Goal: Task Accomplishment & Management: Manage account settings

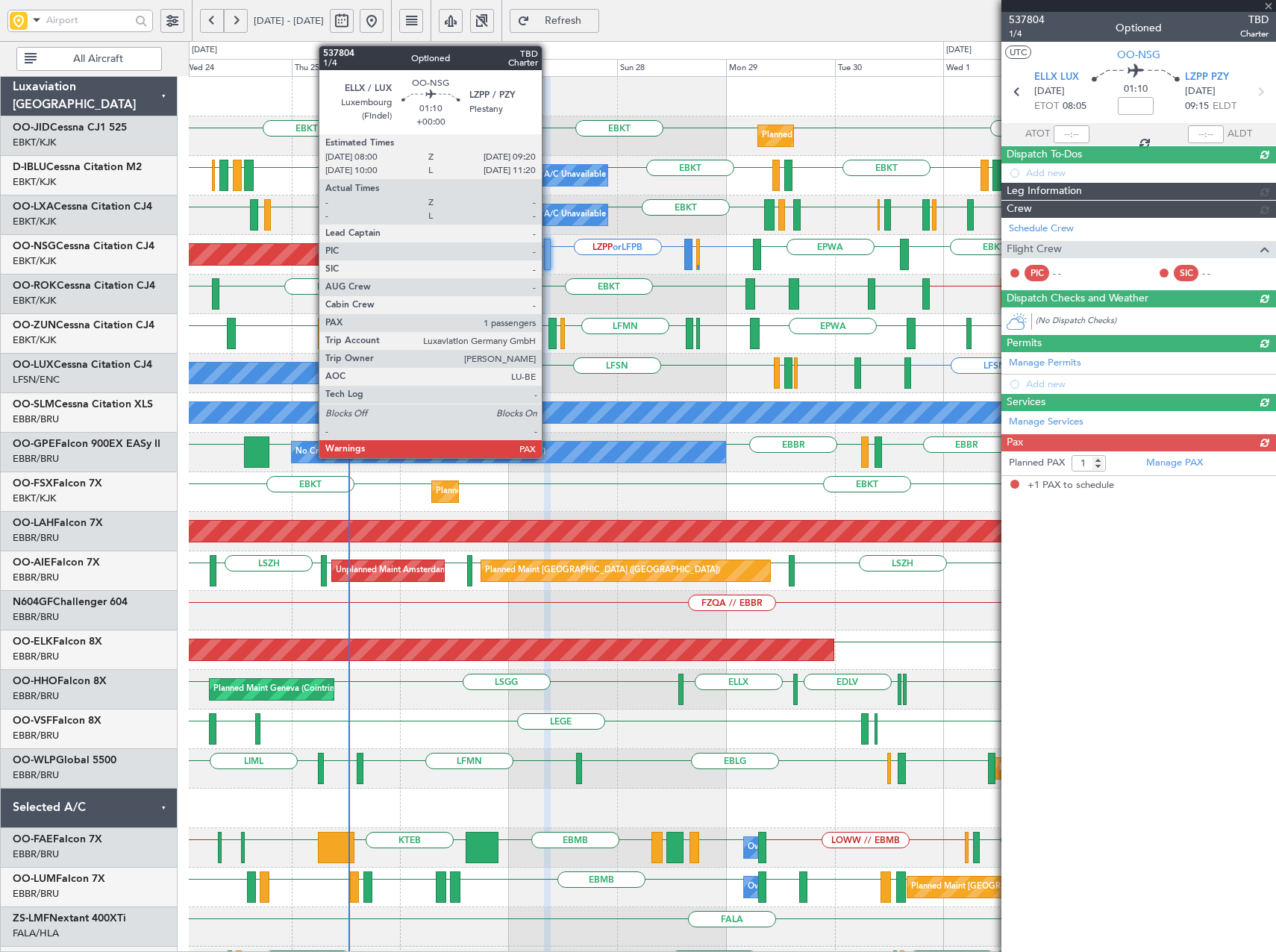
click at [549, 258] on div at bounding box center [548, 254] width 7 height 31
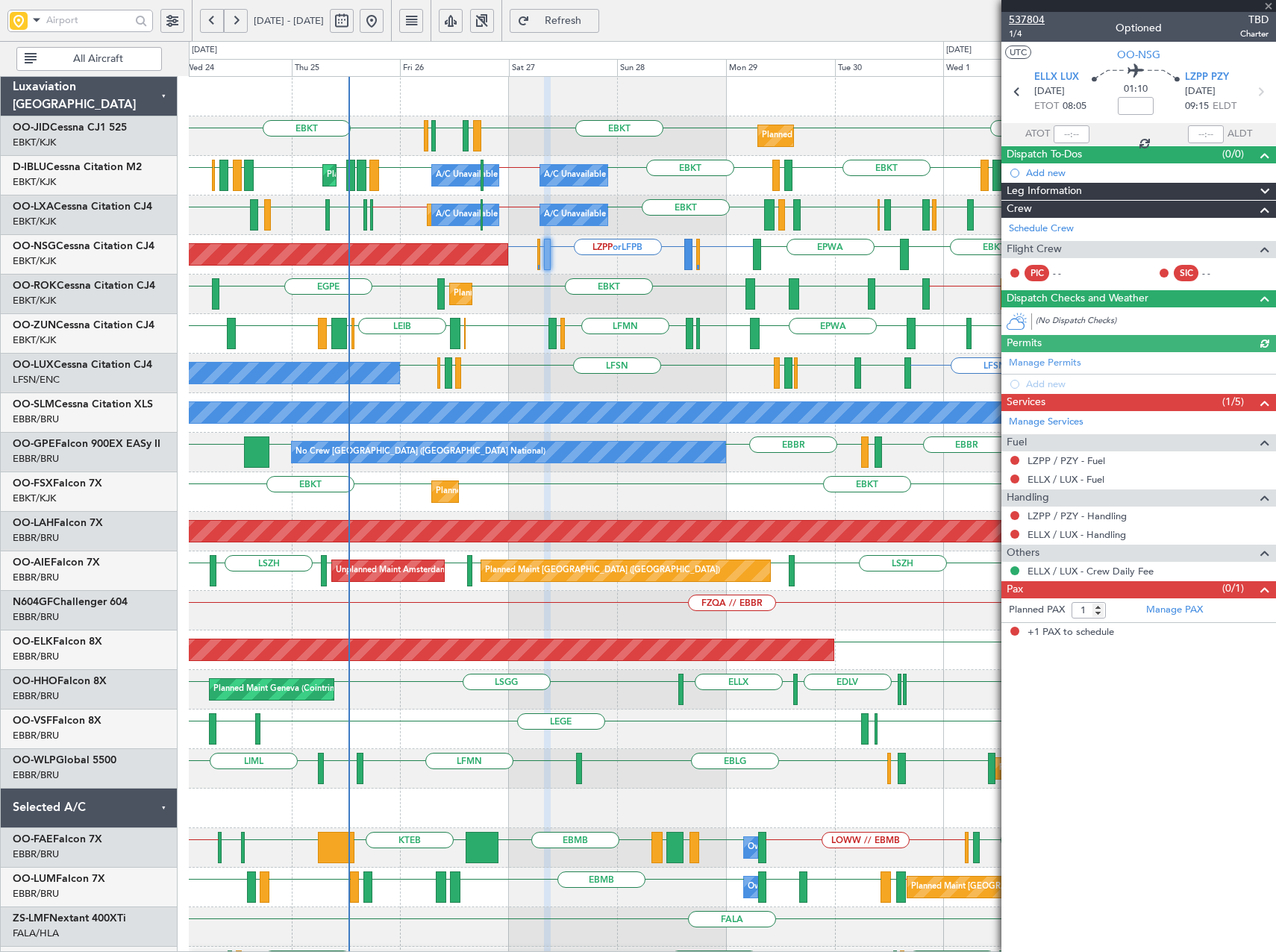
click at [1037, 22] on span "537804" at bounding box center [1027, 20] width 35 height 16
click at [594, 20] on span "Refresh" at bounding box center [563, 21] width 61 height 11
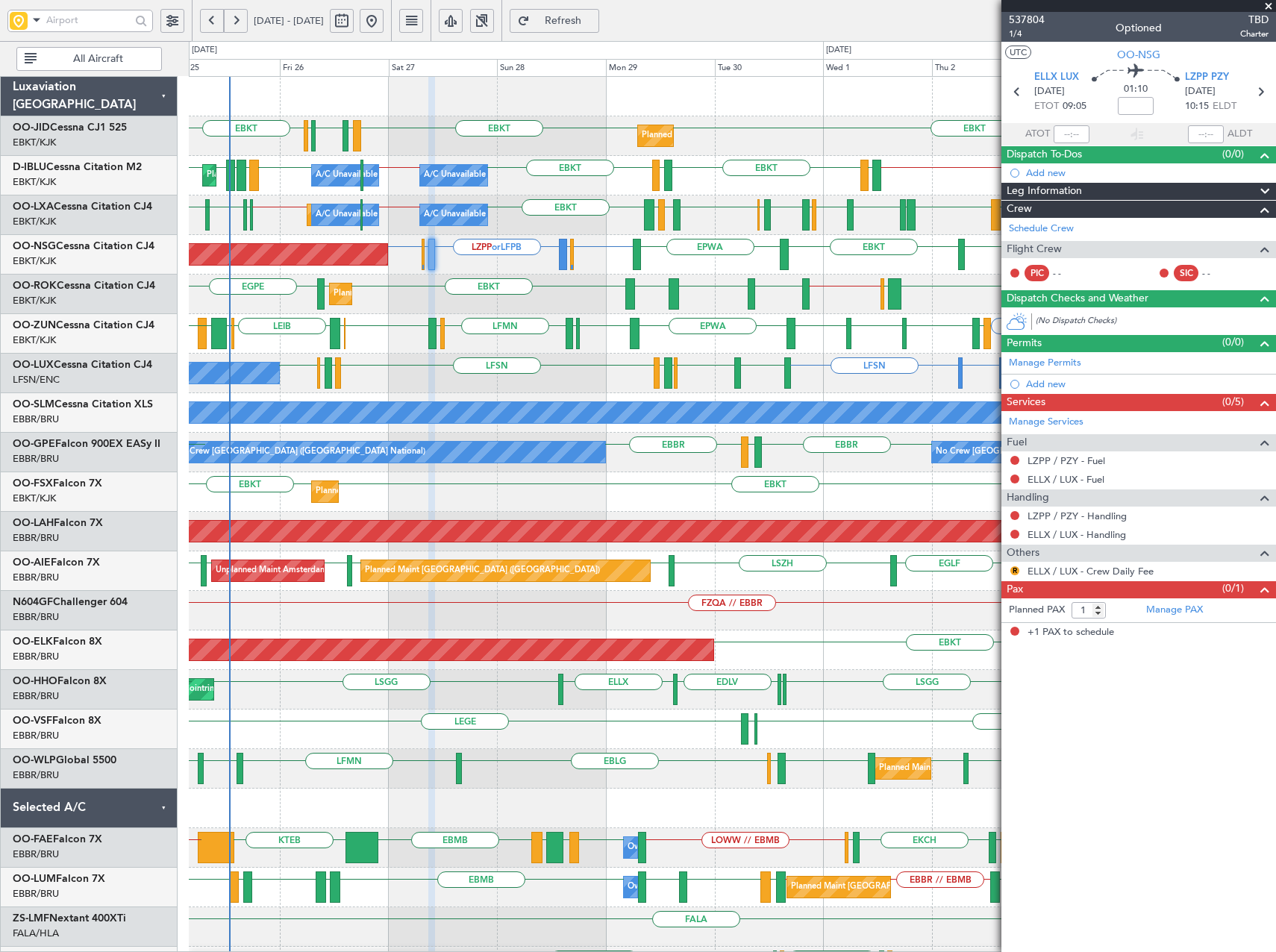
click at [516, 299] on div "EBKT EBKT EGPE LEMG EBBR EBBR // EBKT LIME EBKT EPLB Planned Maint Kortrijk-Wev…" at bounding box center [732, 294] width 1086 height 40
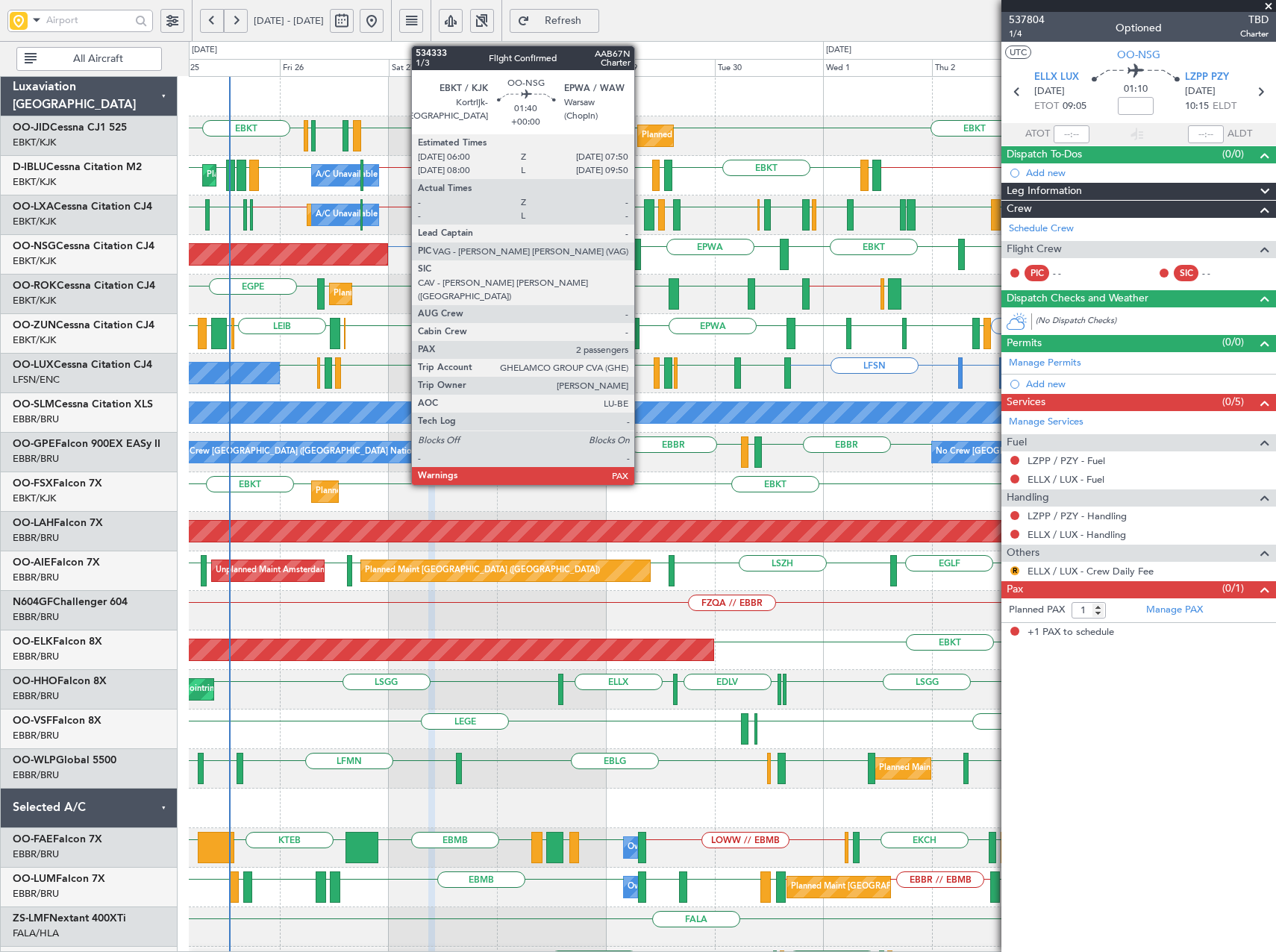
click at [641, 252] on div at bounding box center [638, 254] width 9 height 31
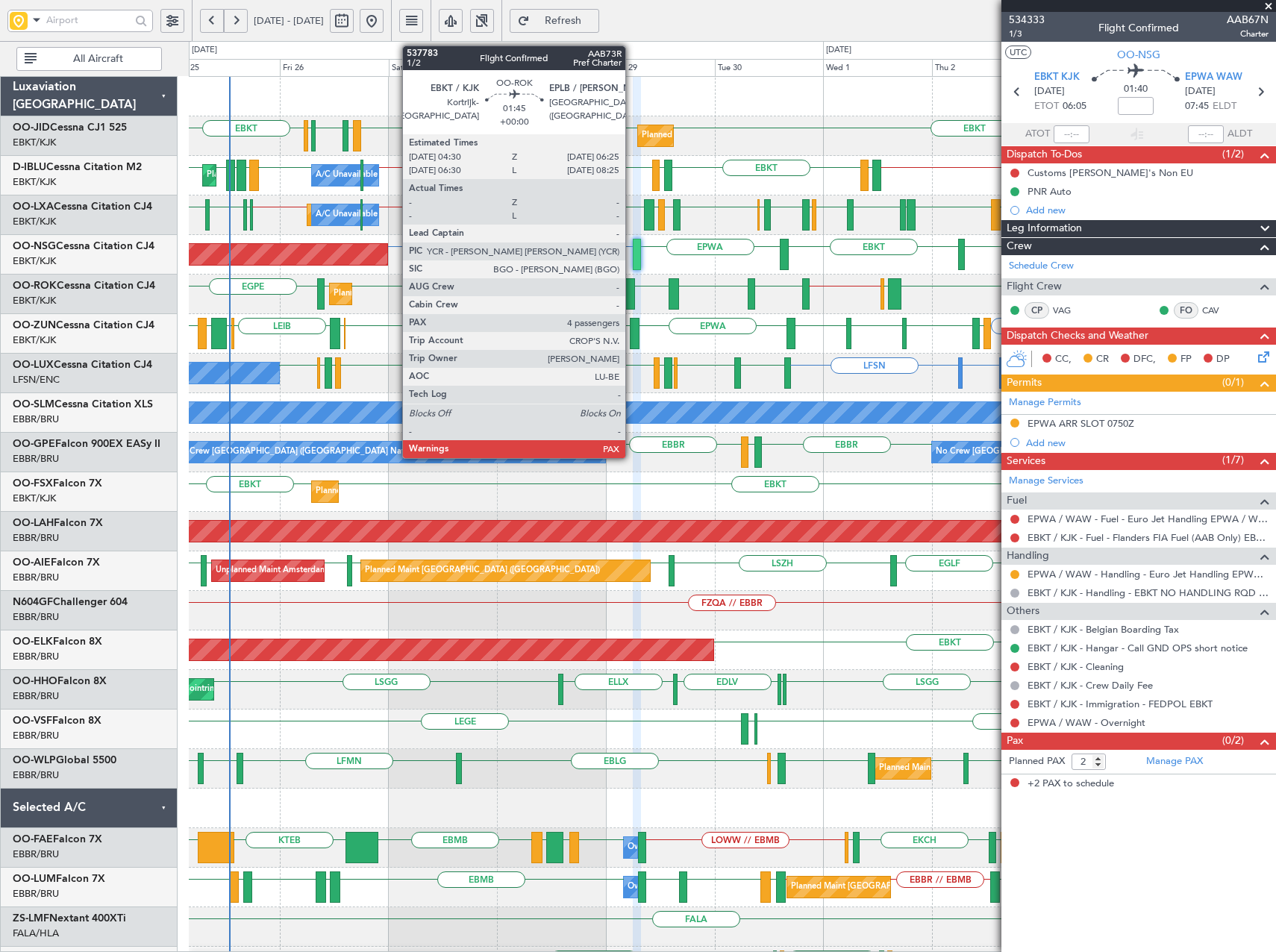
click at [632, 296] on div at bounding box center [630, 293] width 9 height 31
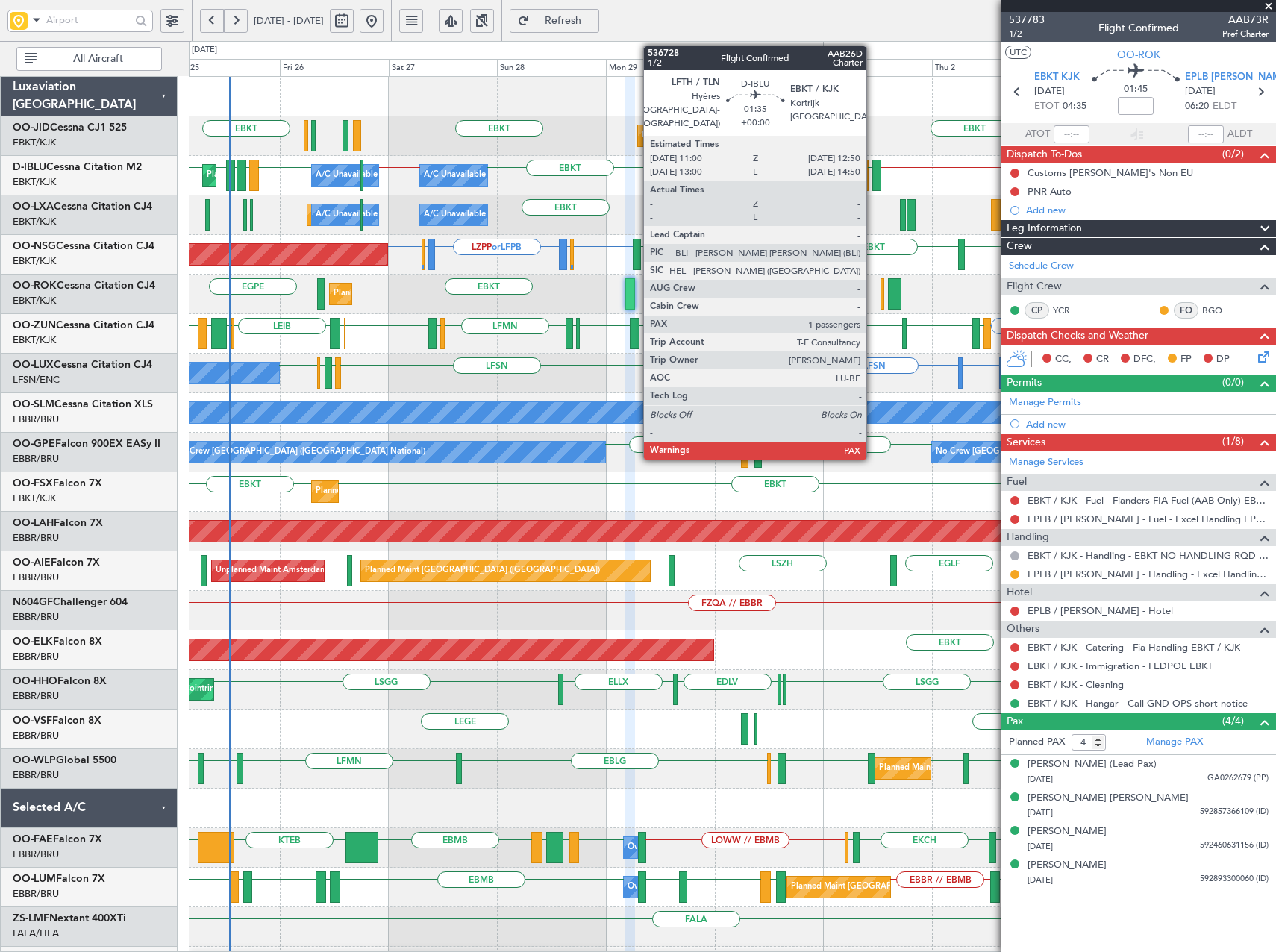
click at [873, 176] on div at bounding box center [877, 175] width 9 height 31
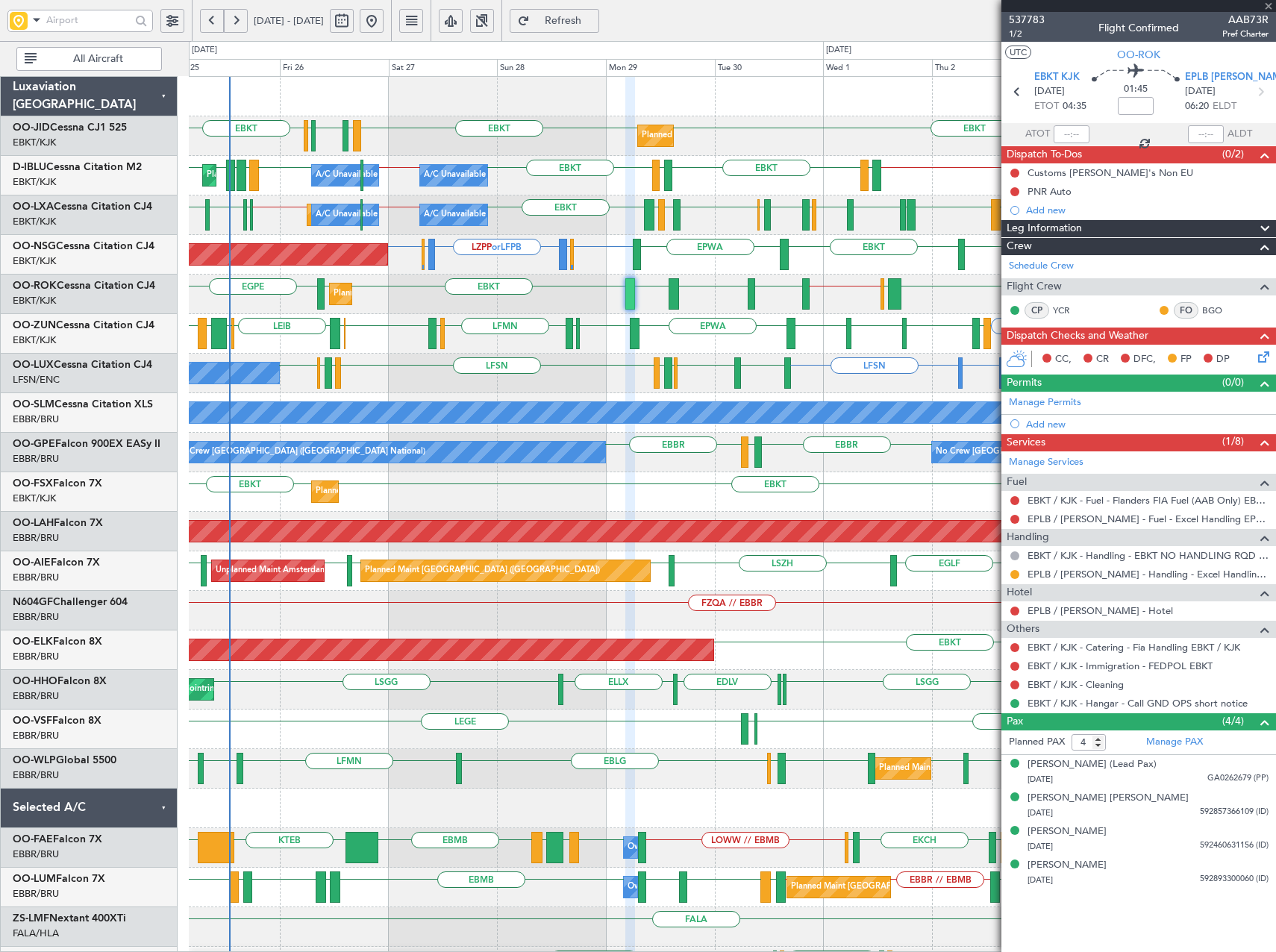
type input "1"
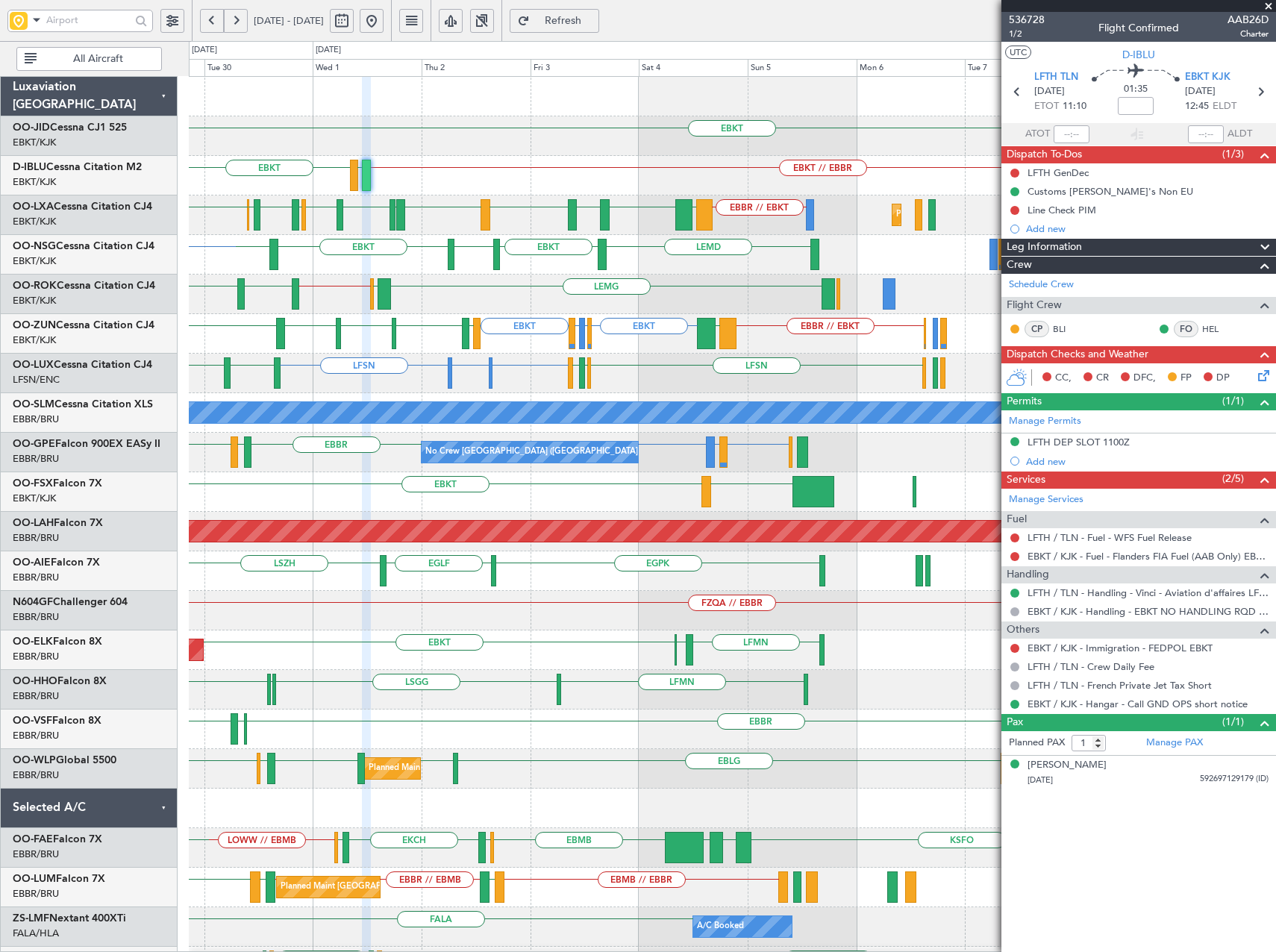
click at [263, 300] on div "EBKT Planned Maint Kortrijk-Wevelgem EBKT EBKT // EBBR LFTH EBKT LFTH EBKT A/C …" at bounding box center [732, 611] width 1086 height 1067
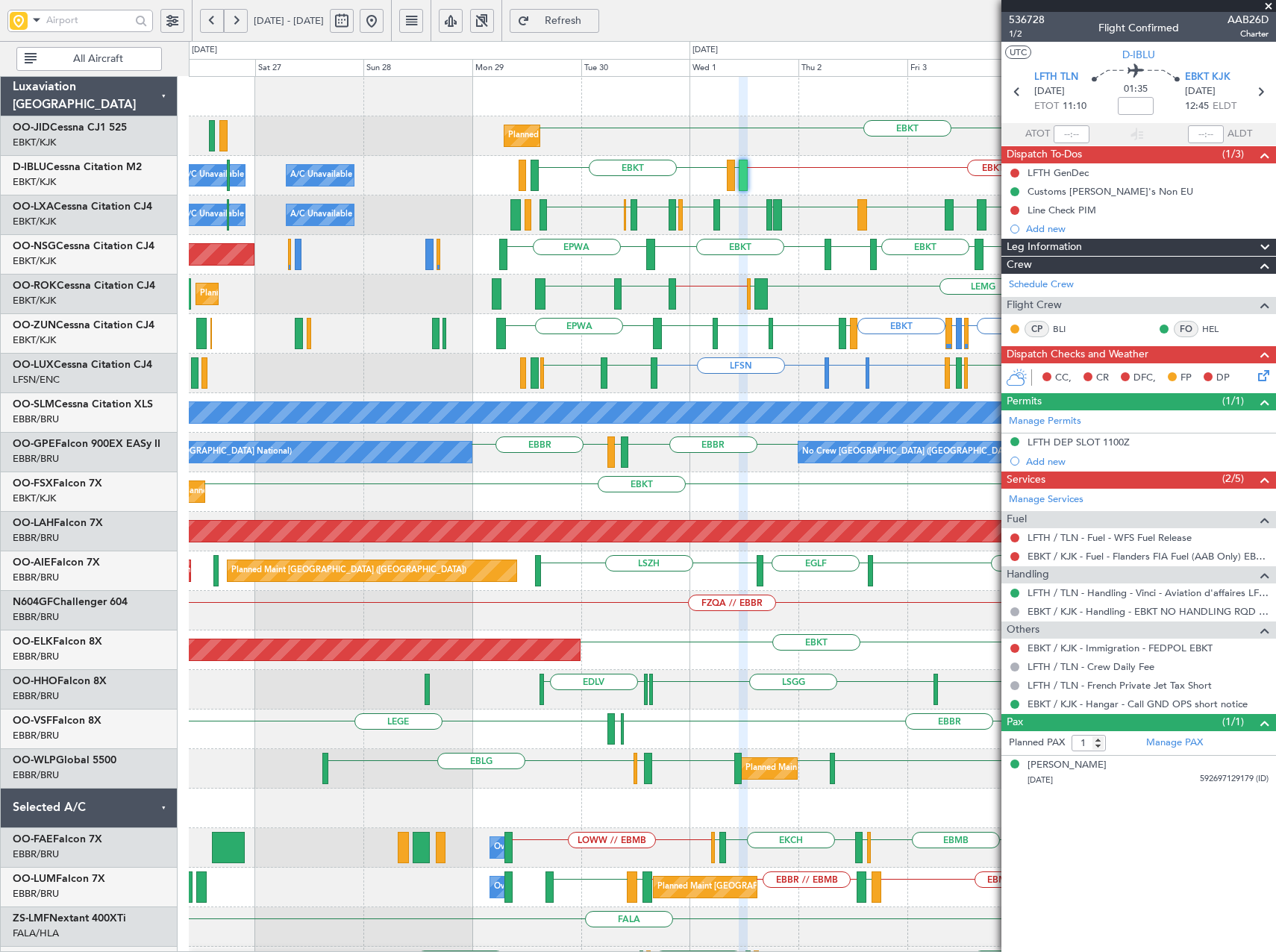
click at [1275, 366] on html "29 Sep 2025 - 09 Oct 2025 Refresh Quick Links All Aircraft EBKT Planned Maint K…" at bounding box center [638, 476] width 1276 height 952
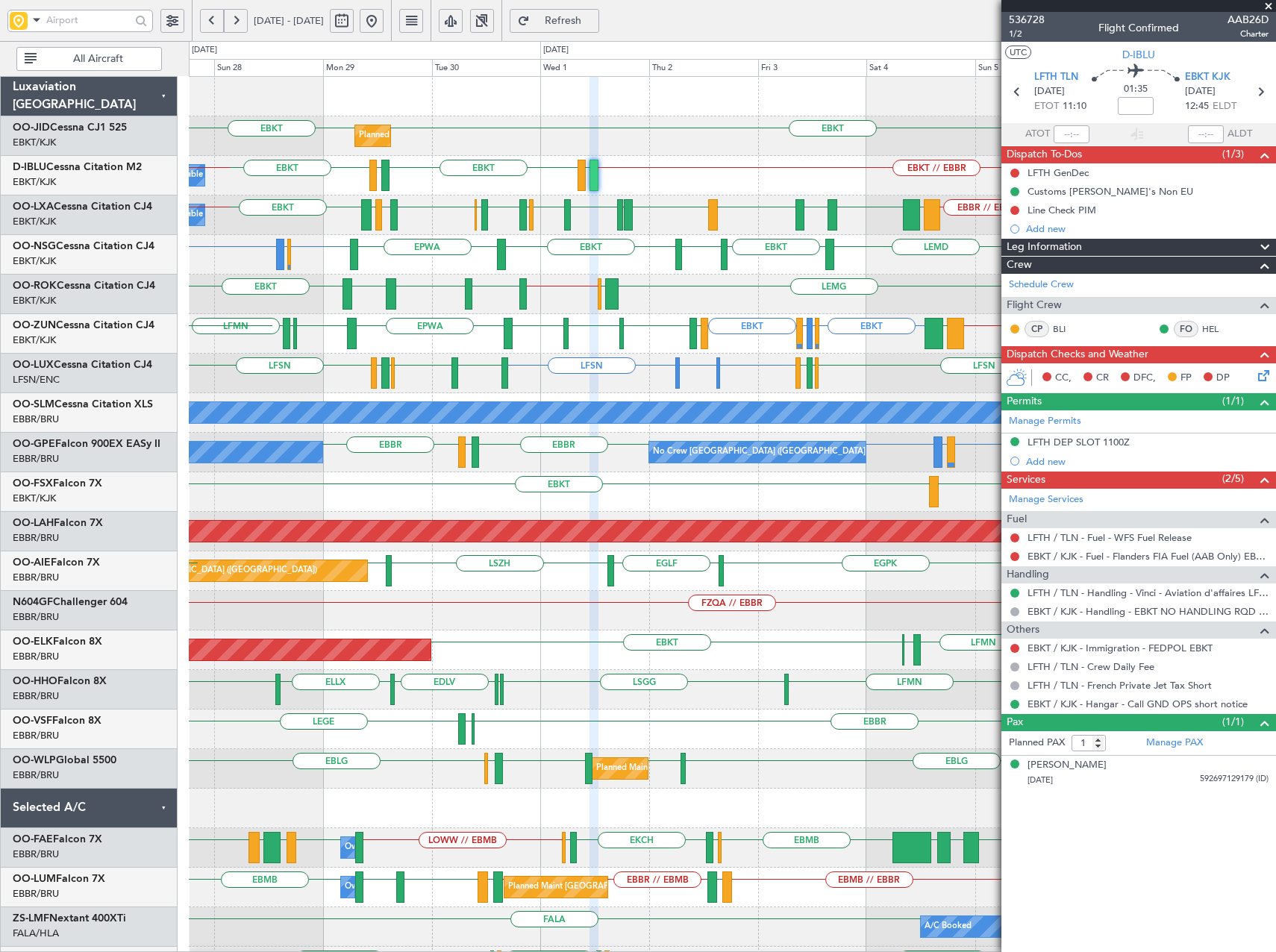
click at [732, 343] on div "Planned Maint Kortrijk-Wevelgem EBKT EBKT LFBE LFMN EBKT // EBBR LFTH EBKT LFTH…" at bounding box center [732, 571] width 1086 height 988
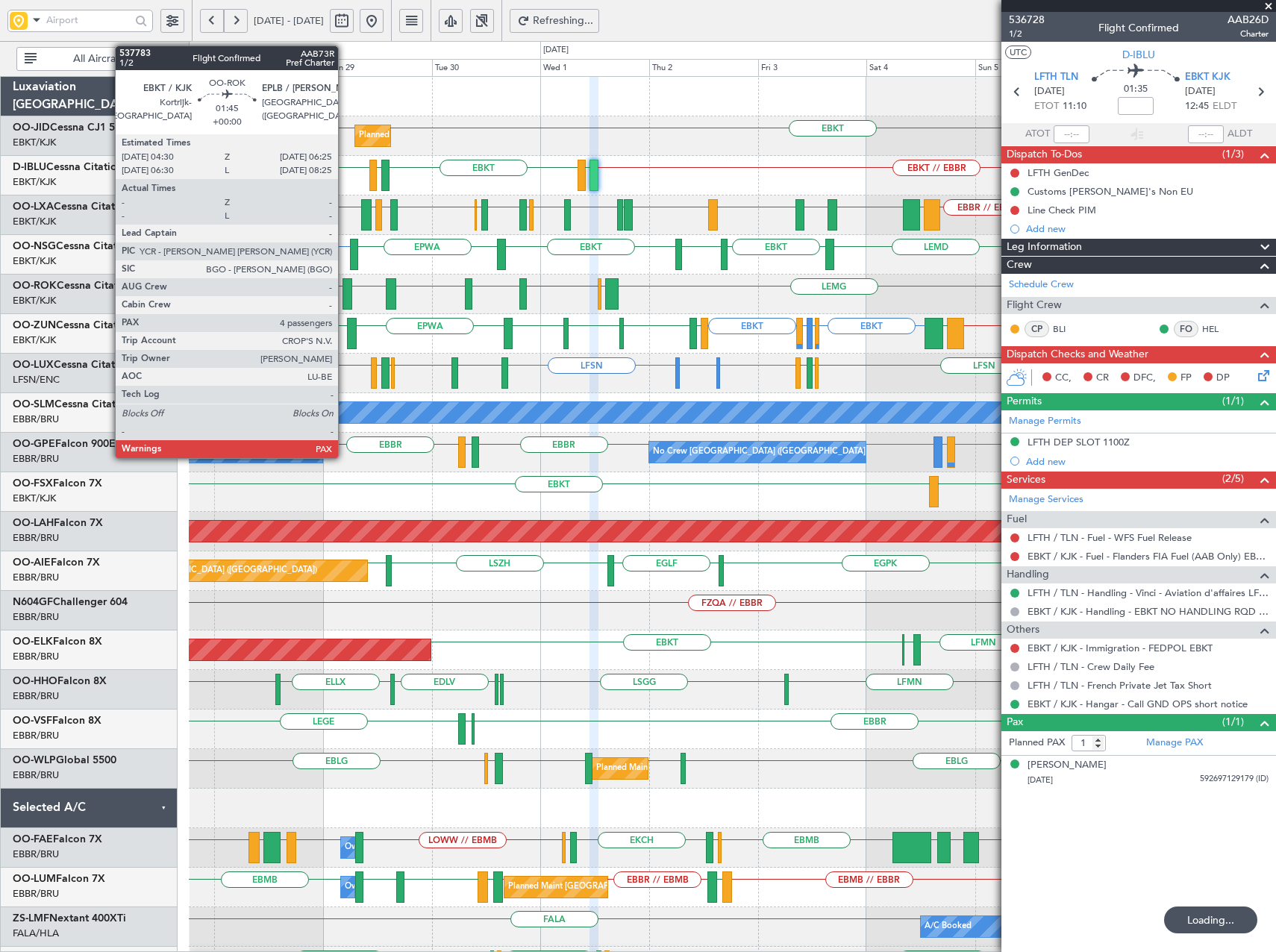
click at [510, 9] on button "Refreshing..." at bounding box center [554, 20] width 90 height 24
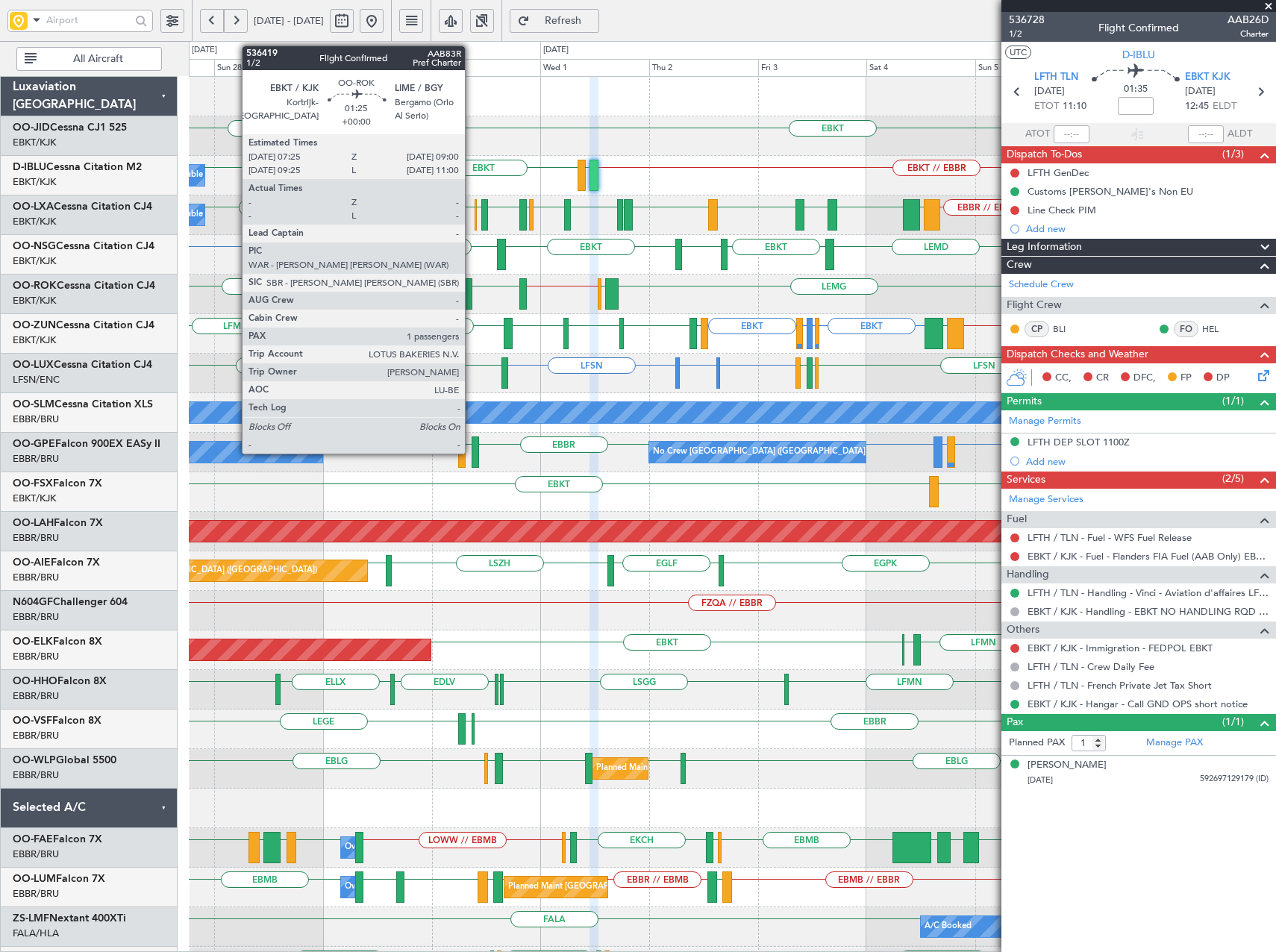
click at [472, 293] on div at bounding box center [468, 293] width 7 height 31
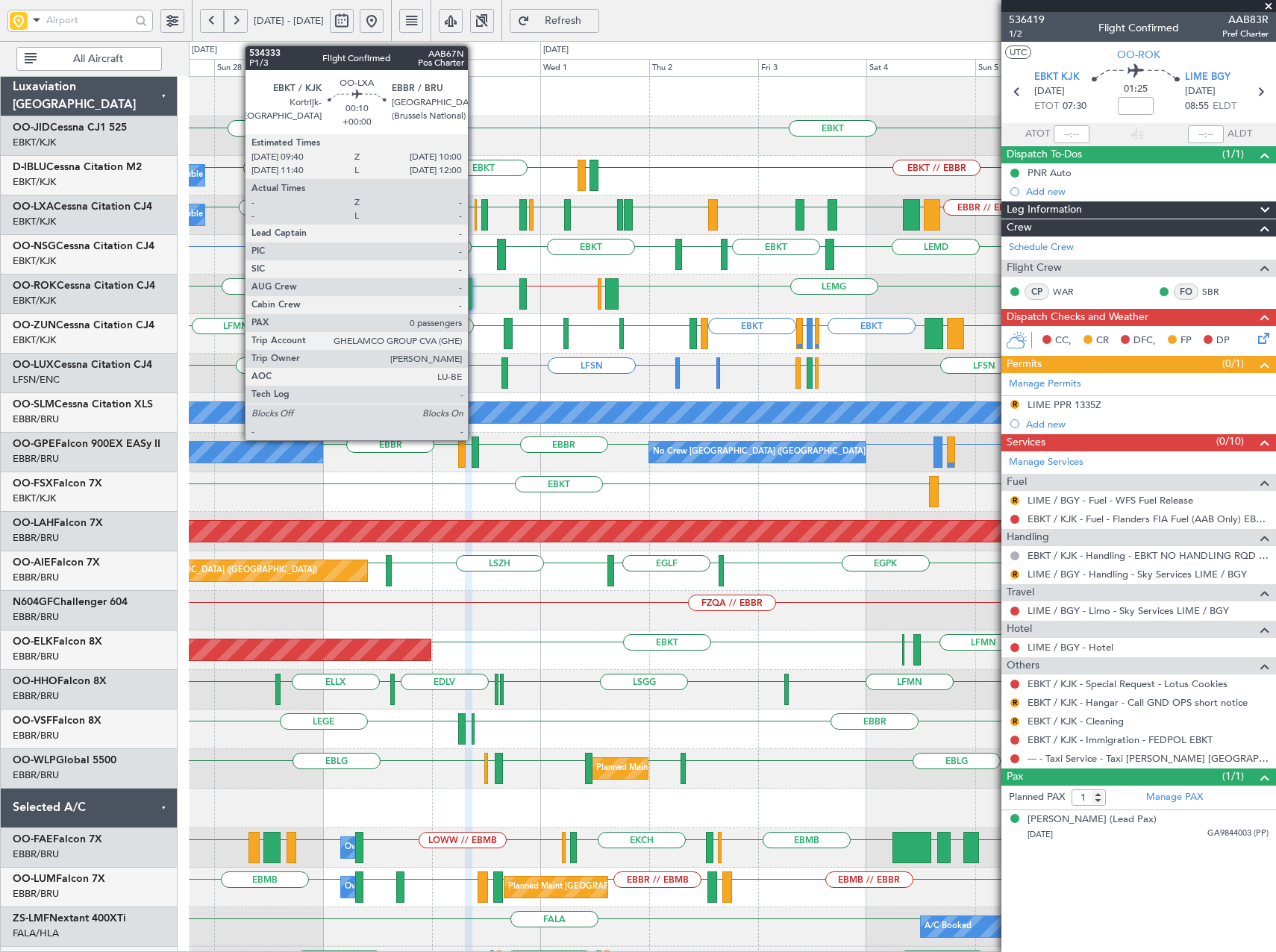
click at [474, 215] on div at bounding box center [475, 215] width 3 height 31
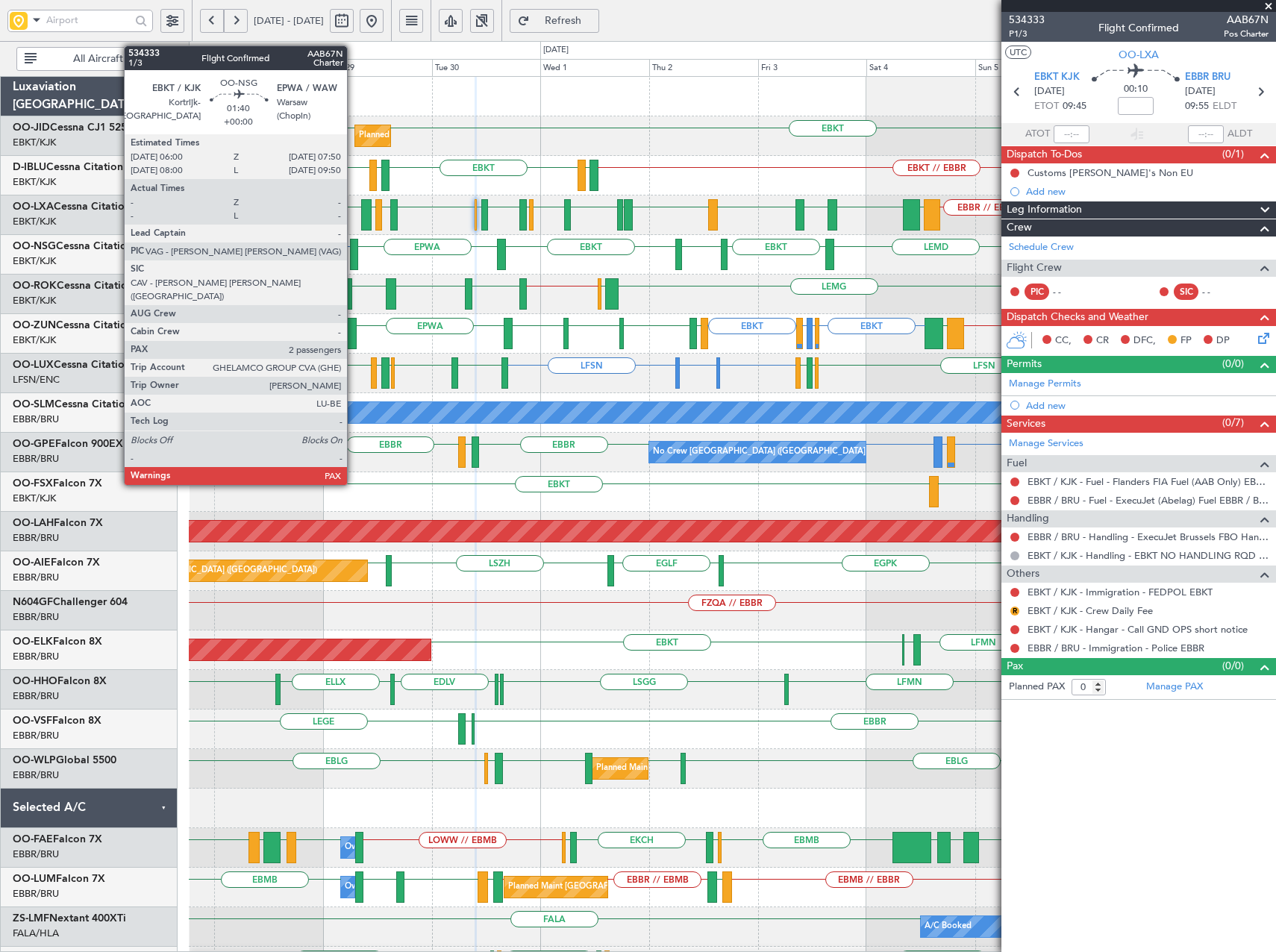
click at [354, 250] on div at bounding box center [355, 254] width 9 height 31
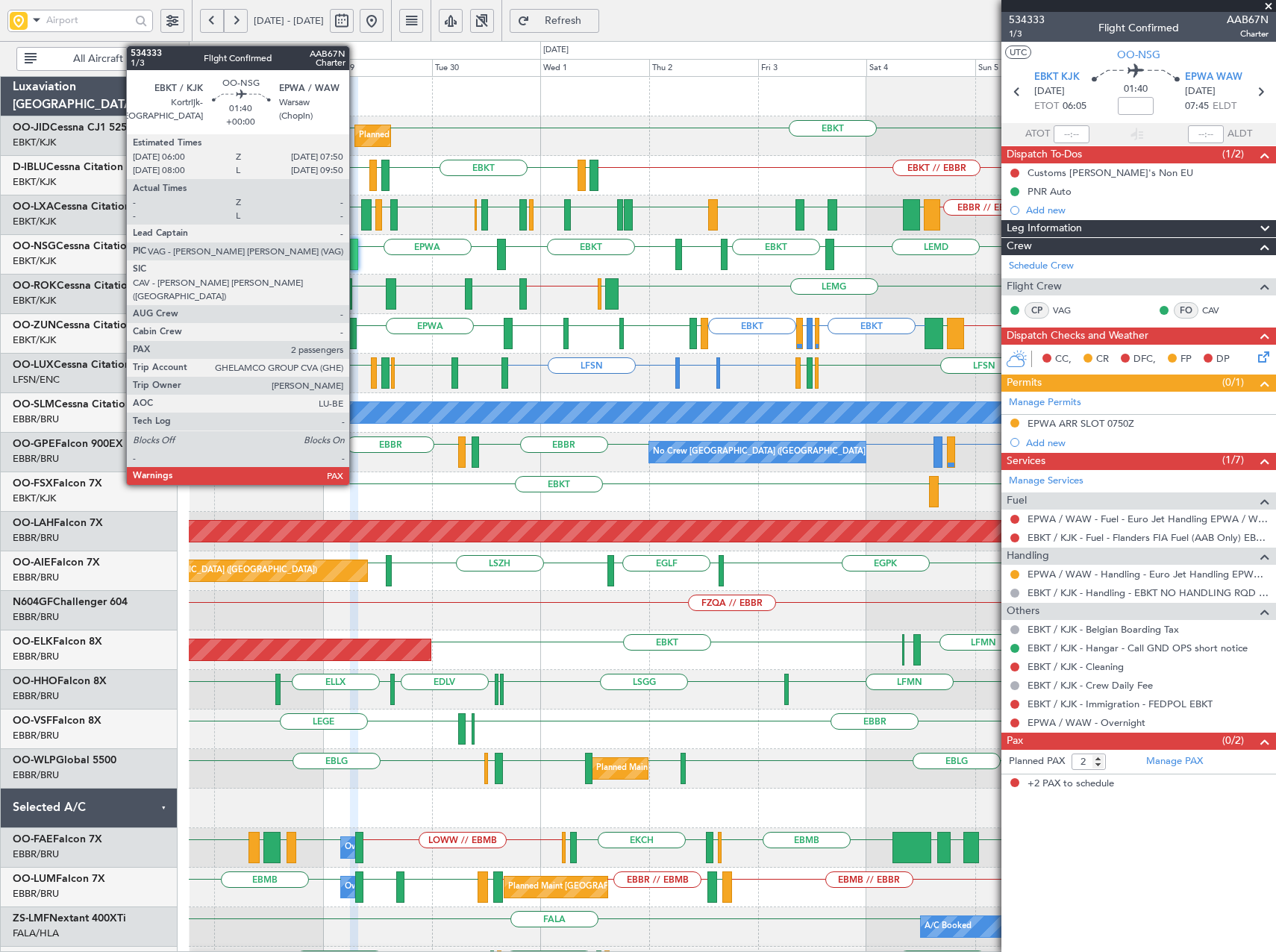
click at [356, 257] on div at bounding box center [355, 254] width 9 height 31
click at [356, 258] on div at bounding box center [355, 254] width 9 height 31
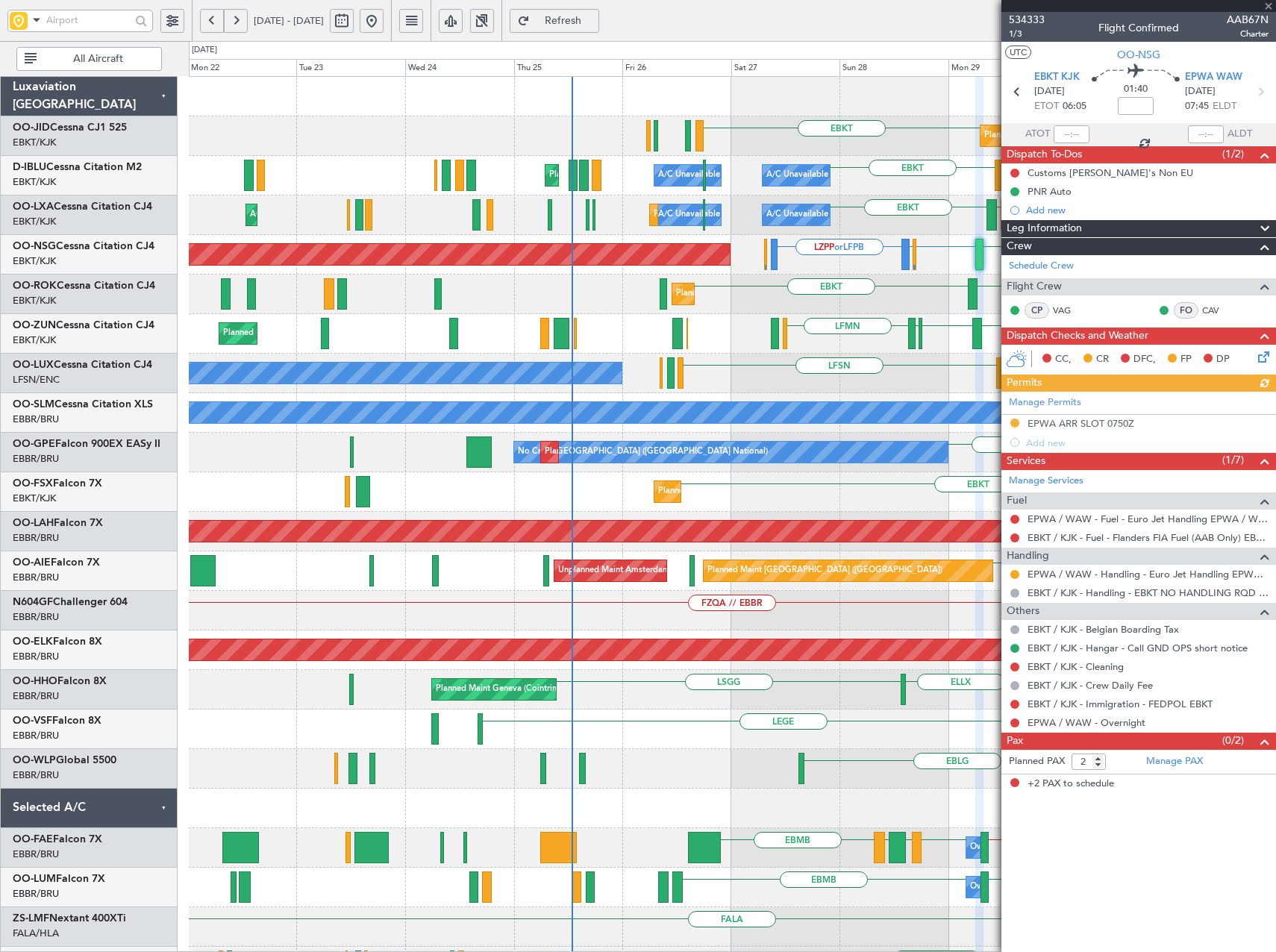
click at [1165, 256] on fb-app "27 Sep 2025 - 07 Oct 2025 Refresh Quick Links All Aircraft EBKT EBKT Planned Ma…" at bounding box center [638, 486] width 1276 height 934
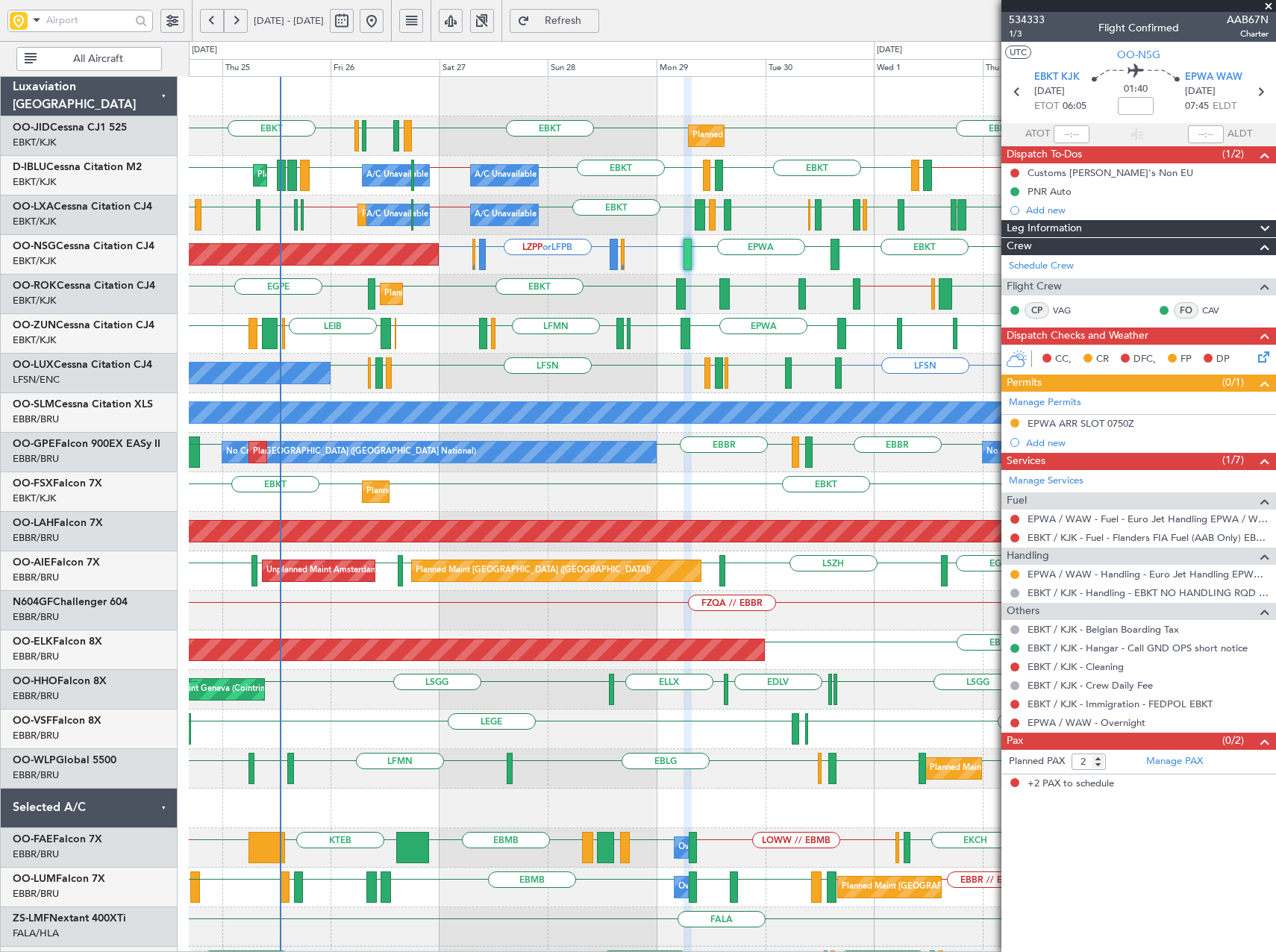
click at [444, 514] on div "Planned Maint Kortrijk-Wevelgem EBKT EBKT LFMN LFBE LFOZ EBKT A/C Unavailable K…" at bounding box center [732, 611] width 1086 height 1067
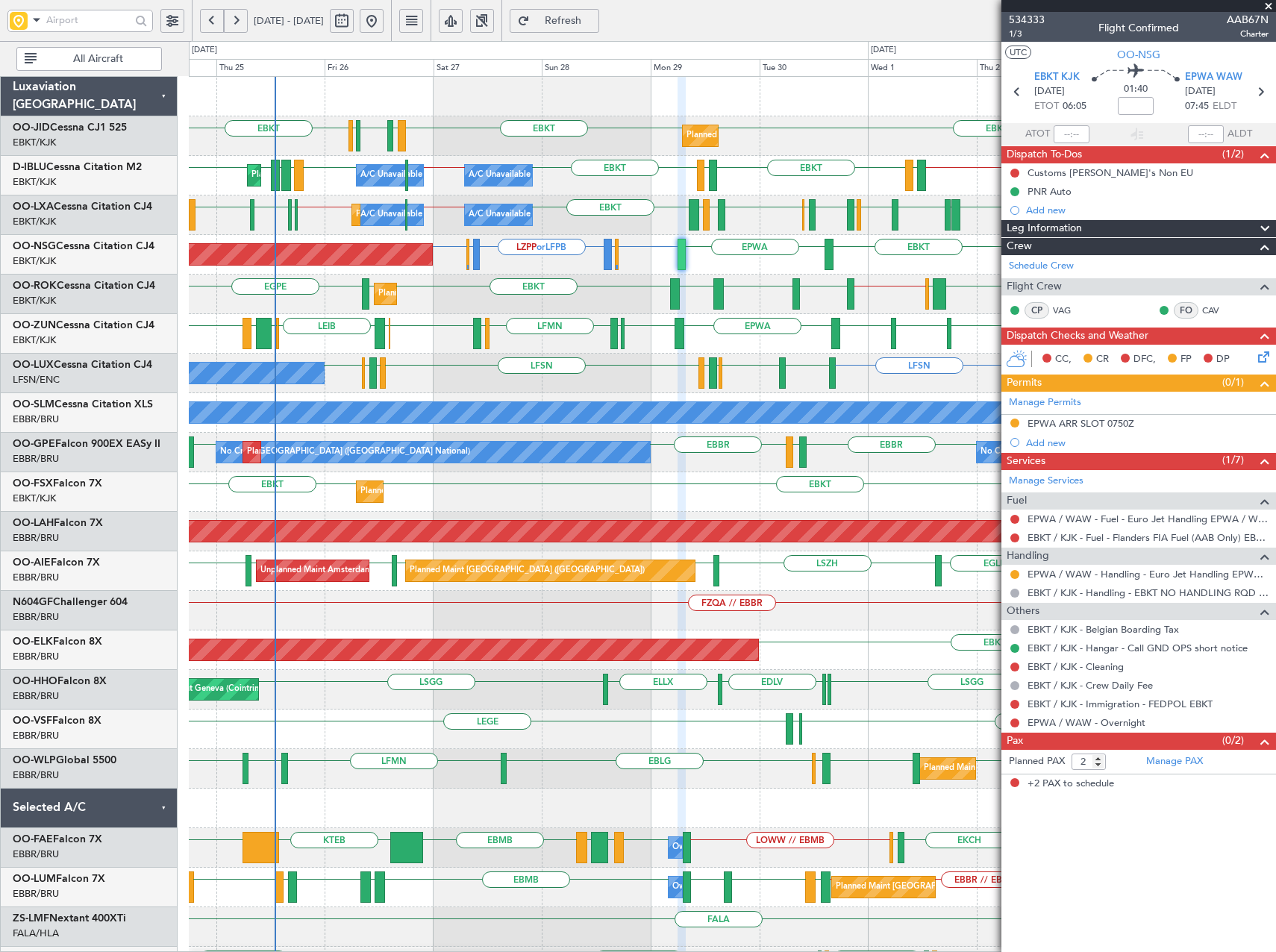
click at [1272, 7] on span at bounding box center [1268, 6] width 15 height 13
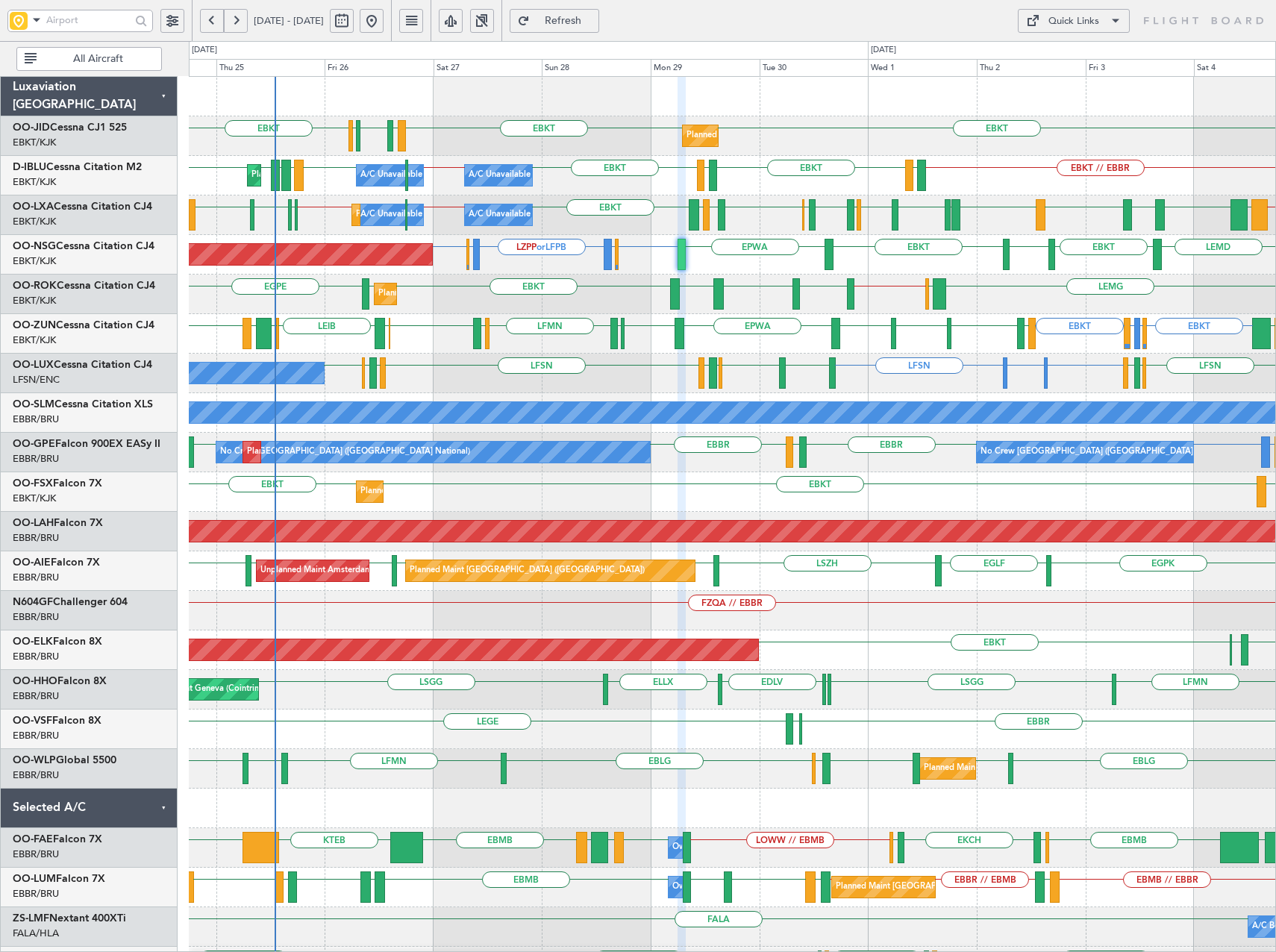
type input "0"
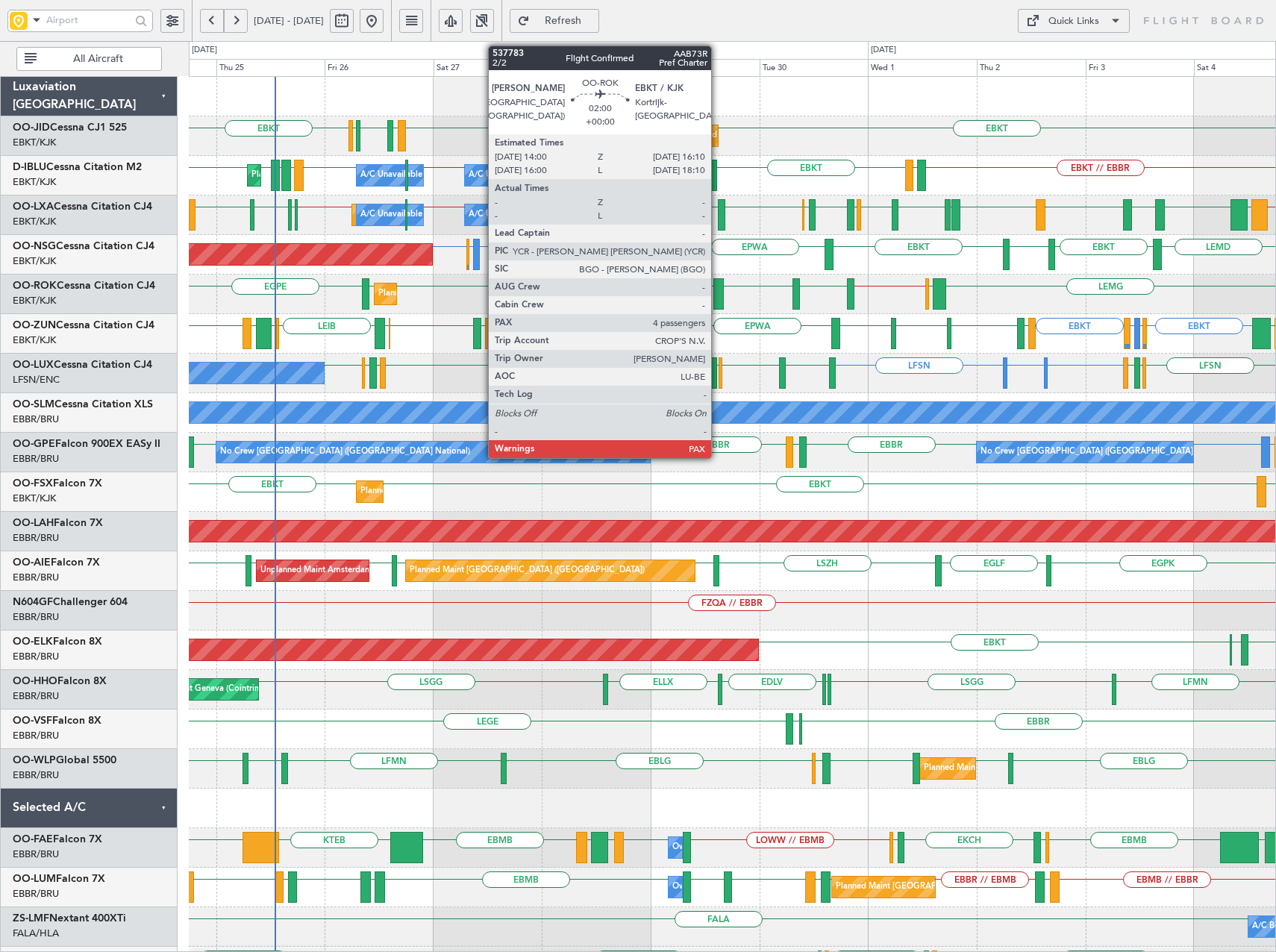
click at [718, 299] on div at bounding box center [719, 293] width 11 height 31
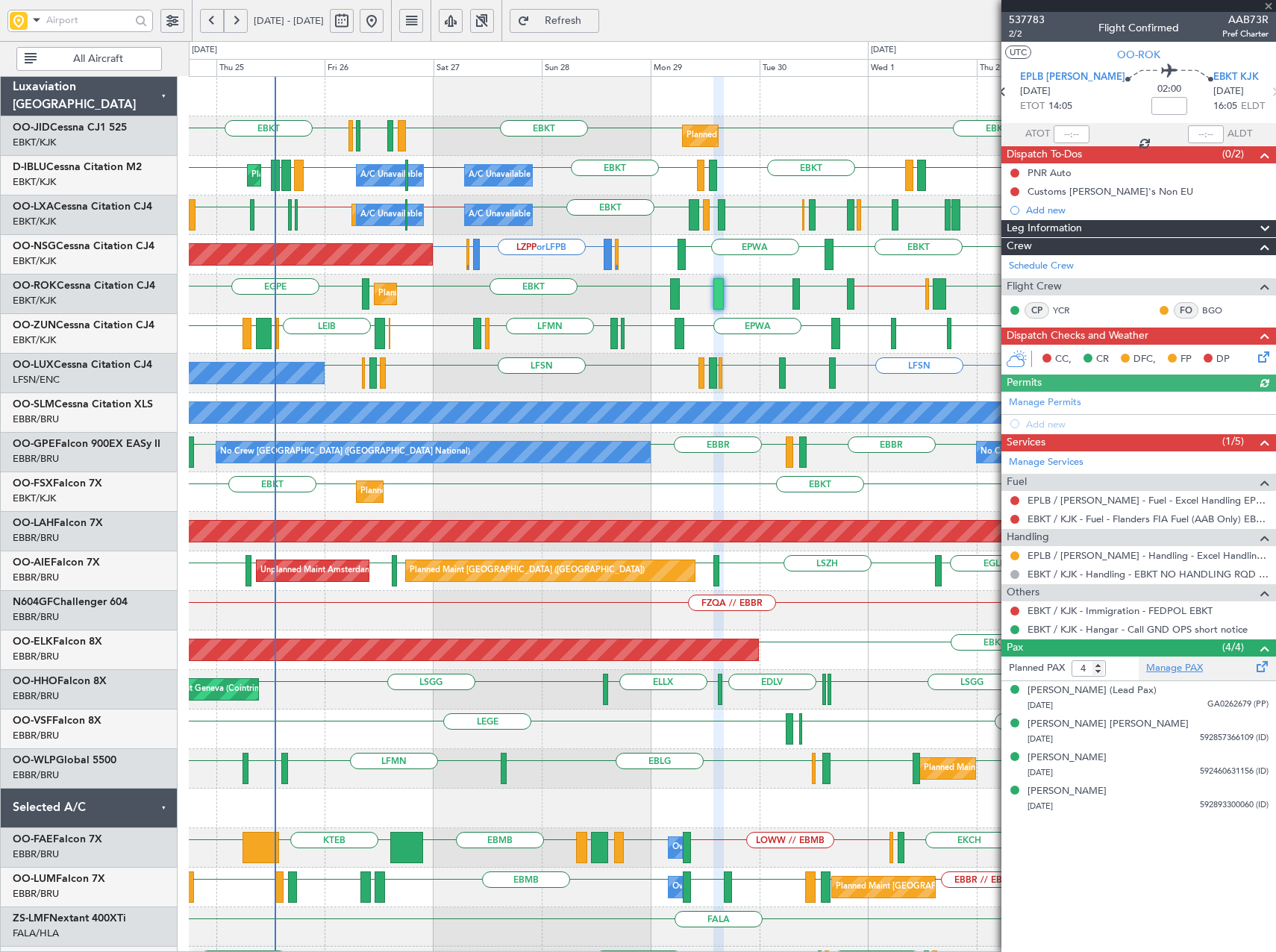
click at [1160, 663] on link "Manage PAX" at bounding box center [1175, 668] width 57 height 15
click at [1029, 10] on div at bounding box center [1139, 5] width 275 height 12
click at [1032, 21] on span "537783" at bounding box center [1027, 20] width 35 height 16
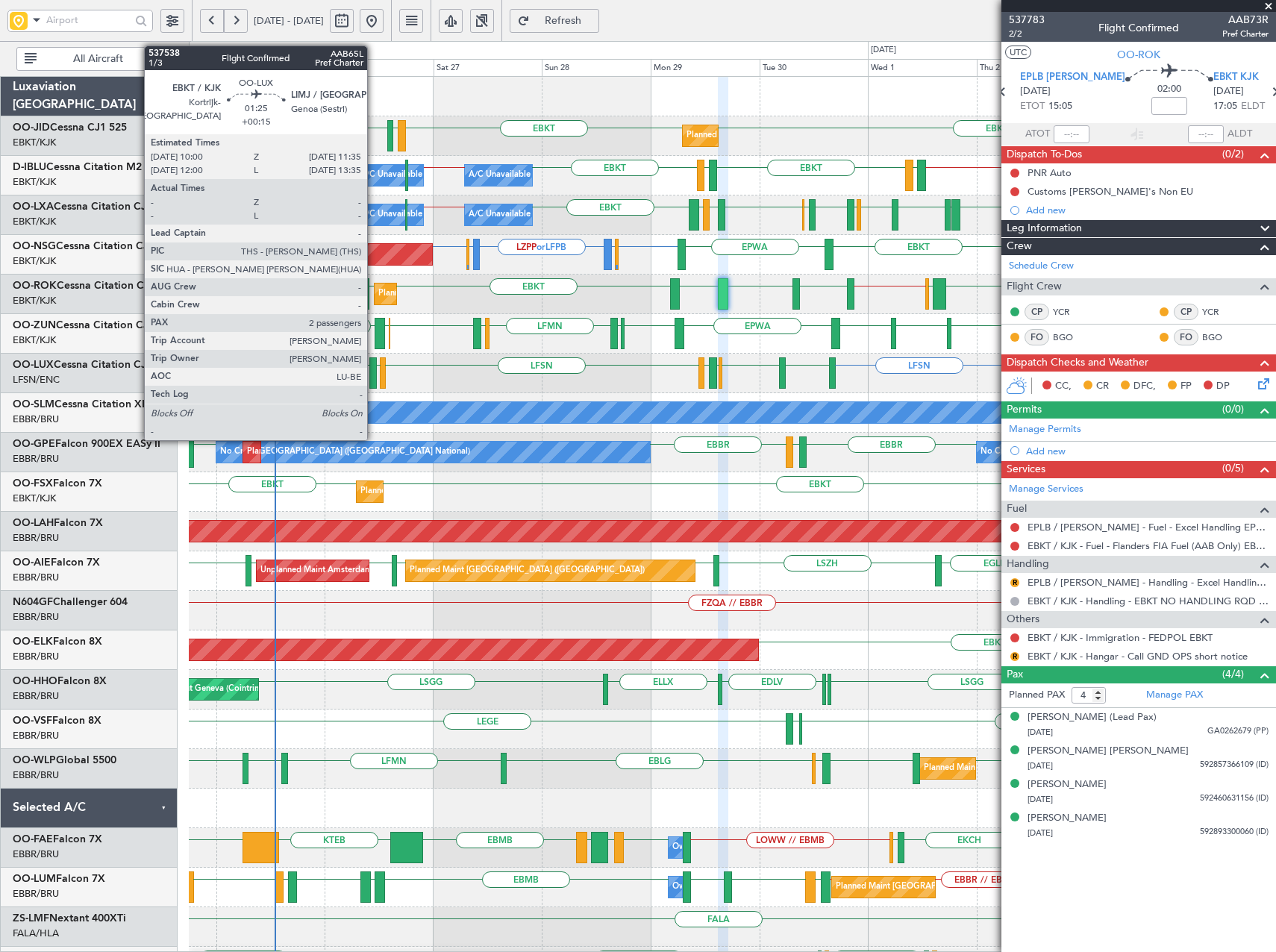
click at [374, 374] on div at bounding box center [373, 372] width 7 height 31
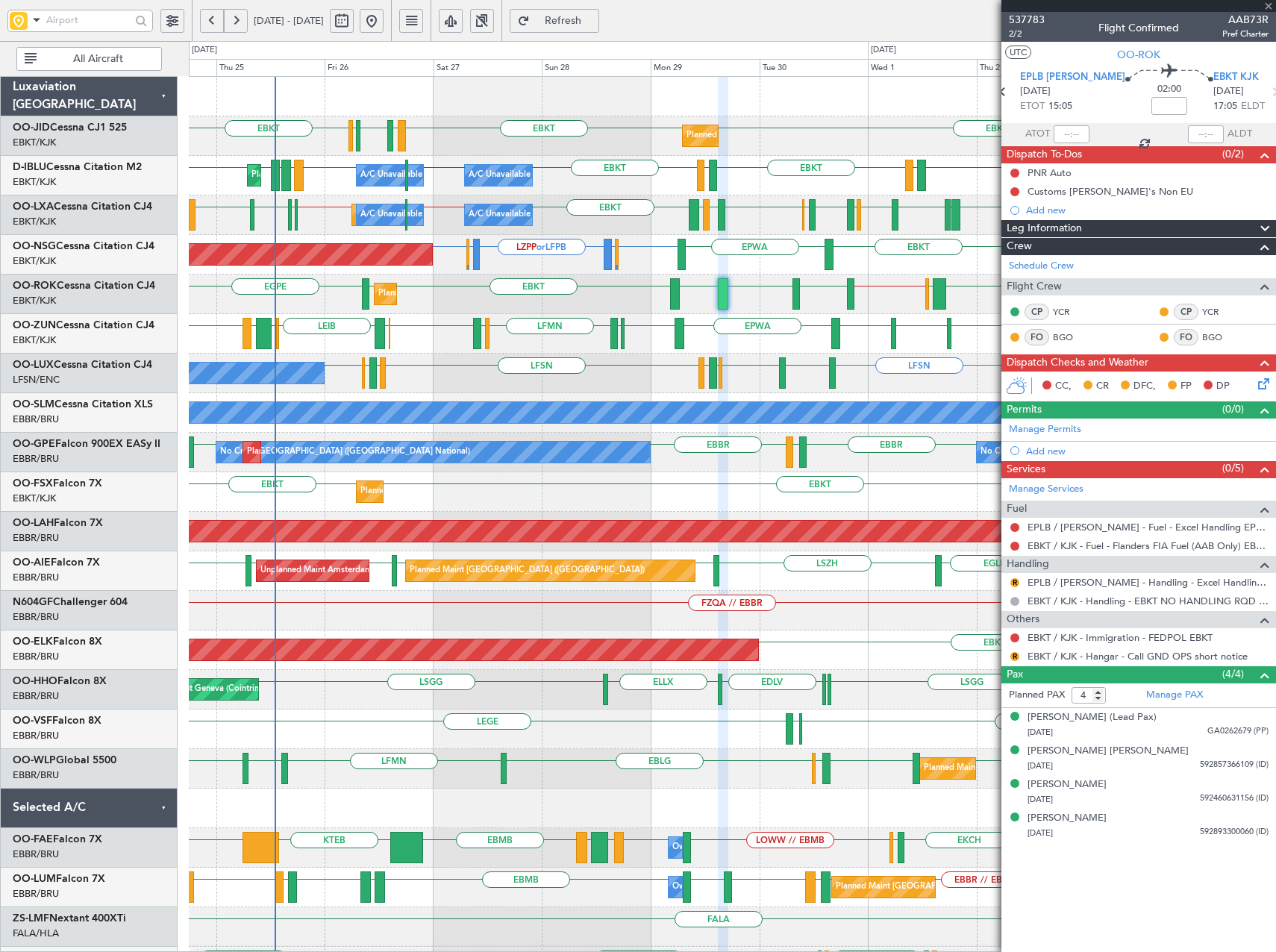
type input "+00:15"
type input "2"
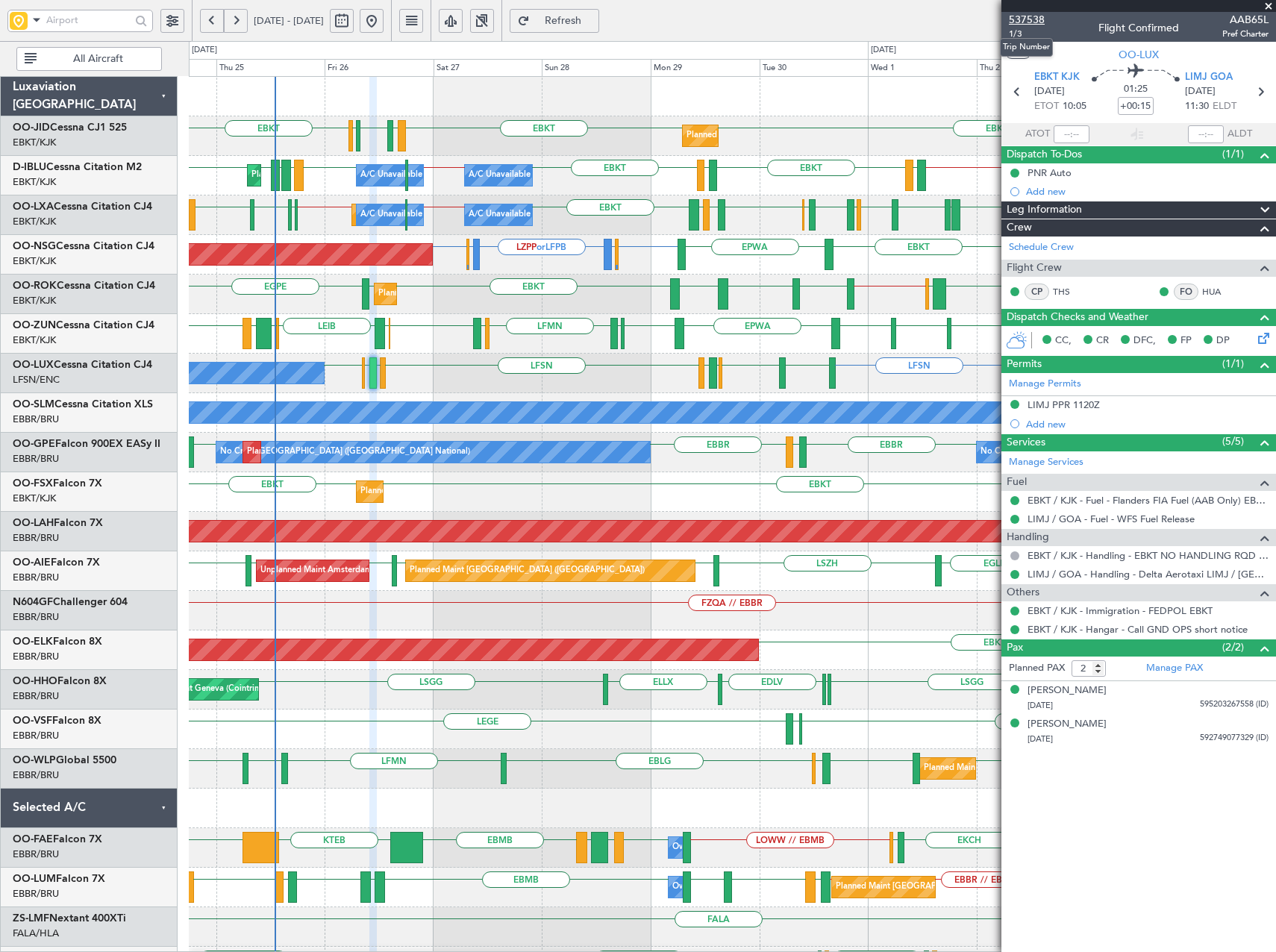
click at [1032, 21] on span "537538" at bounding box center [1027, 20] width 35 height 16
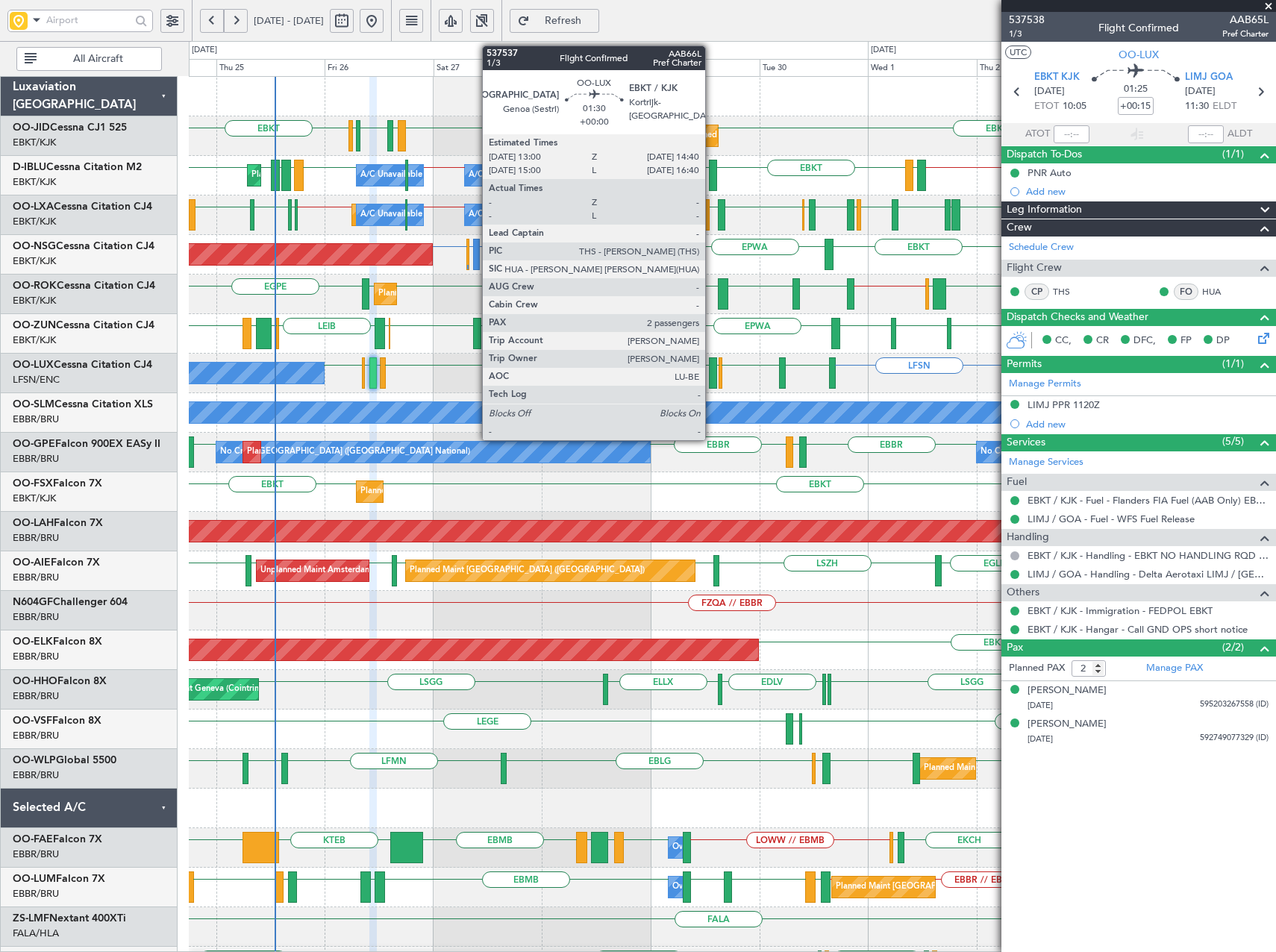
click at [712, 373] on div at bounding box center [713, 372] width 8 height 31
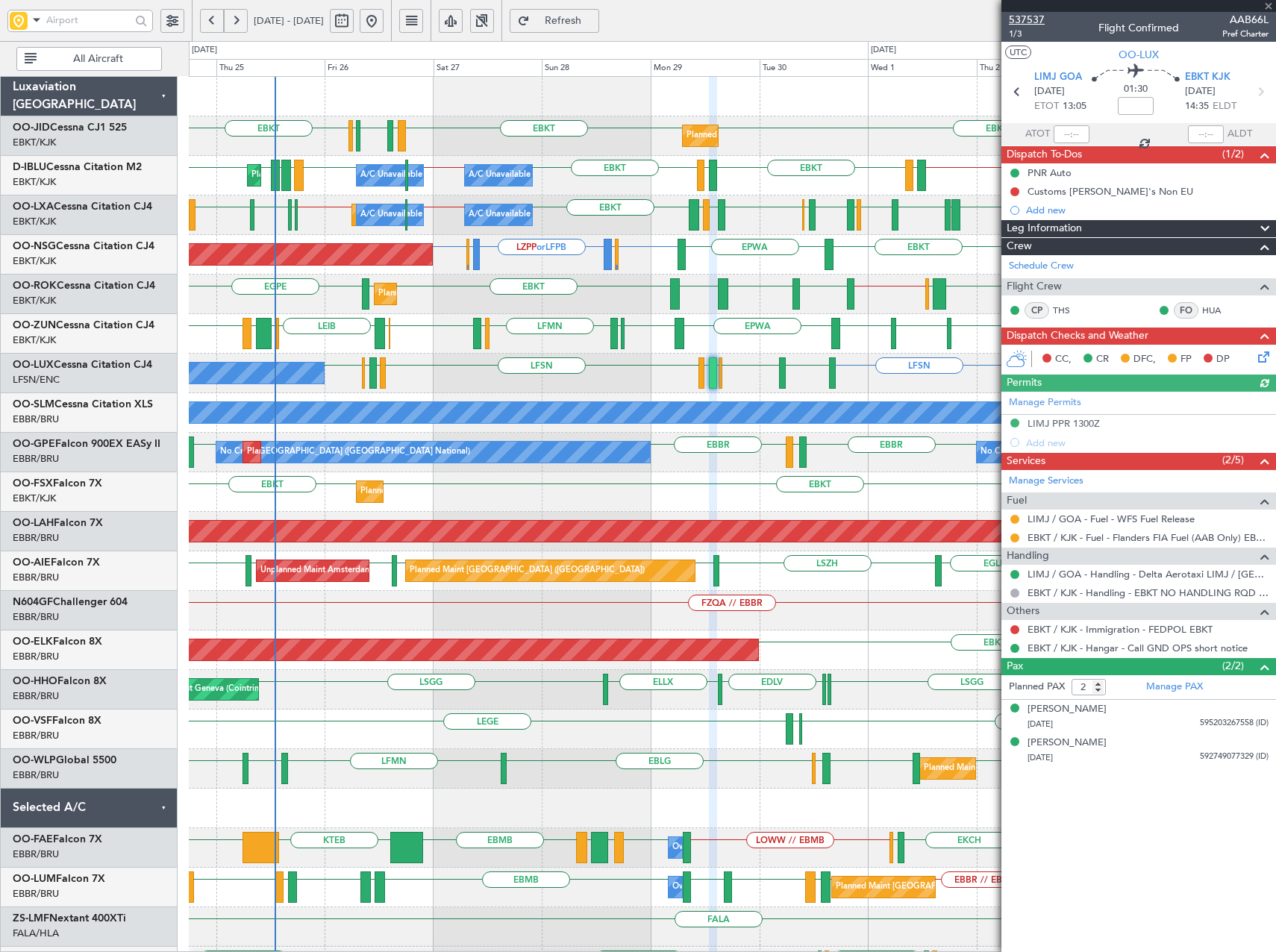
click at [1022, 17] on span "537537" at bounding box center [1027, 20] width 35 height 16
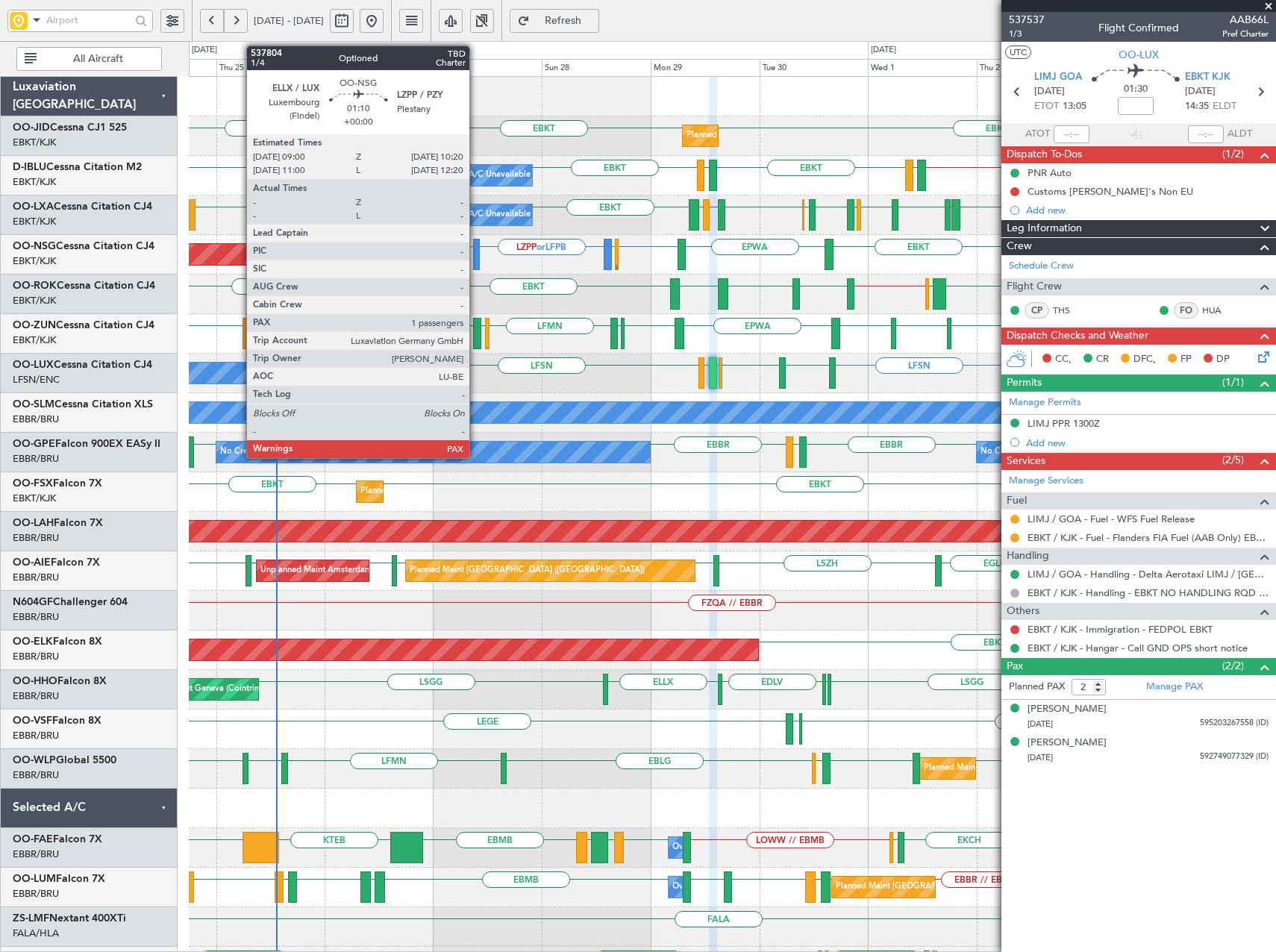
click at [476, 252] on div at bounding box center [477, 254] width 7 height 31
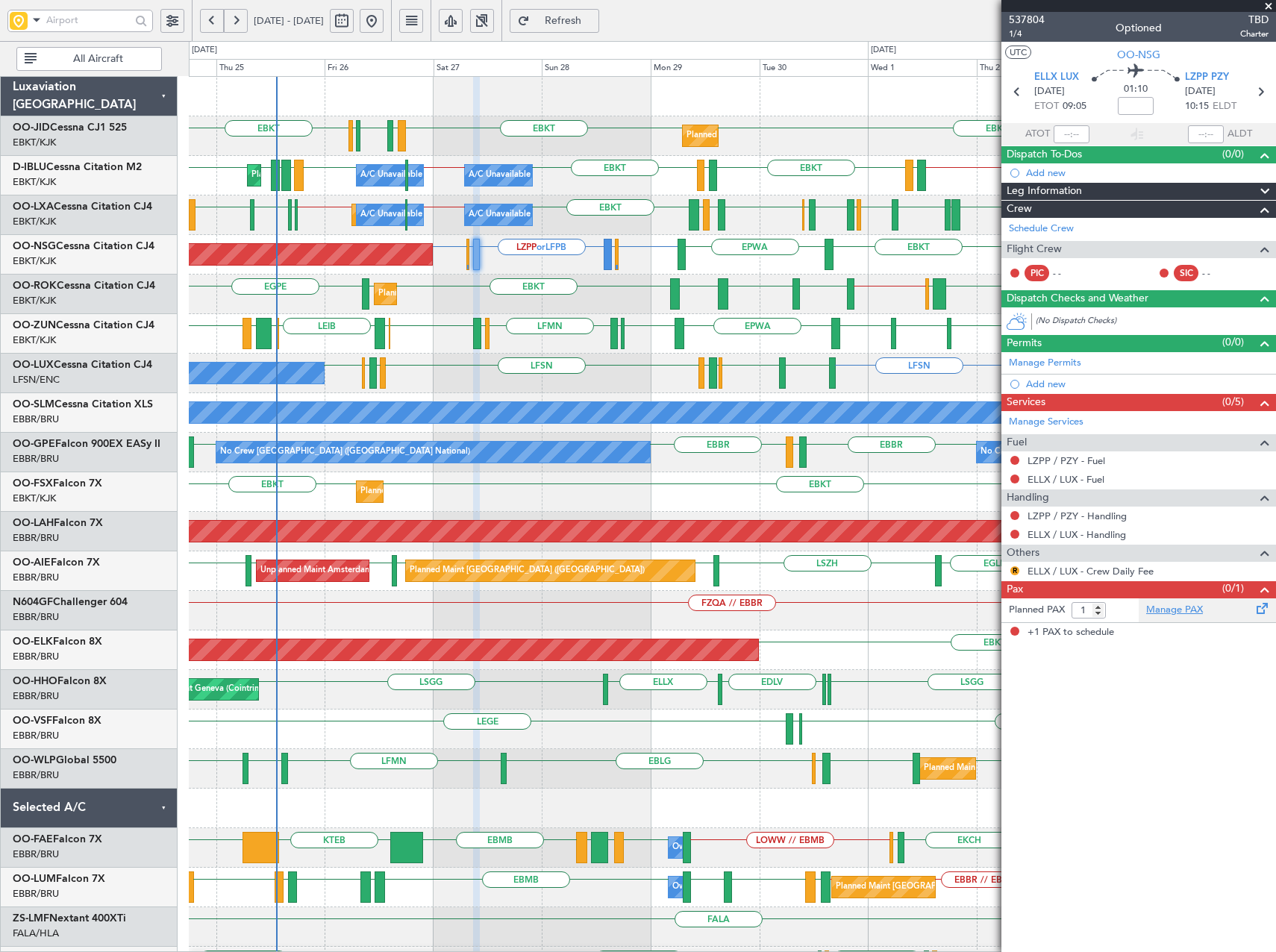
click at [1188, 610] on link "Manage PAX" at bounding box center [1175, 610] width 57 height 15
click at [1025, 20] on span "537804" at bounding box center [1027, 20] width 35 height 16
click at [591, 23] on span "Refresh" at bounding box center [563, 21] width 61 height 11
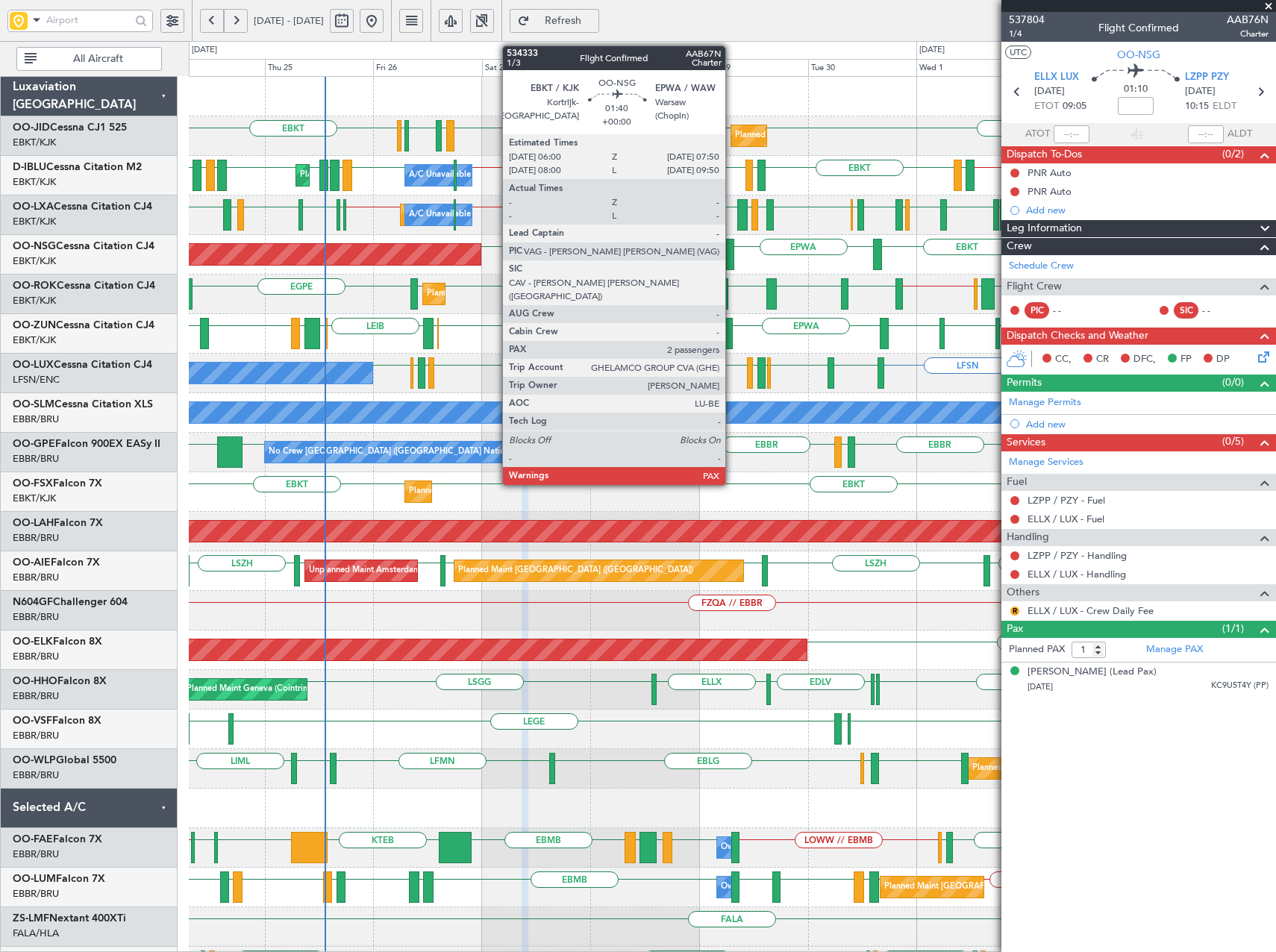
click at [732, 257] on div at bounding box center [731, 254] width 9 height 31
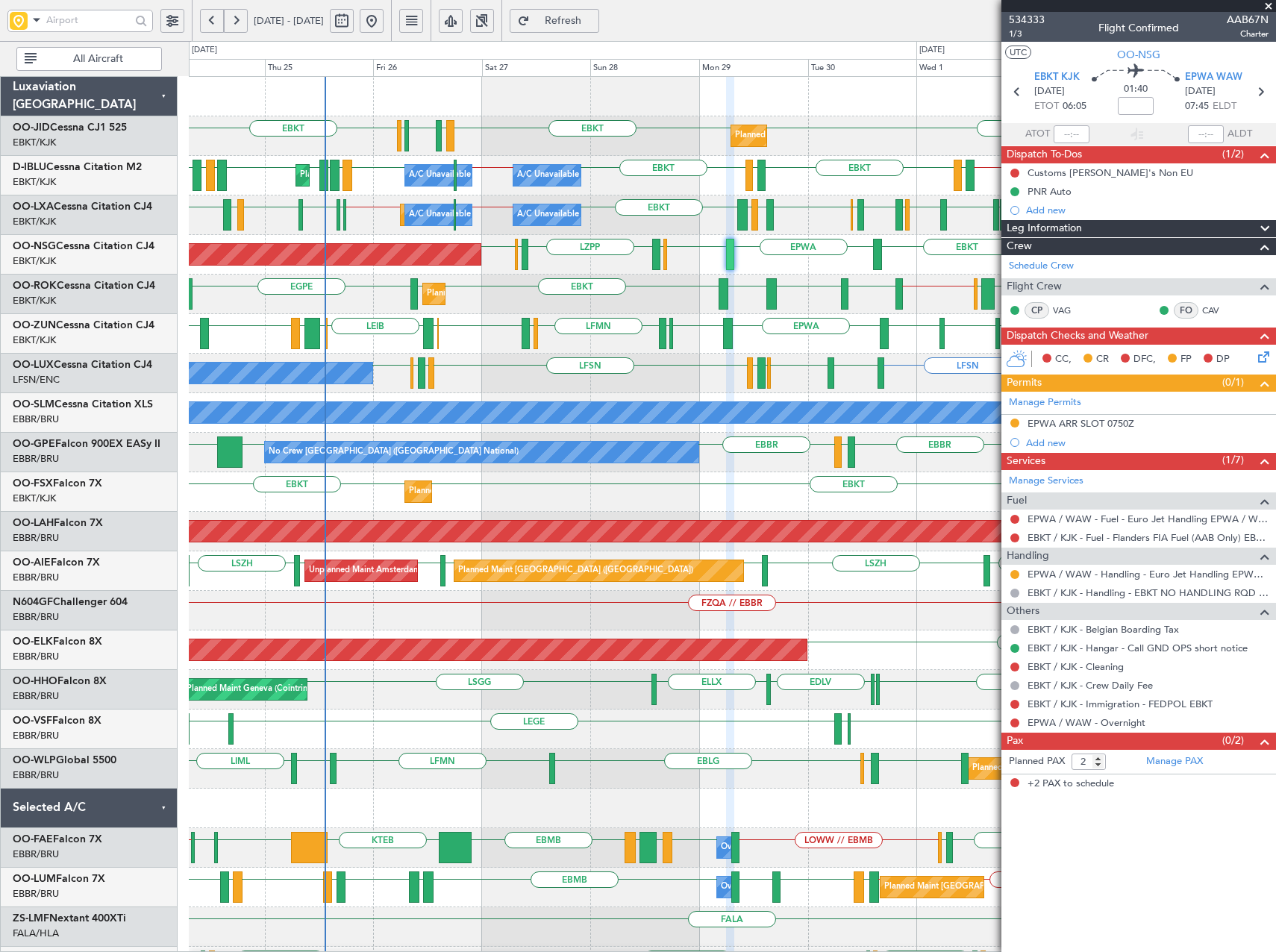
click at [1271, 6] on span at bounding box center [1268, 6] width 15 height 13
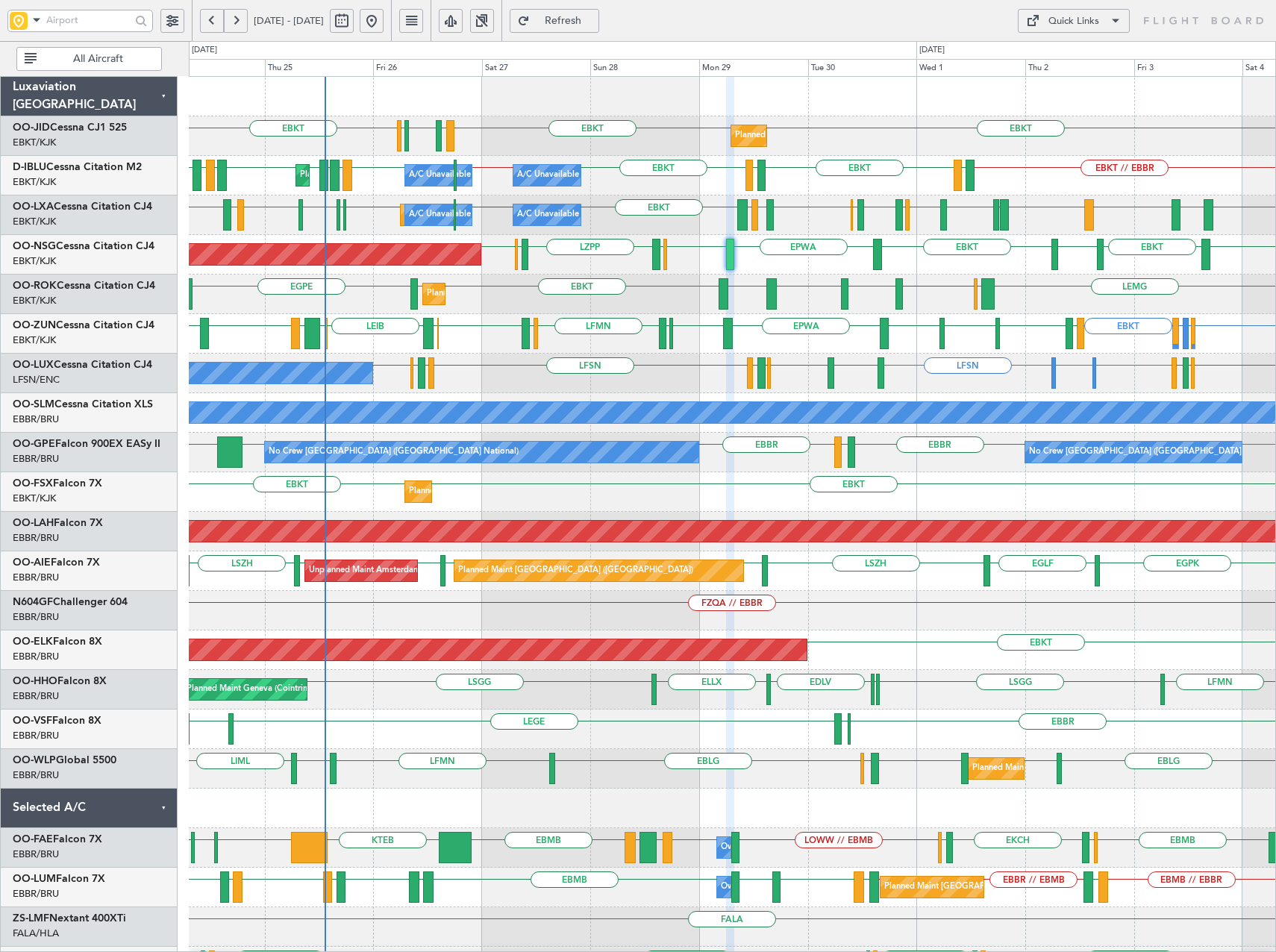
type input "0"
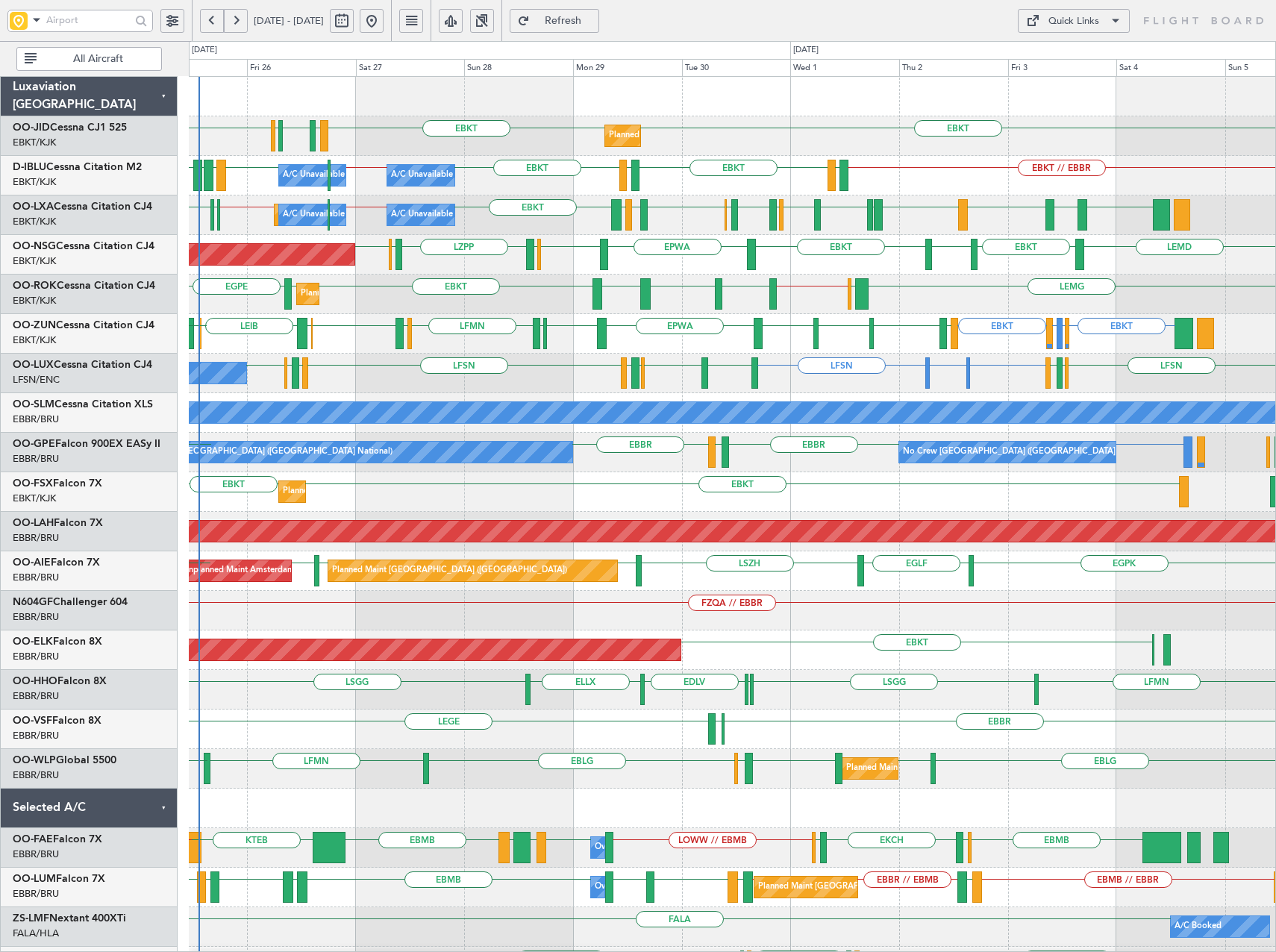
click at [576, 233] on div "EBBR // EBKT EBBR // EBKT EBKT EDDG EBKT ESSB EBKT LIPR EBKT EGNV LFPB EBBR LIM…" at bounding box center [732, 215] width 1086 height 40
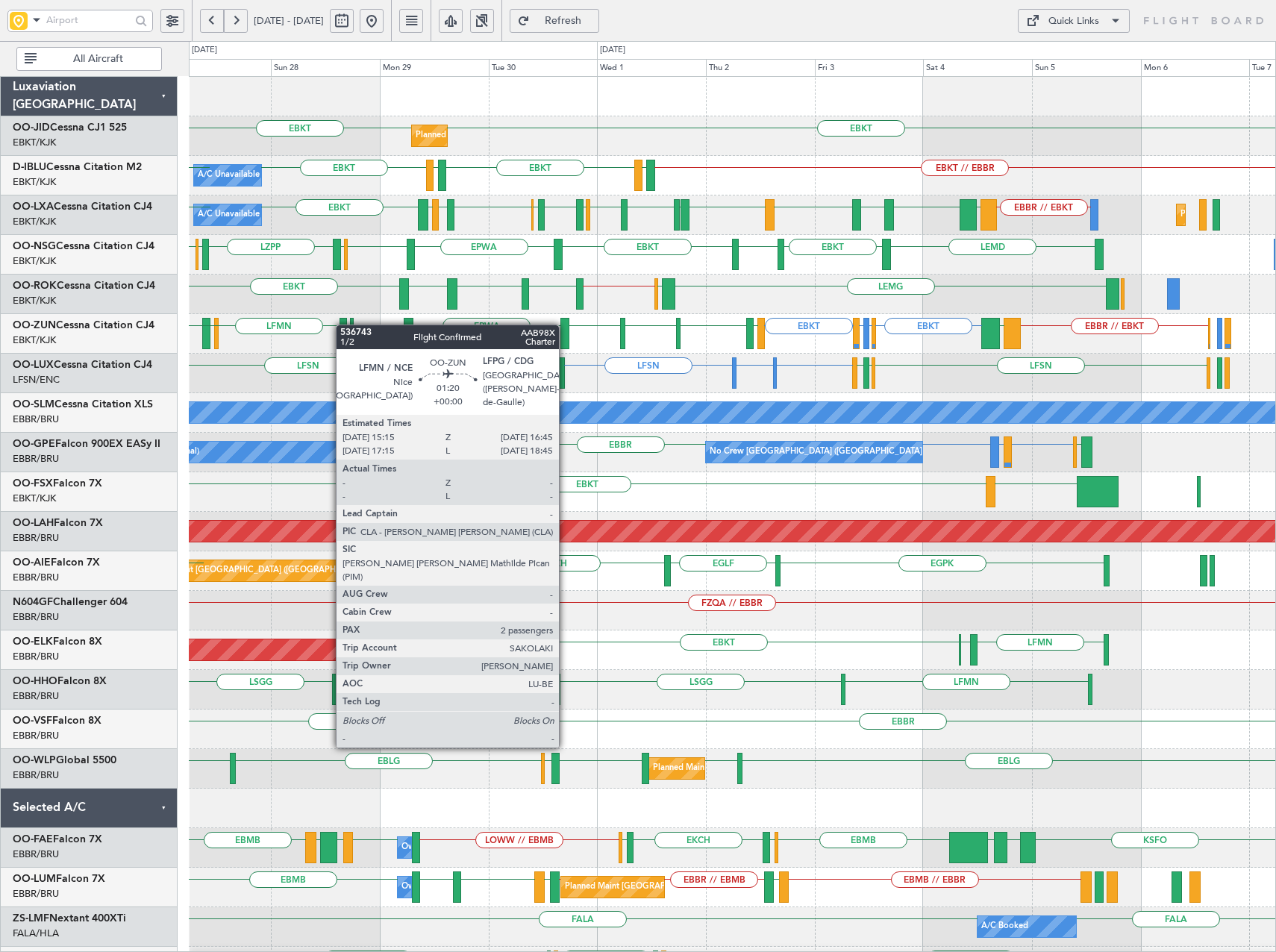
click at [342, 324] on div "Planned Maint Kortrijk-Wevelgem EBKT EBKT LFOZ LFBE LFMN EBKT A/C Unavailable K…" at bounding box center [732, 611] width 1086 height 1067
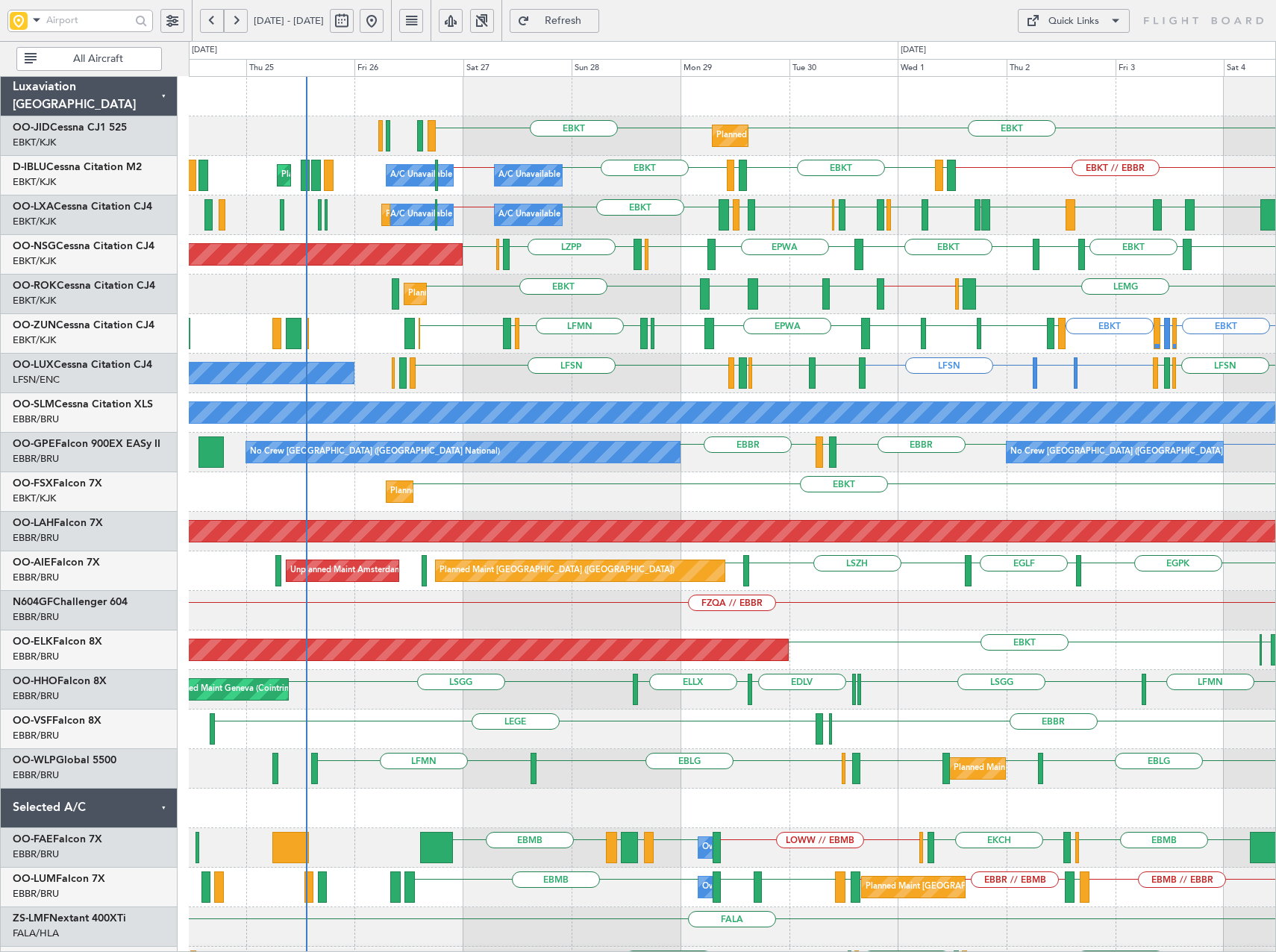
click at [638, 433] on div "Planned Maint Kortrijk-Wevelgem EBKT EBKT A/C Unavailable Kortrijk-Wevelgem EBK…" at bounding box center [732, 571] width 1086 height 988
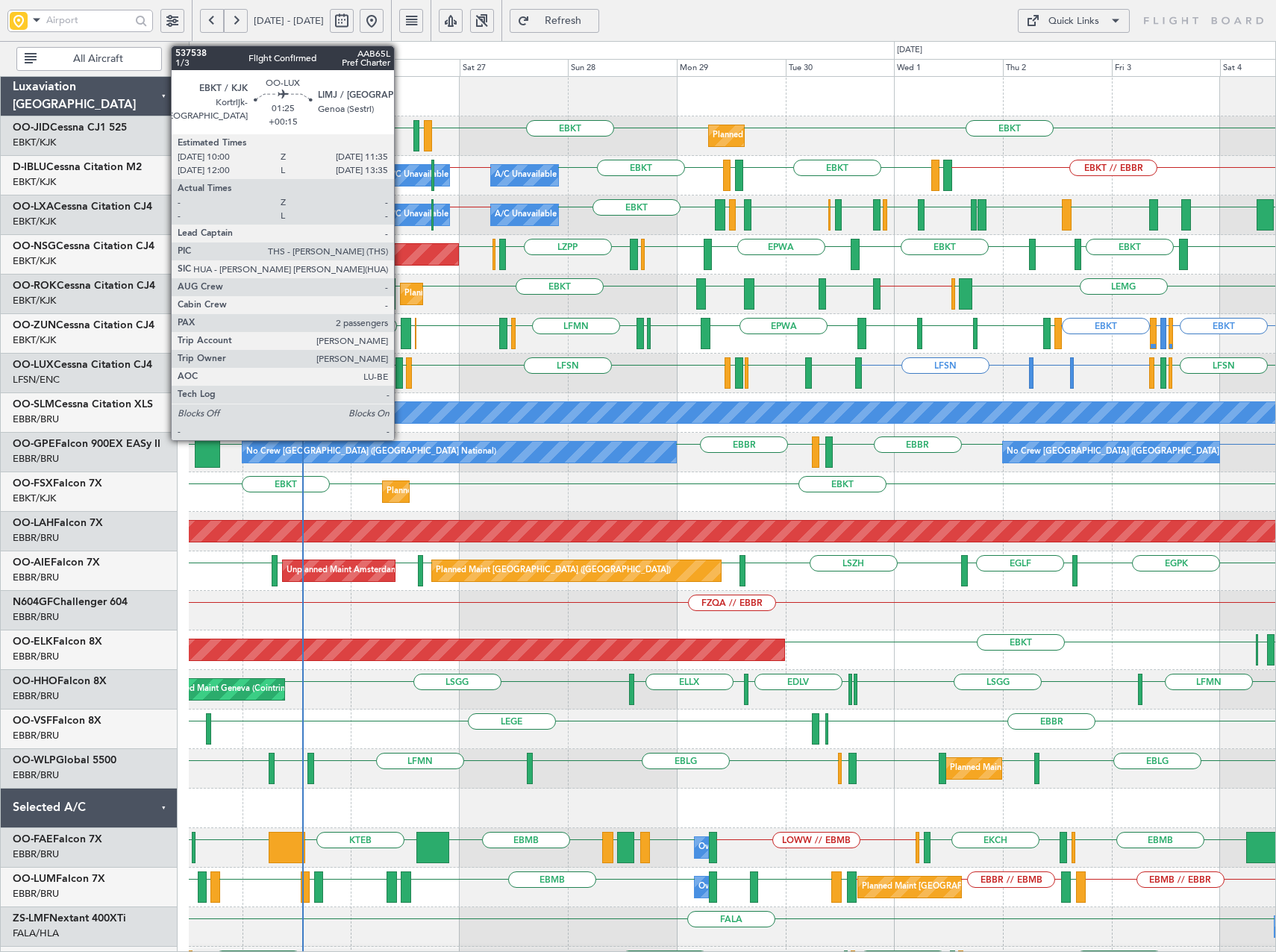
click at [401, 371] on div at bounding box center [399, 372] width 7 height 31
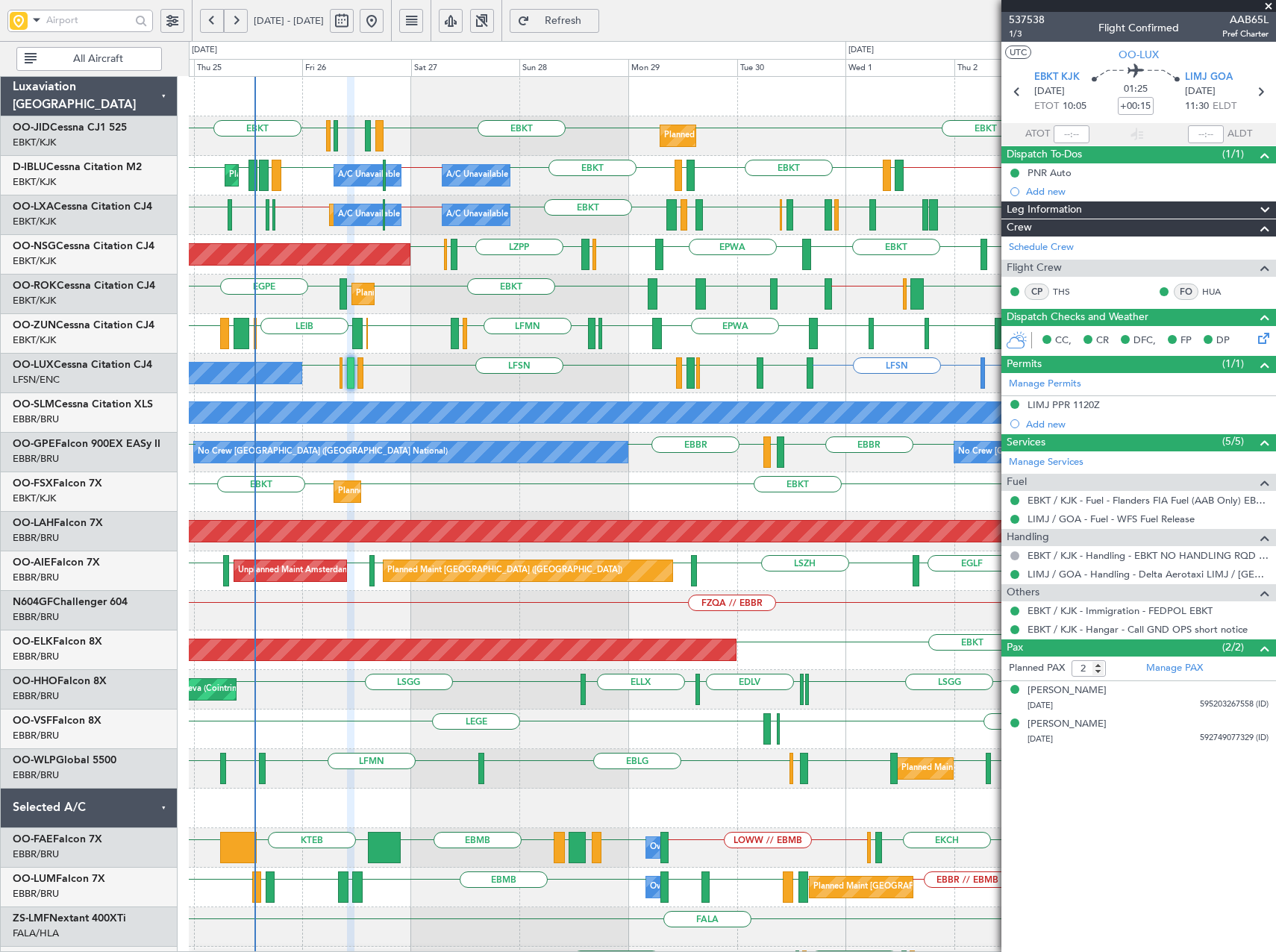
click at [574, 359] on div "EBKT LFMN LFBE LFOZ EBKT EBKT Planned Maint [GEOGRAPHIC_DATA]-[GEOGRAPHIC_DATA]…" at bounding box center [732, 611] width 1086 height 1067
click at [148, 303] on div "Planned Maint Kortrijk-[GEOGRAPHIC_DATA] EBKT LFMN LFBE LFOZ EBKT EBKT [GEOGRAP…" at bounding box center [638, 496] width 1276 height 911
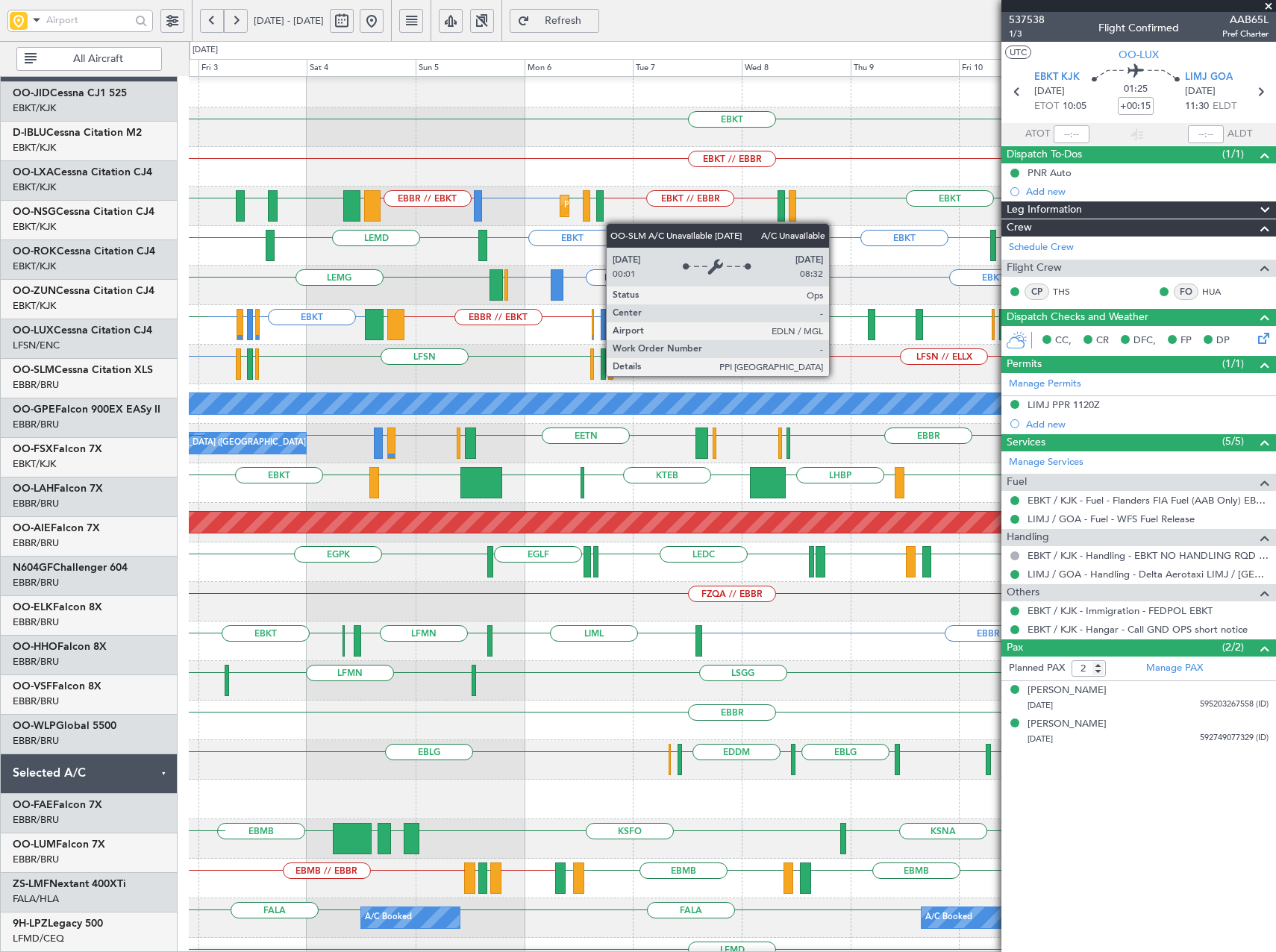
scroll to position [5, 0]
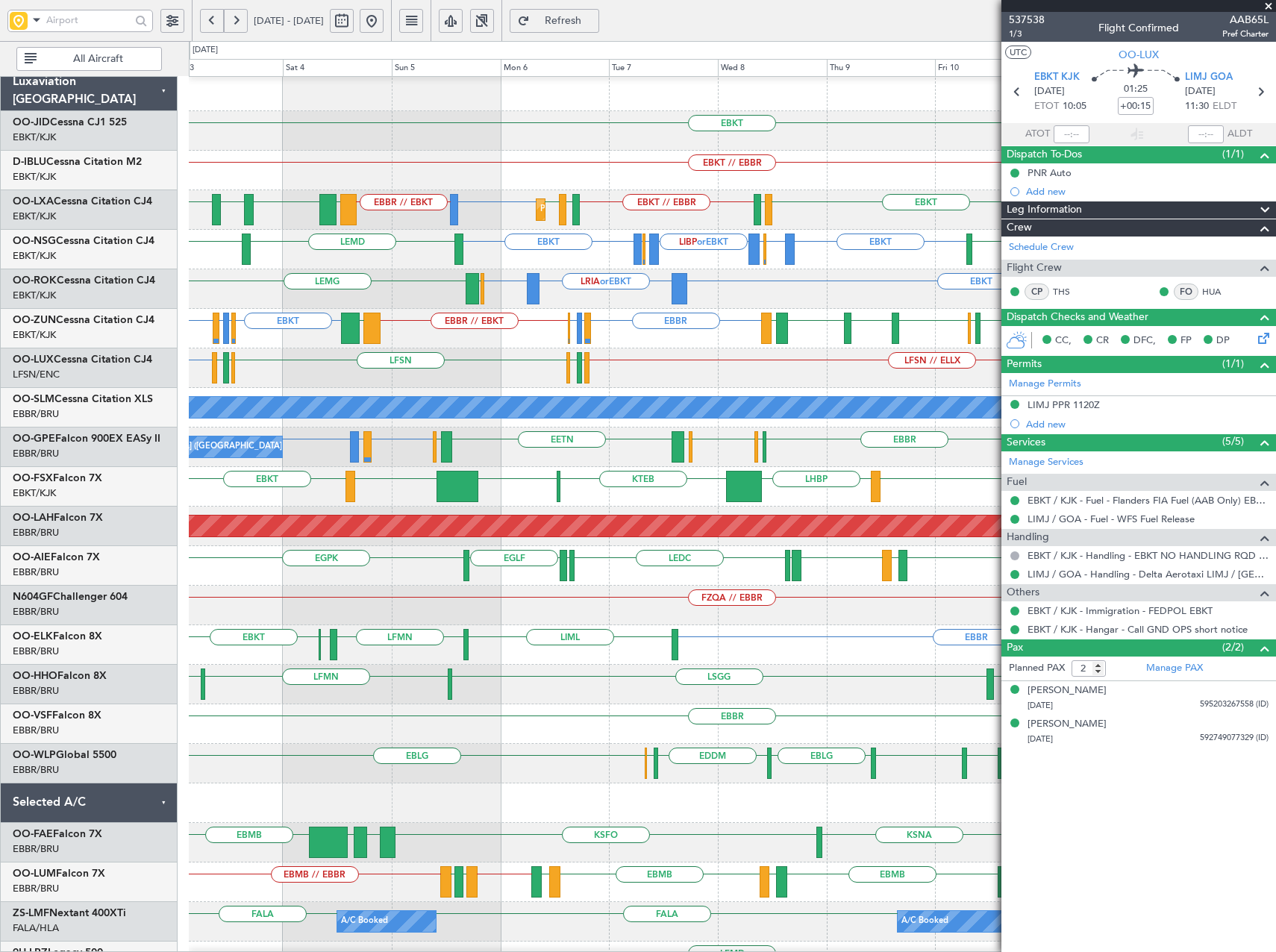
click at [384, 26] on button at bounding box center [372, 20] width 24 height 24
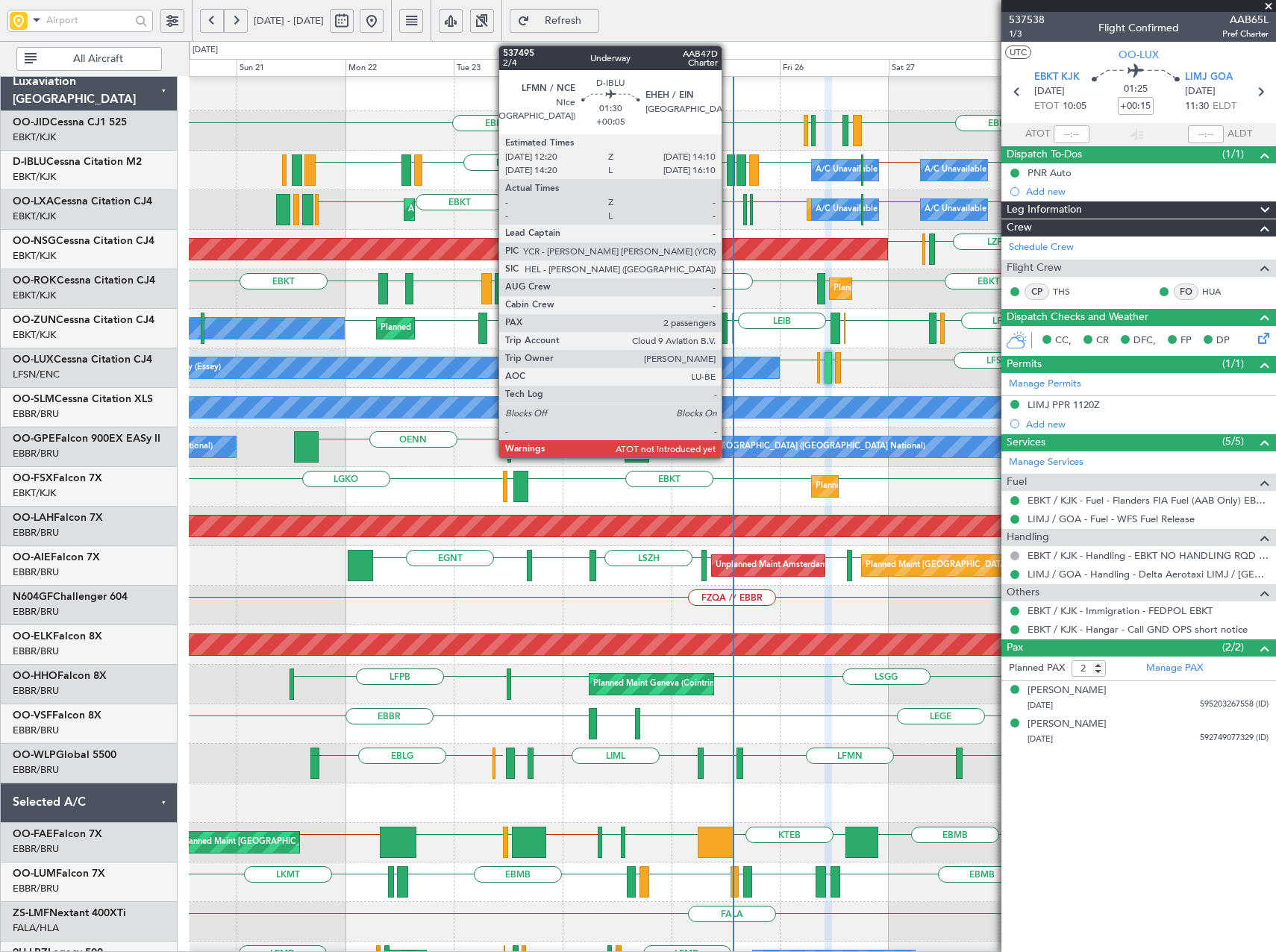
scroll to position [0, 0]
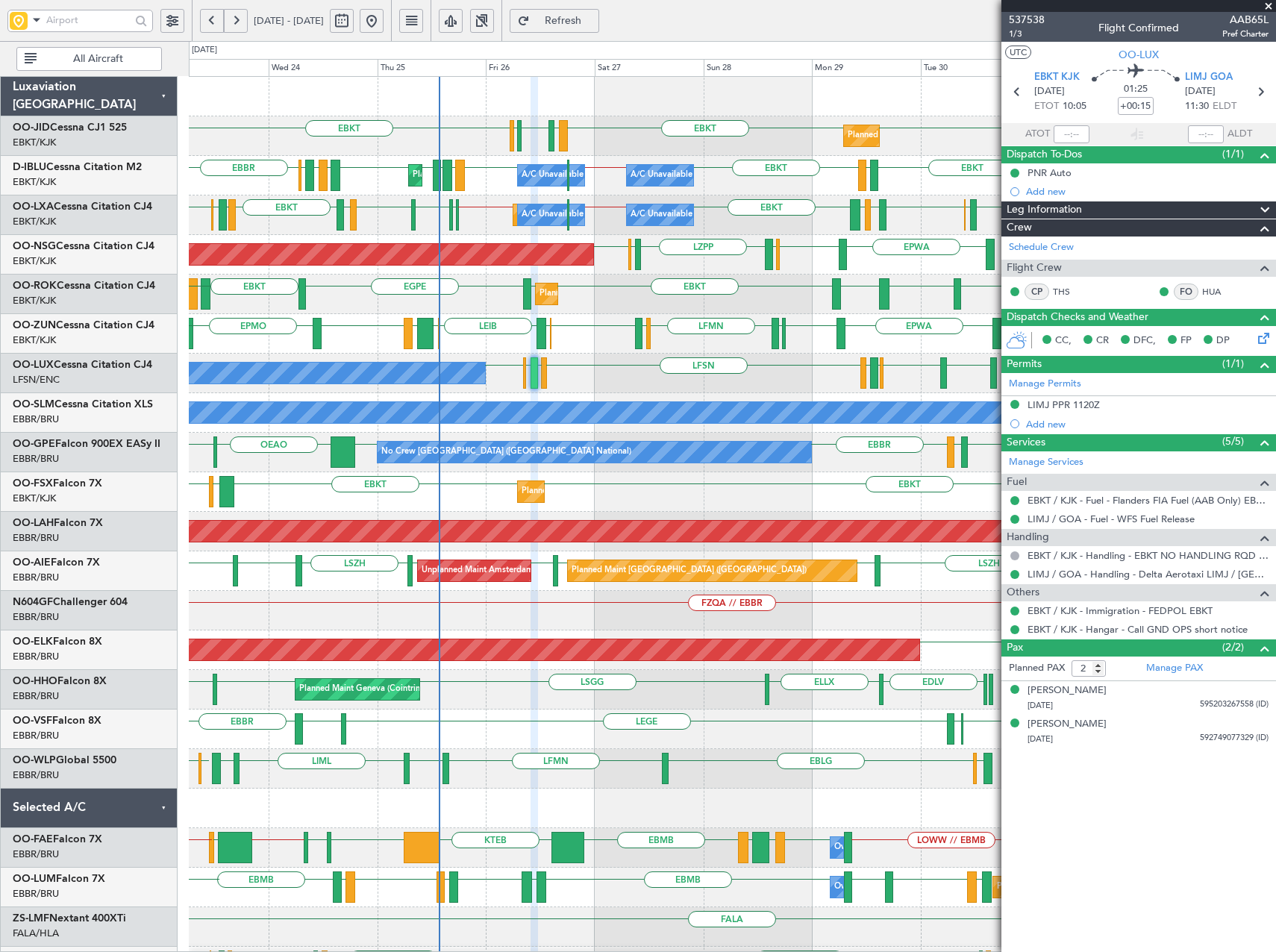
click at [627, 366] on div "EBKT EBKT EBKT LFMN LFBE LFOZ Planned Maint [GEOGRAPHIC_DATA]-[GEOGRAPHIC_DATA]…" at bounding box center [732, 611] width 1086 height 1067
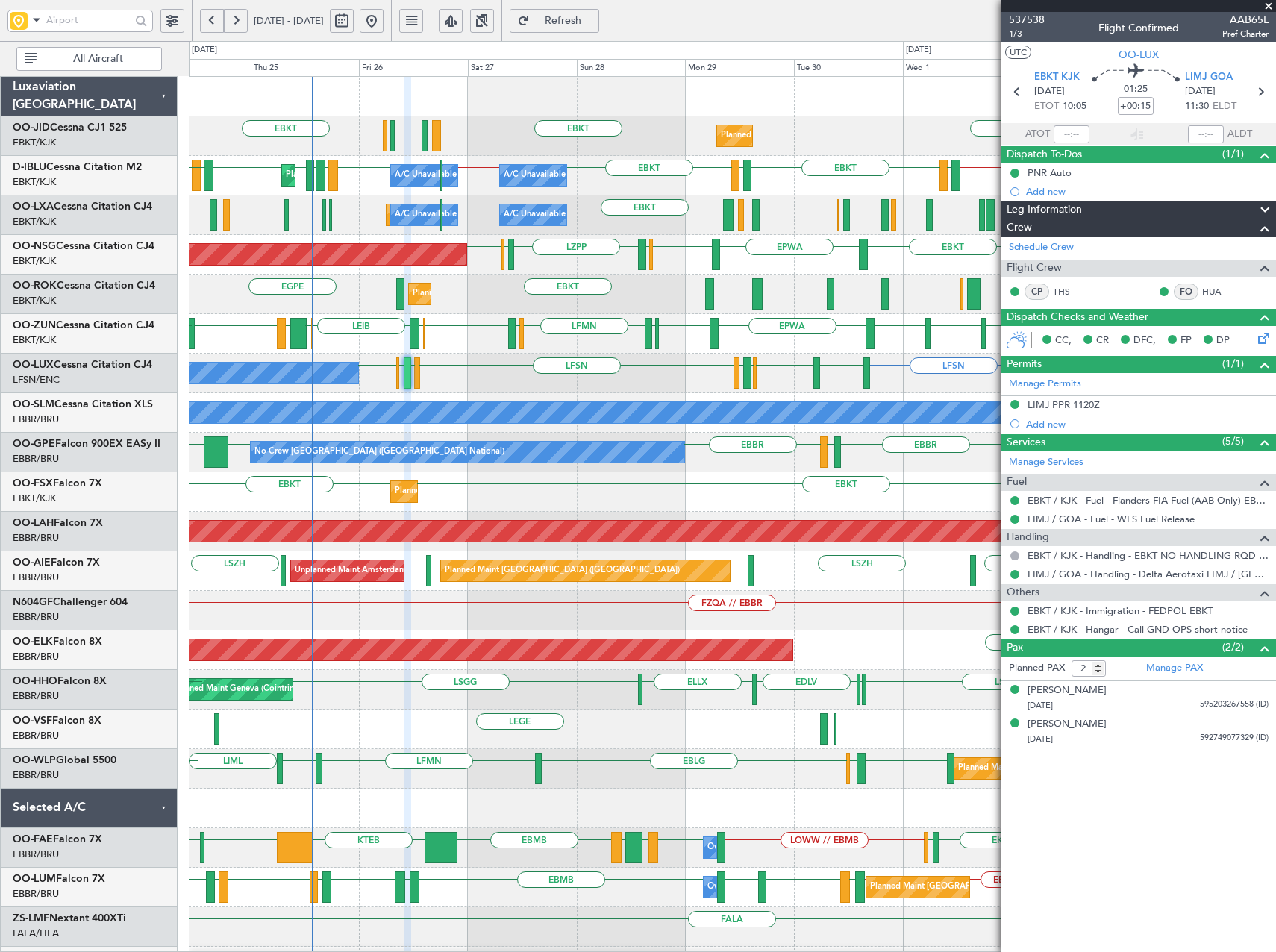
click at [788, 372] on div "No Crew [PERSON_NAME] ([PERSON_NAME]) LFSN LIMC or LFSN LFSN LFSN LIMJ EBKT LFS…" at bounding box center [732, 373] width 1086 height 40
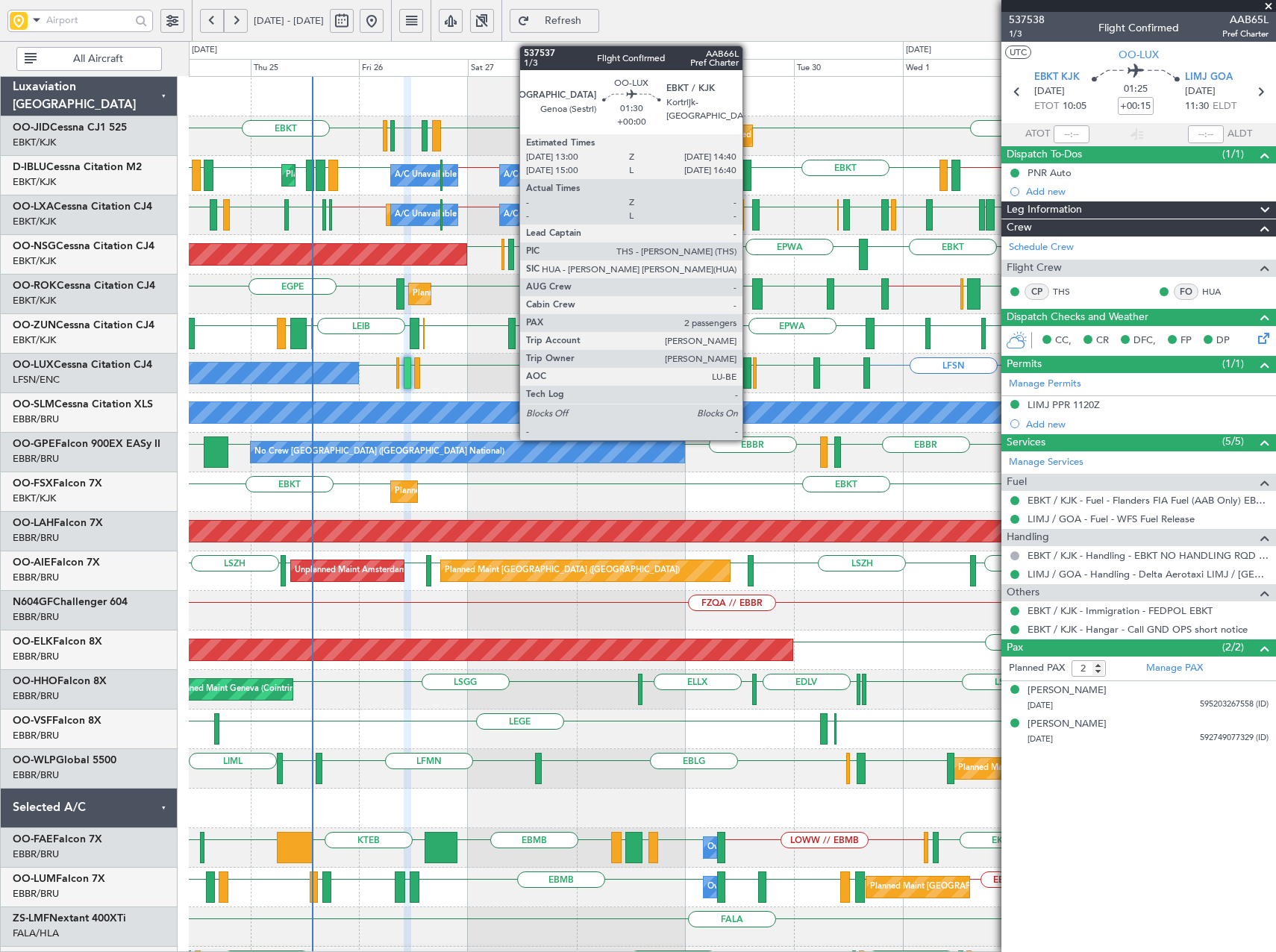
click at [749, 380] on div at bounding box center [747, 372] width 8 height 31
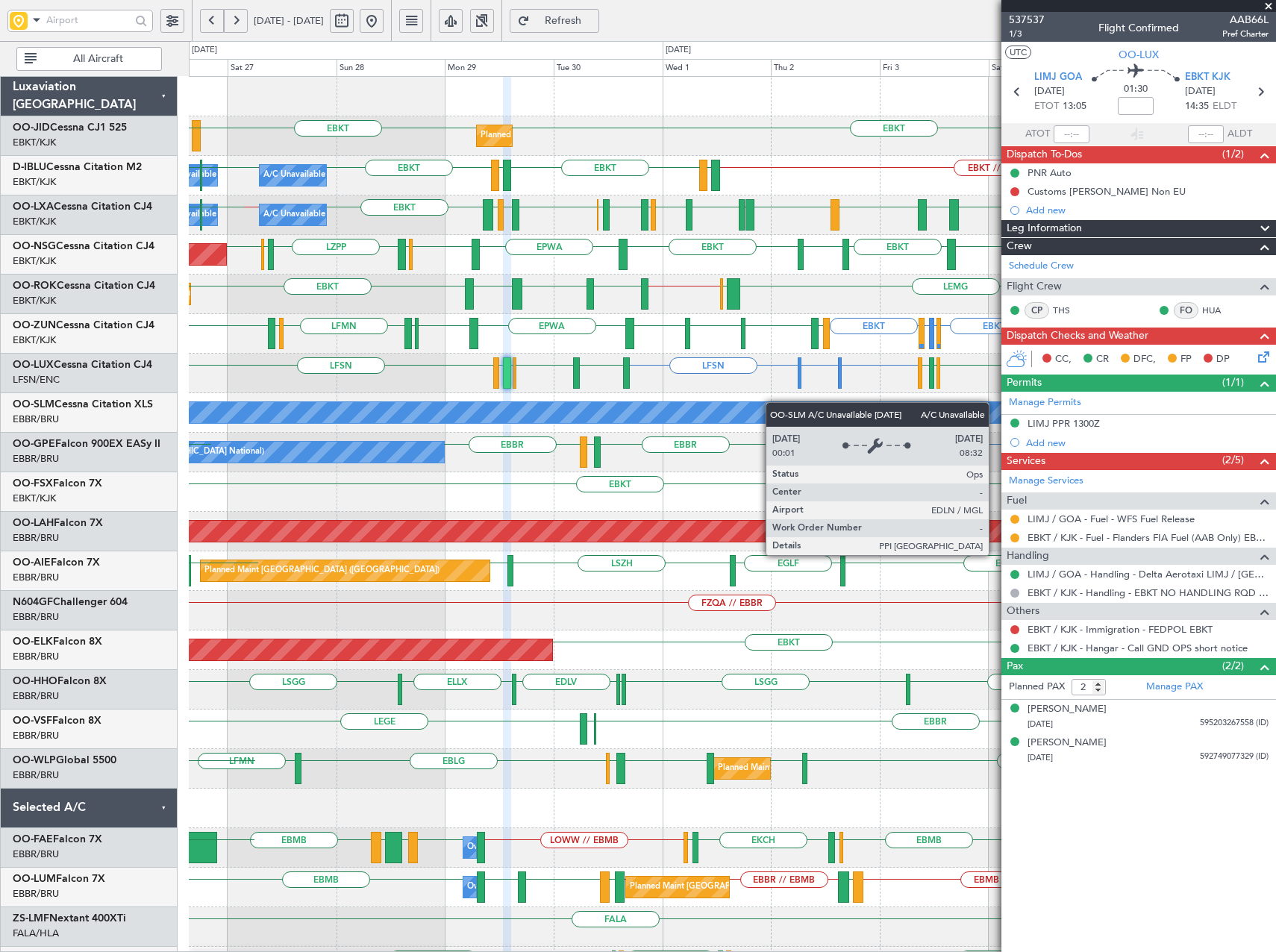
click at [692, 408] on div "EBKT EBKT LFMN Planned Maint [GEOGRAPHIC_DATA]-[GEOGRAPHIC_DATA] LFBE LFOZ EBKT…" at bounding box center [732, 611] width 1086 height 1067
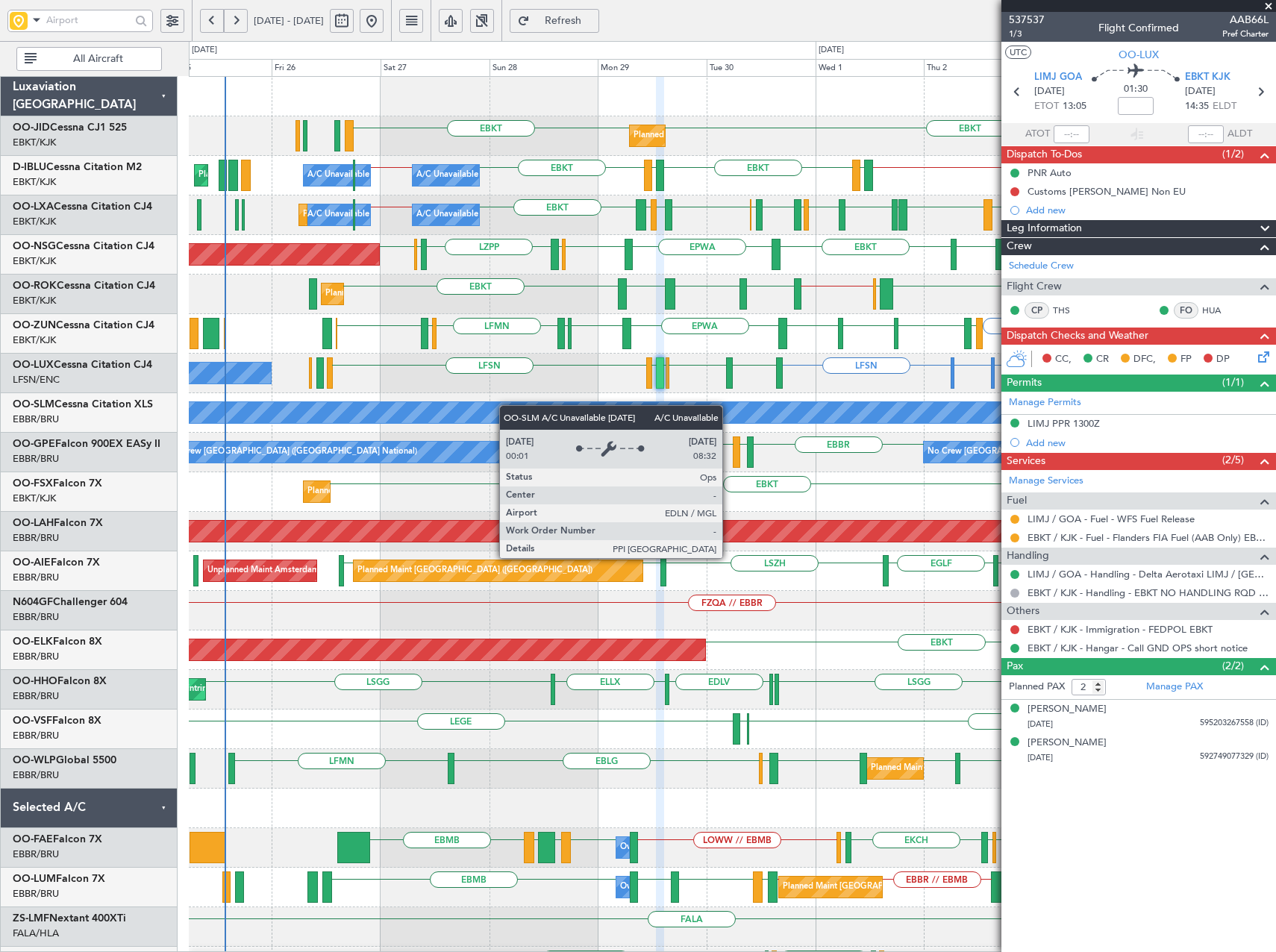
click at [551, 408] on div "Planned Maint Kortrijk-[GEOGRAPHIC_DATA] EBKT EBKT A/C Unavailable [GEOGRAPHIC_…" at bounding box center [732, 571] width 1086 height 988
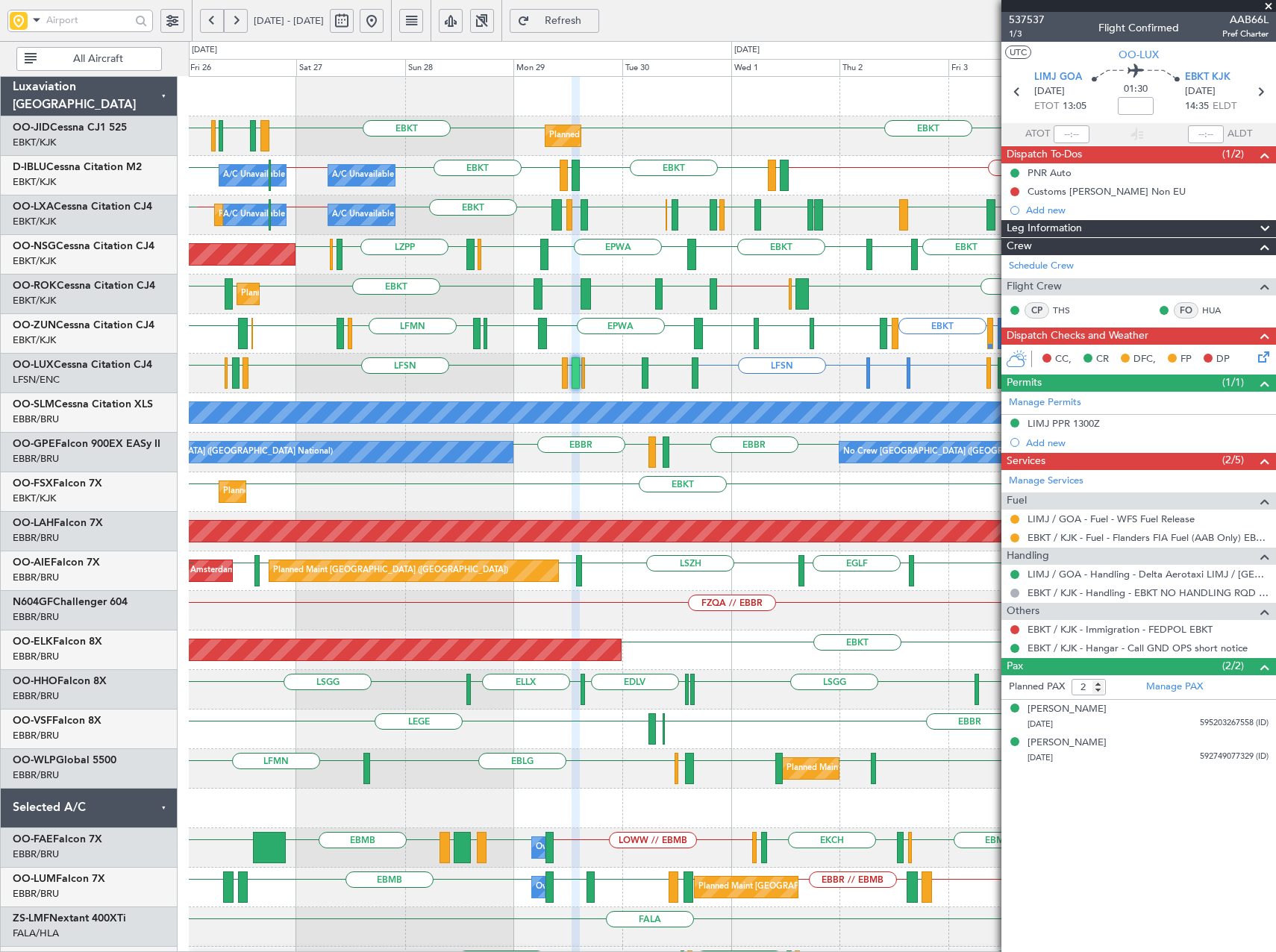
click at [598, 388] on div "LFSN LIMC or LFSN LFSN LFSN LIMJ EBKT LFSN LFSN LFPB LFMN LEBL LFSN EBKT LIMJ N…" at bounding box center [732, 373] width 1086 height 40
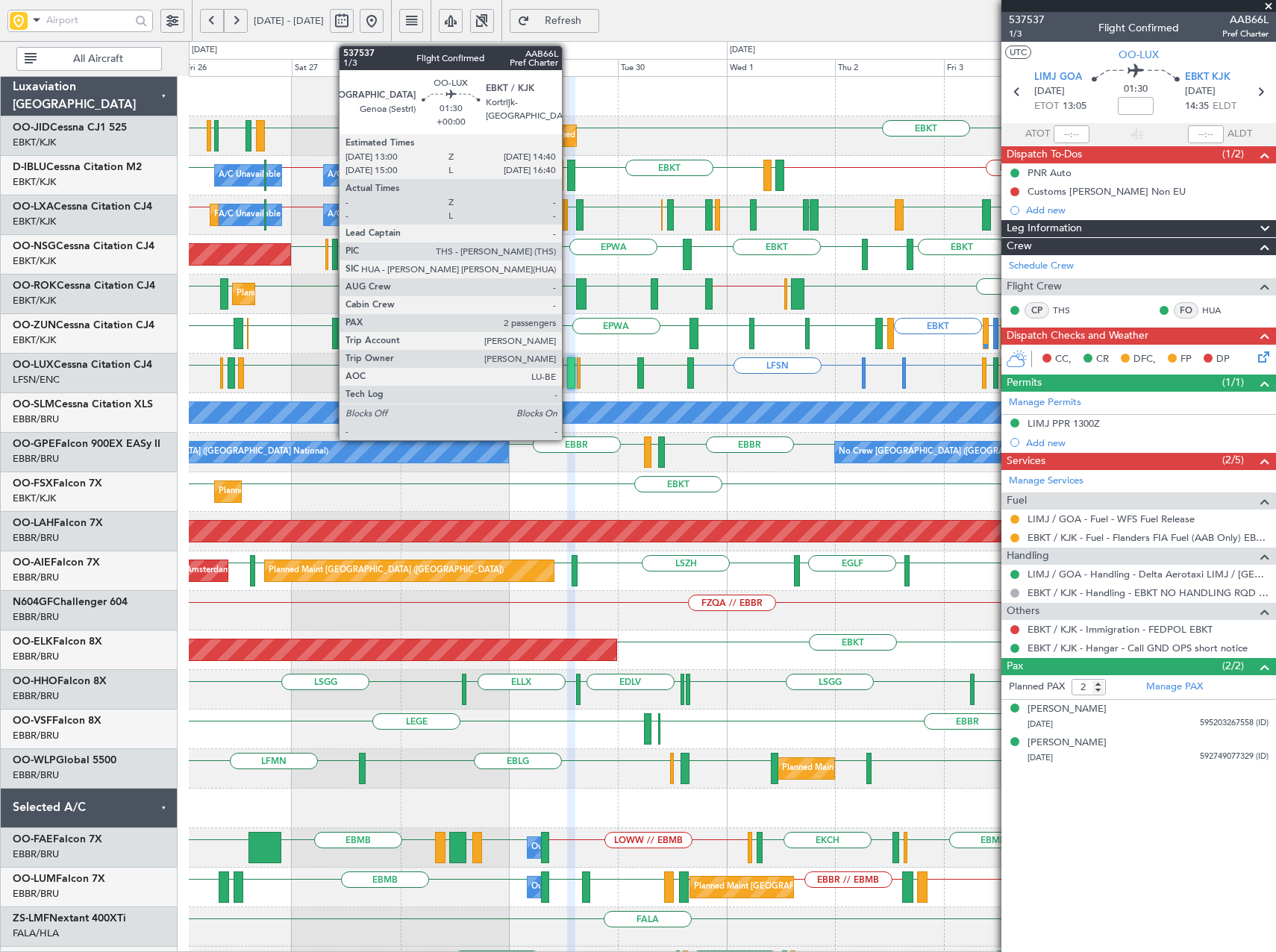
click at [568, 378] on div at bounding box center [571, 372] width 8 height 31
click at [573, 379] on div at bounding box center [571, 372] width 8 height 31
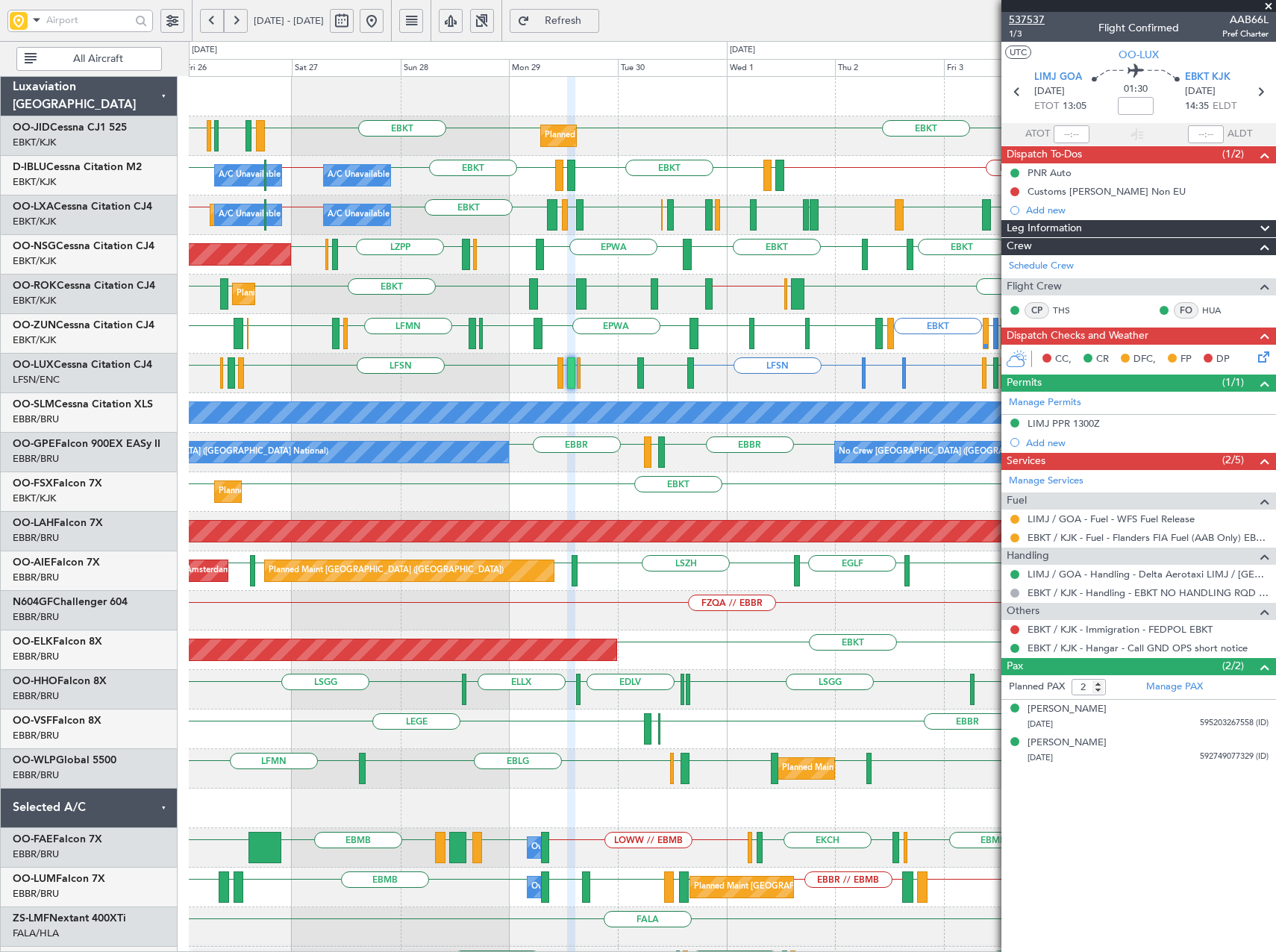
click at [1034, 13] on span "537537" at bounding box center [1027, 20] width 35 height 16
click at [384, 14] on button at bounding box center [372, 20] width 24 height 24
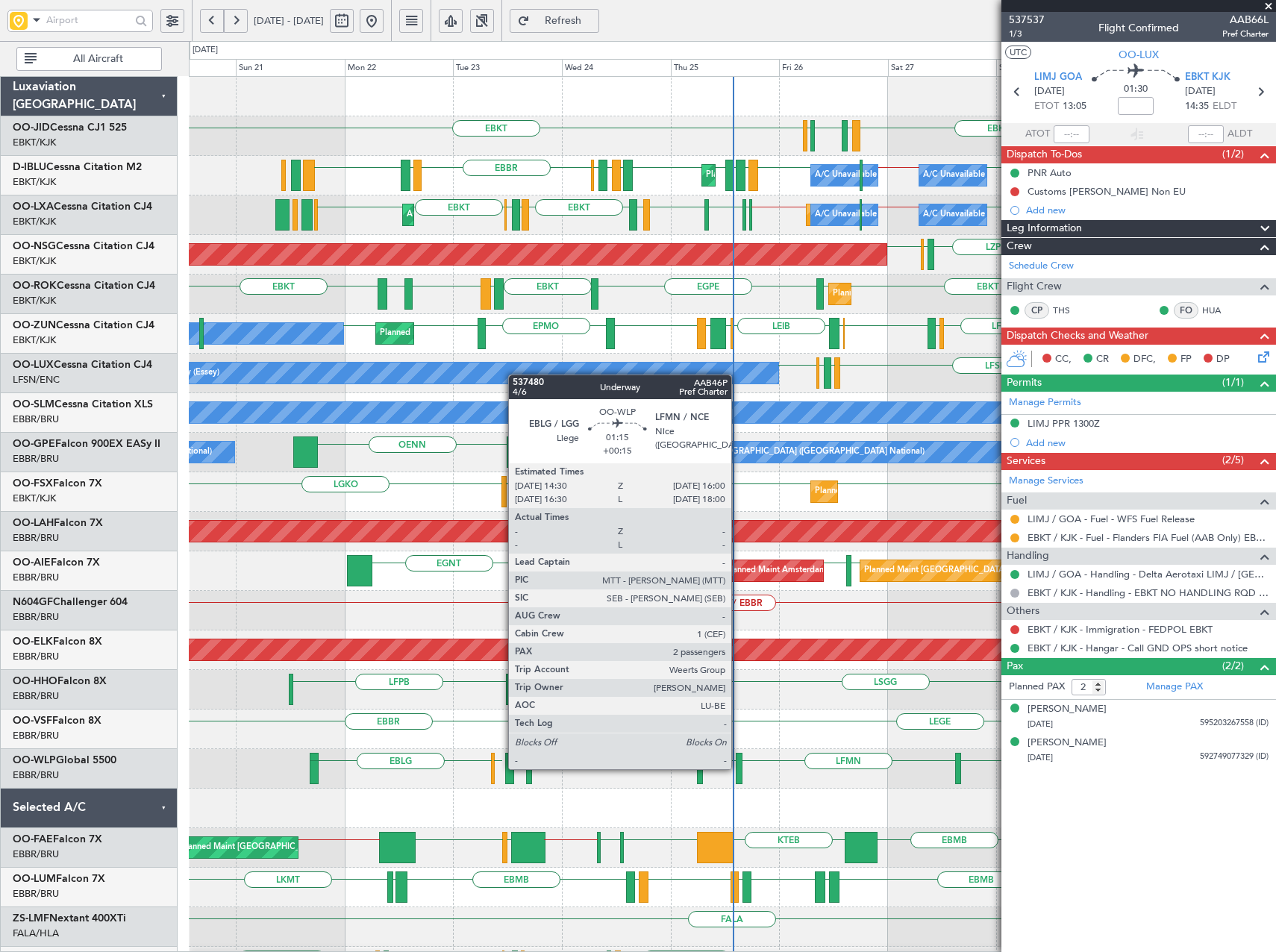
click at [738, 768] on div at bounding box center [740, 768] width 7 height 31
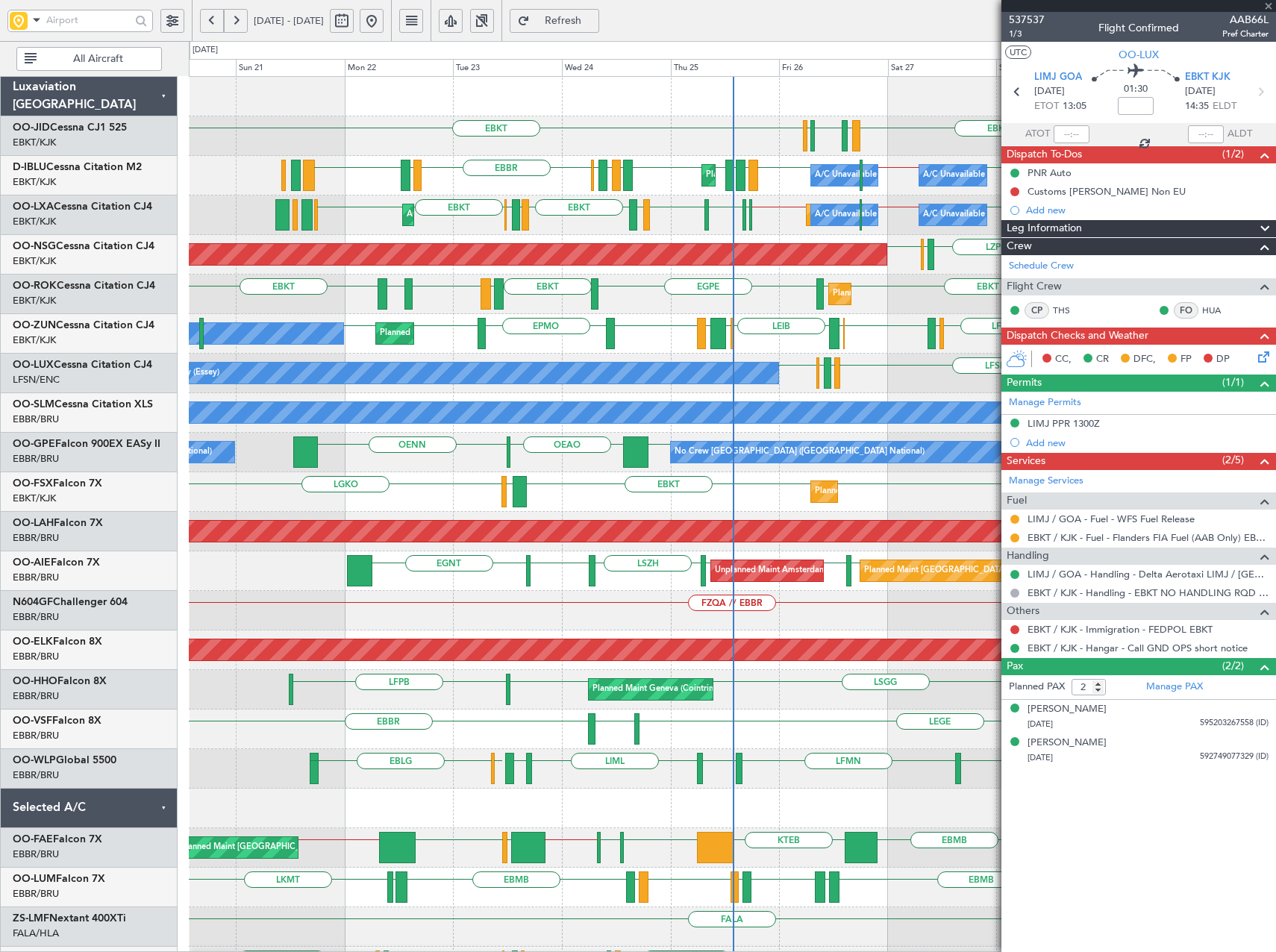
type input "+00:15"
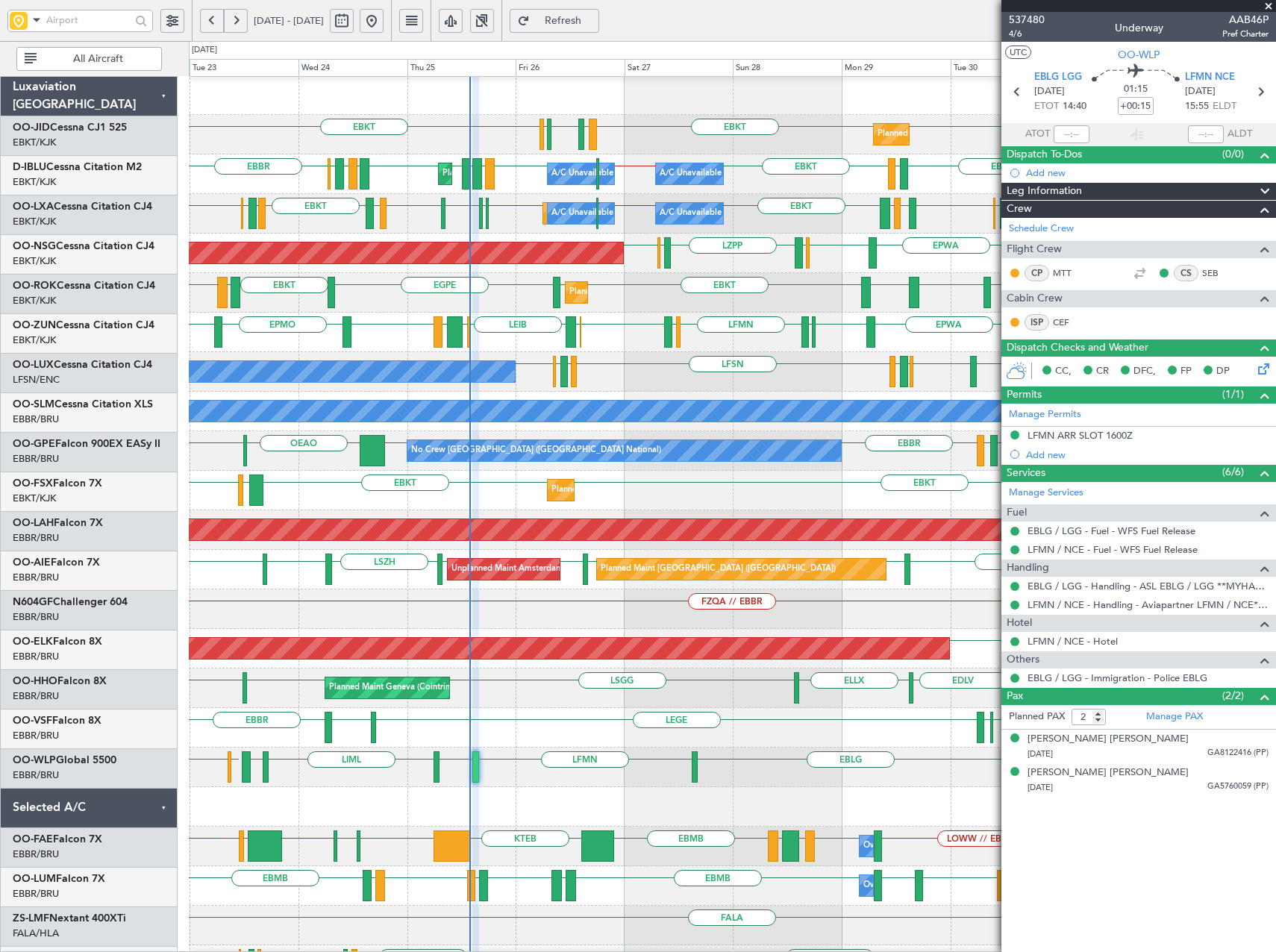
scroll to position [6, 0]
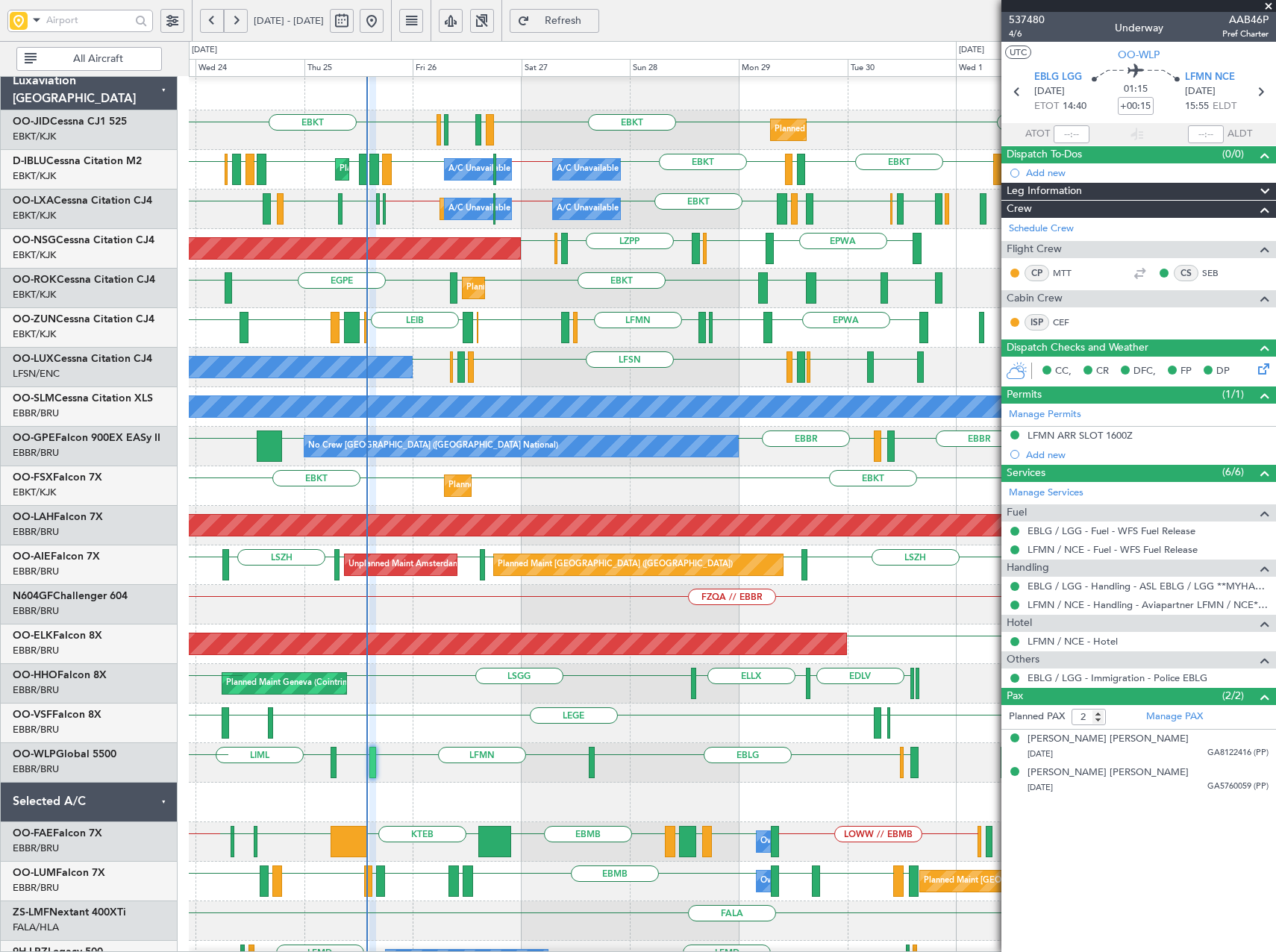
click at [544, 362] on div "LFSN LIMJ EBKT LFSN LEBL LFSN EBKT LIMJ No Crew [PERSON_NAME] ([PERSON_NAME])" at bounding box center [732, 367] width 1086 height 40
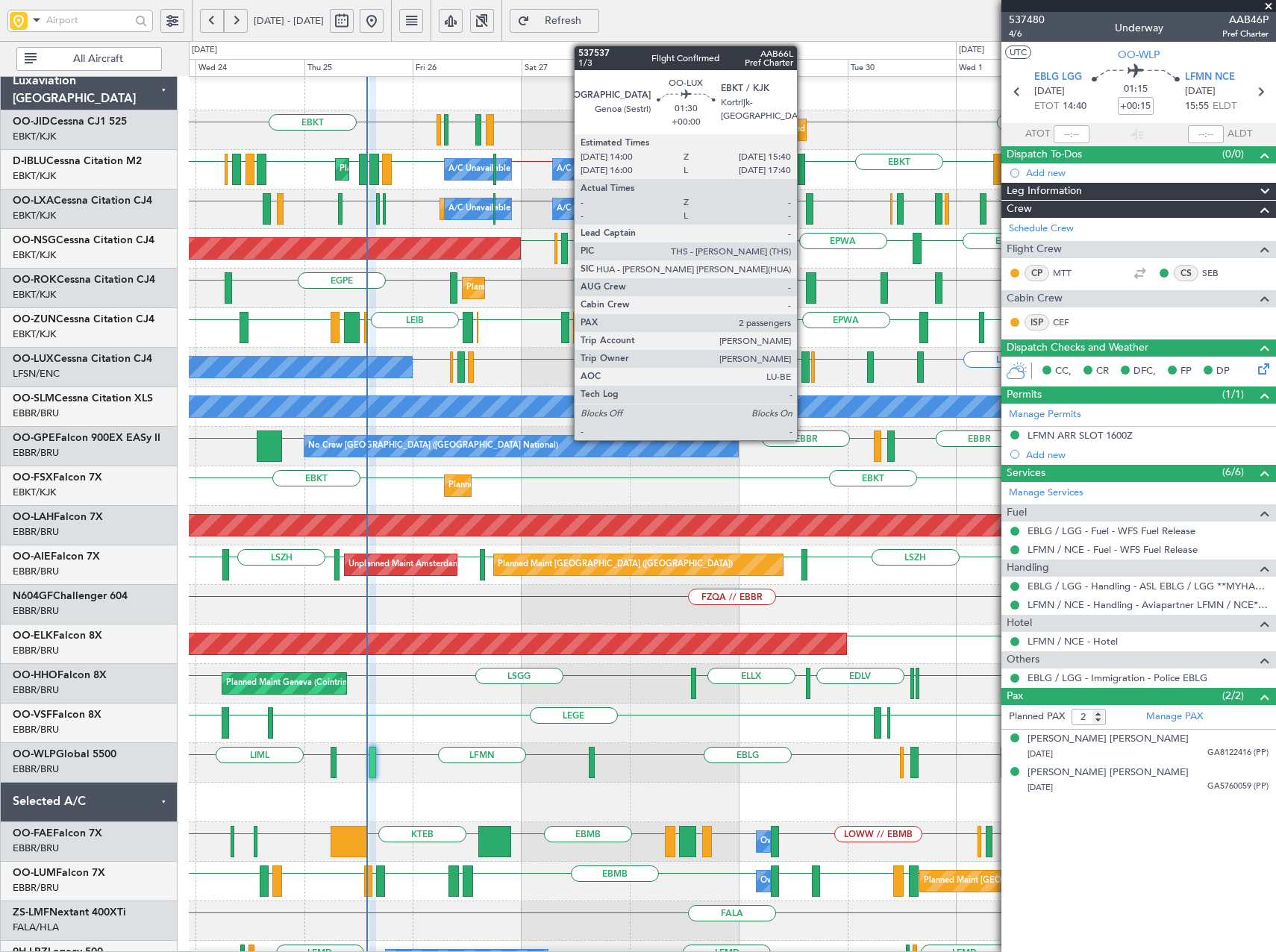
click at [803, 361] on div at bounding box center [805, 366] width 8 height 31
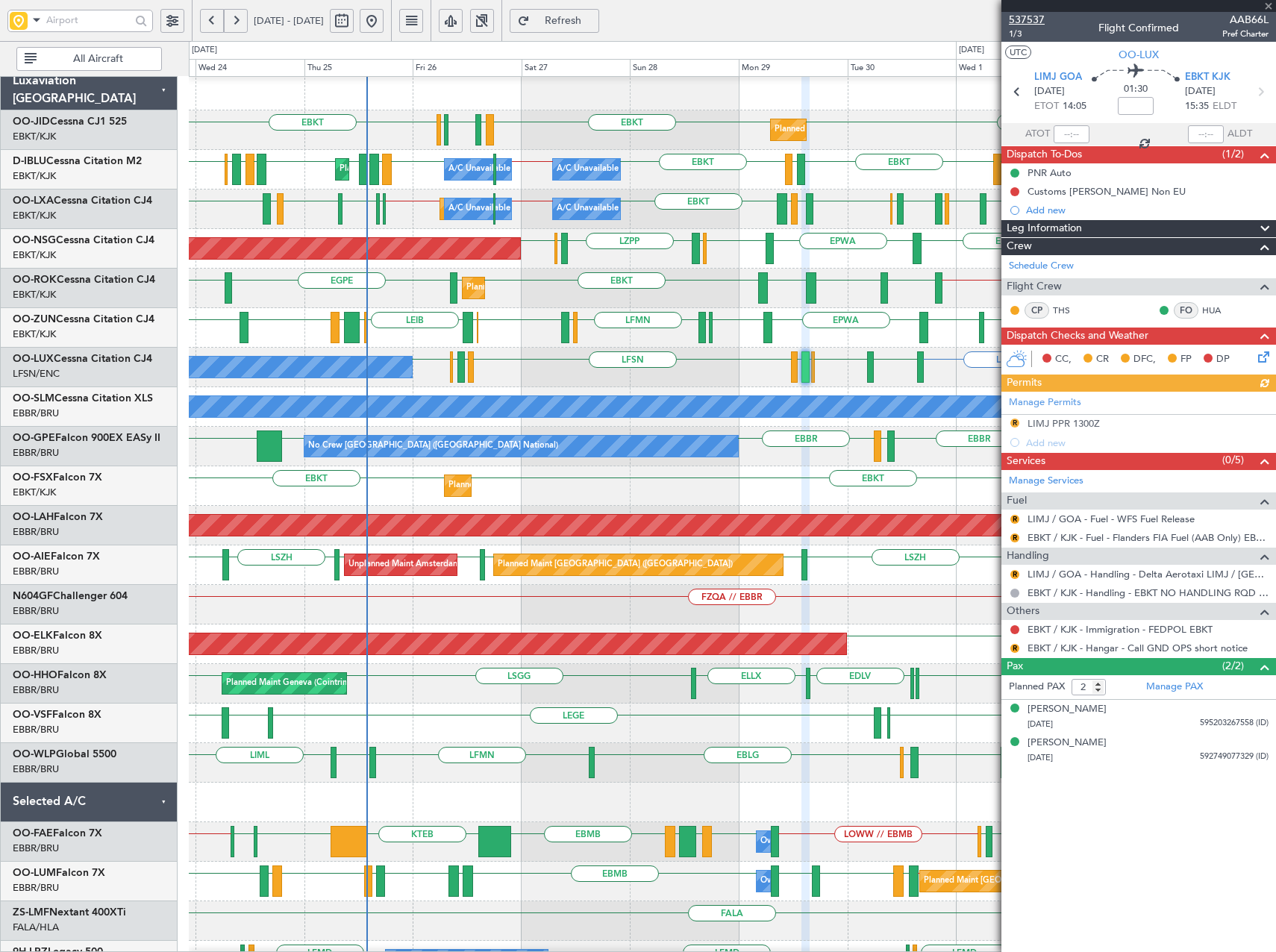
click at [1027, 23] on span "537537" at bounding box center [1027, 20] width 35 height 16
drag, startPoint x: 622, startPoint y: 27, endPoint x: 807, endPoint y: 365, distance: 385.3
click at [594, 26] on span "Refresh" at bounding box center [563, 21] width 61 height 11
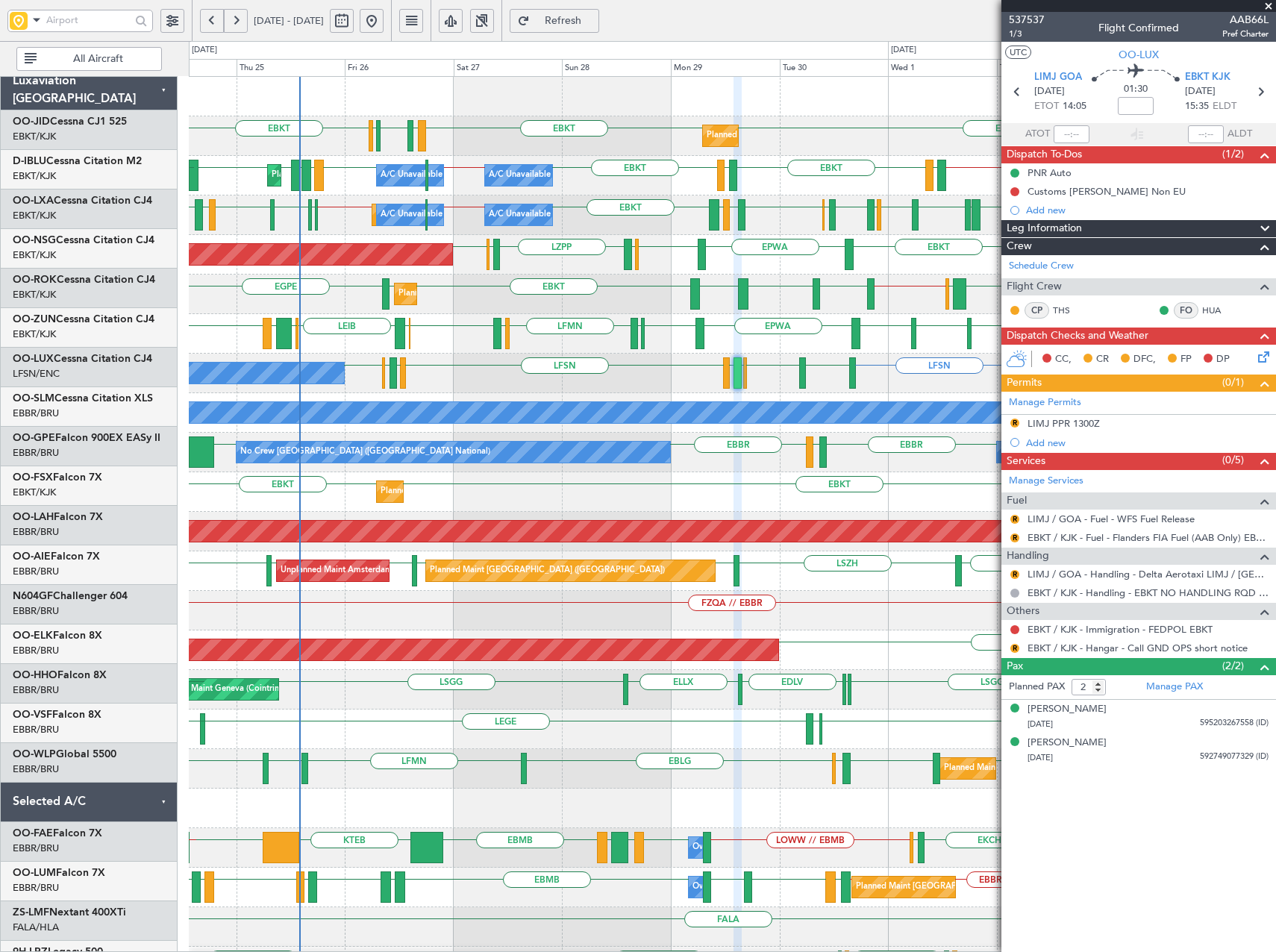
scroll to position [0, 0]
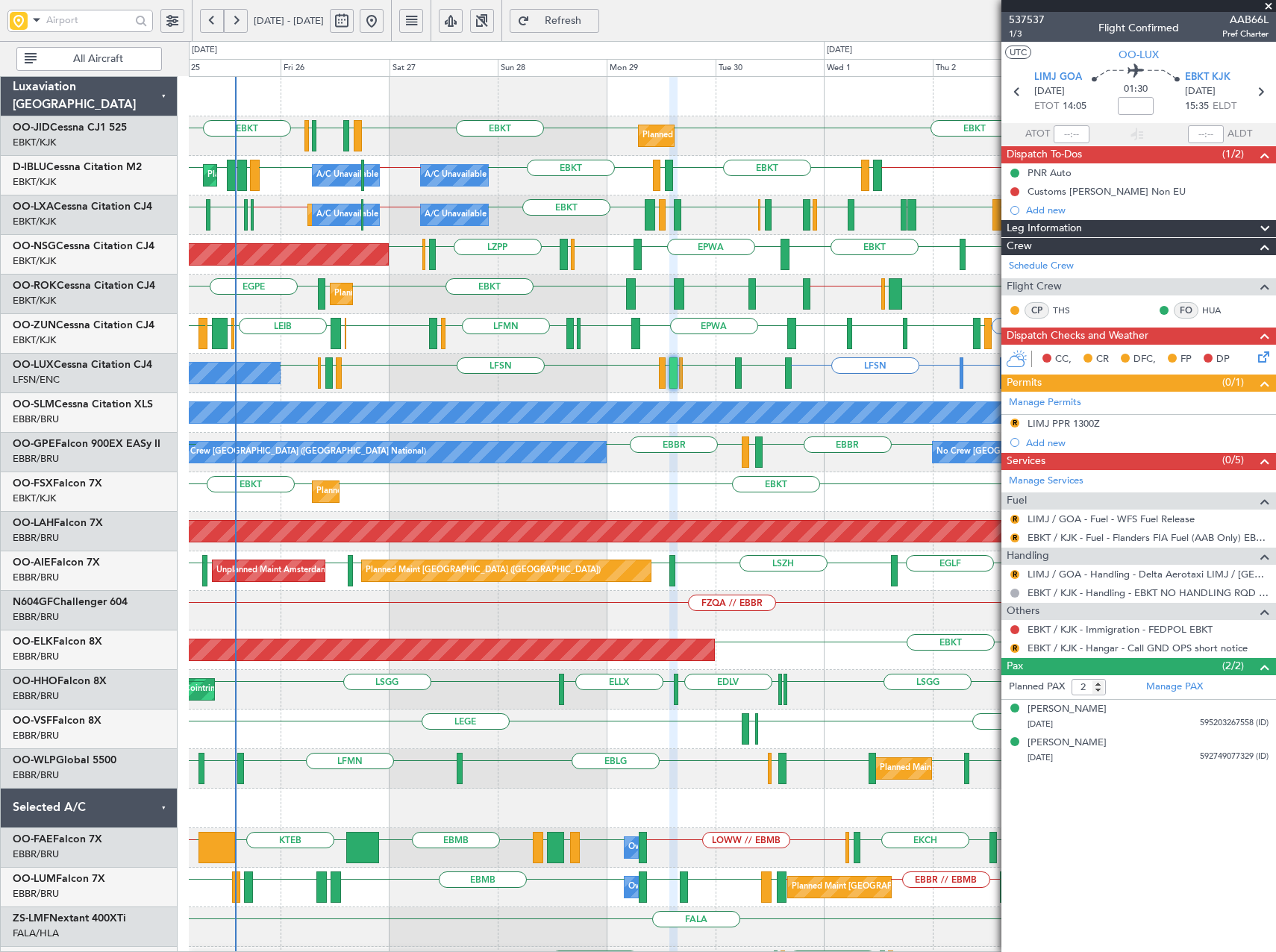
click at [428, 329] on div "EBKT EBKT EBKT LFMN LFBE LFOZ Planned Maint [GEOGRAPHIC_DATA]-[GEOGRAPHIC_DATA]…" at bounding box center [732, 611] width 1086 height 1067
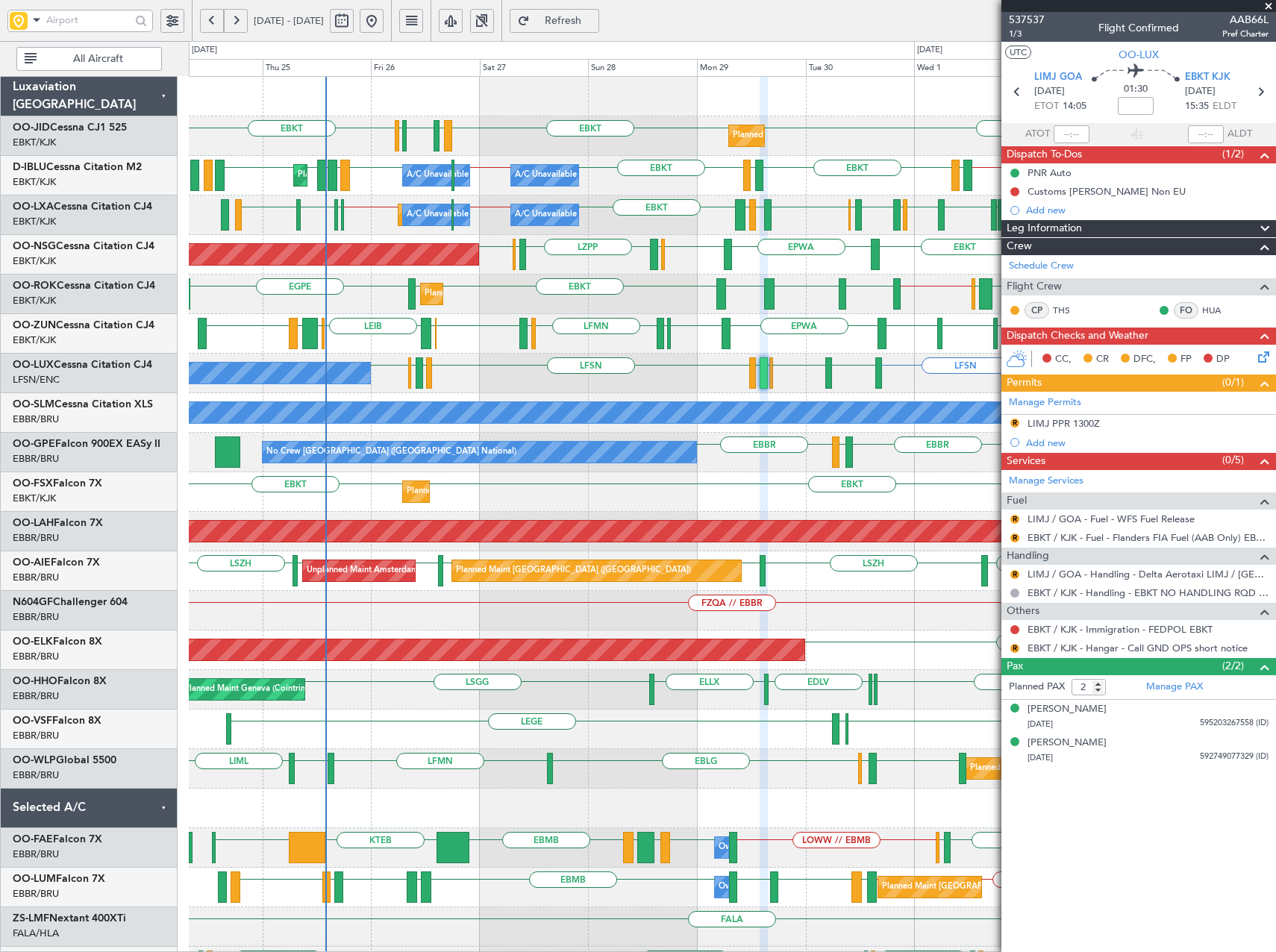
click at [930, 340] on div "Planned Maint Kortrijk-[GEOGRAPHIC_DATA] EBKT EBKT EBKT LFMN LFBE LFOZ [GEOGRAP…" at bounding box center [732, 611] width 1086 height 1067
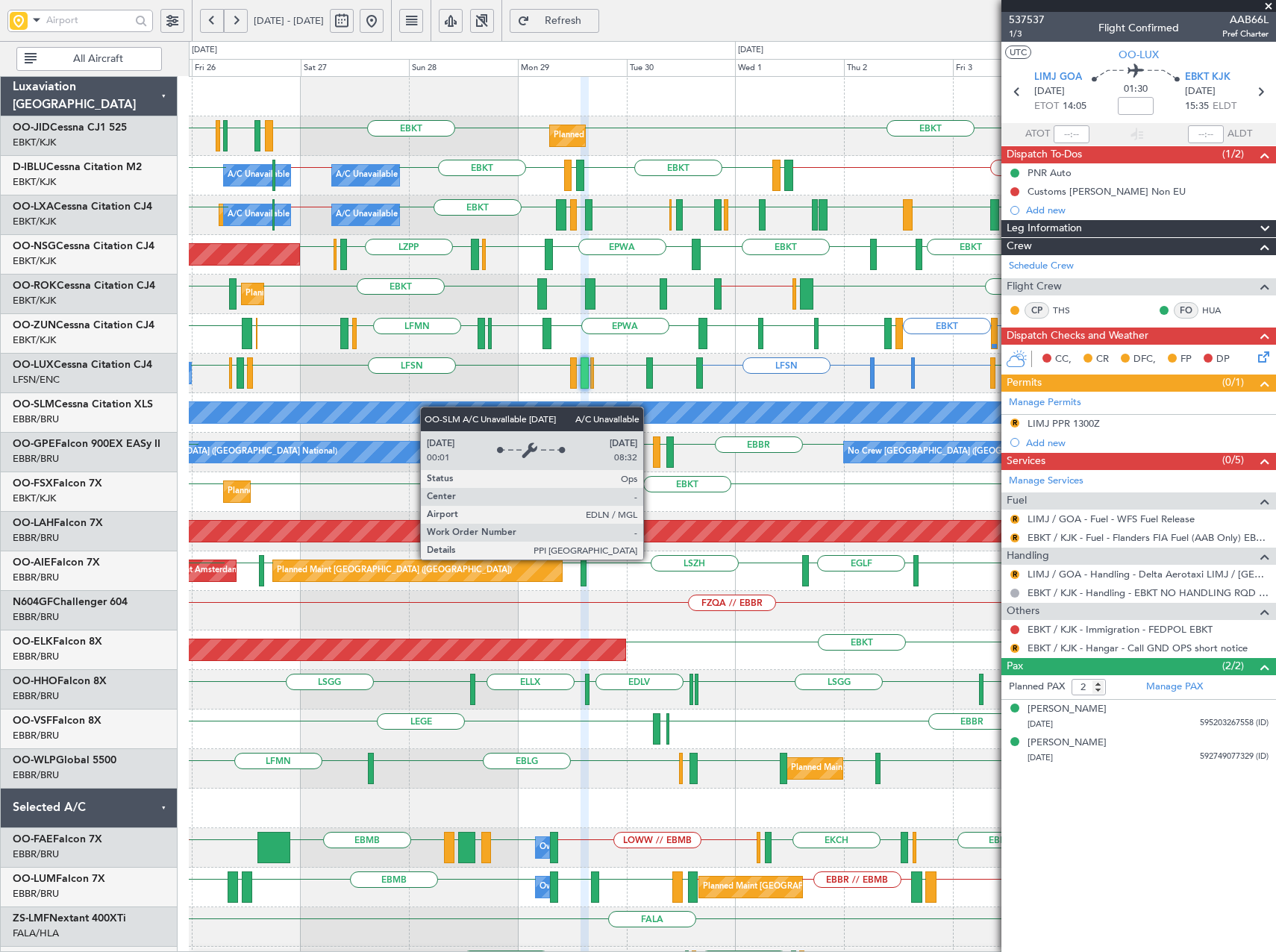
click at [396, 417] on div "Planned Maint Kortrijk-[GEOGRAPHIC_DATA] EBKT EBKT EBKT LFMN LFBE LFOZ A/C Unav…" at bounding box center [732, 611] width 1086 height 1067
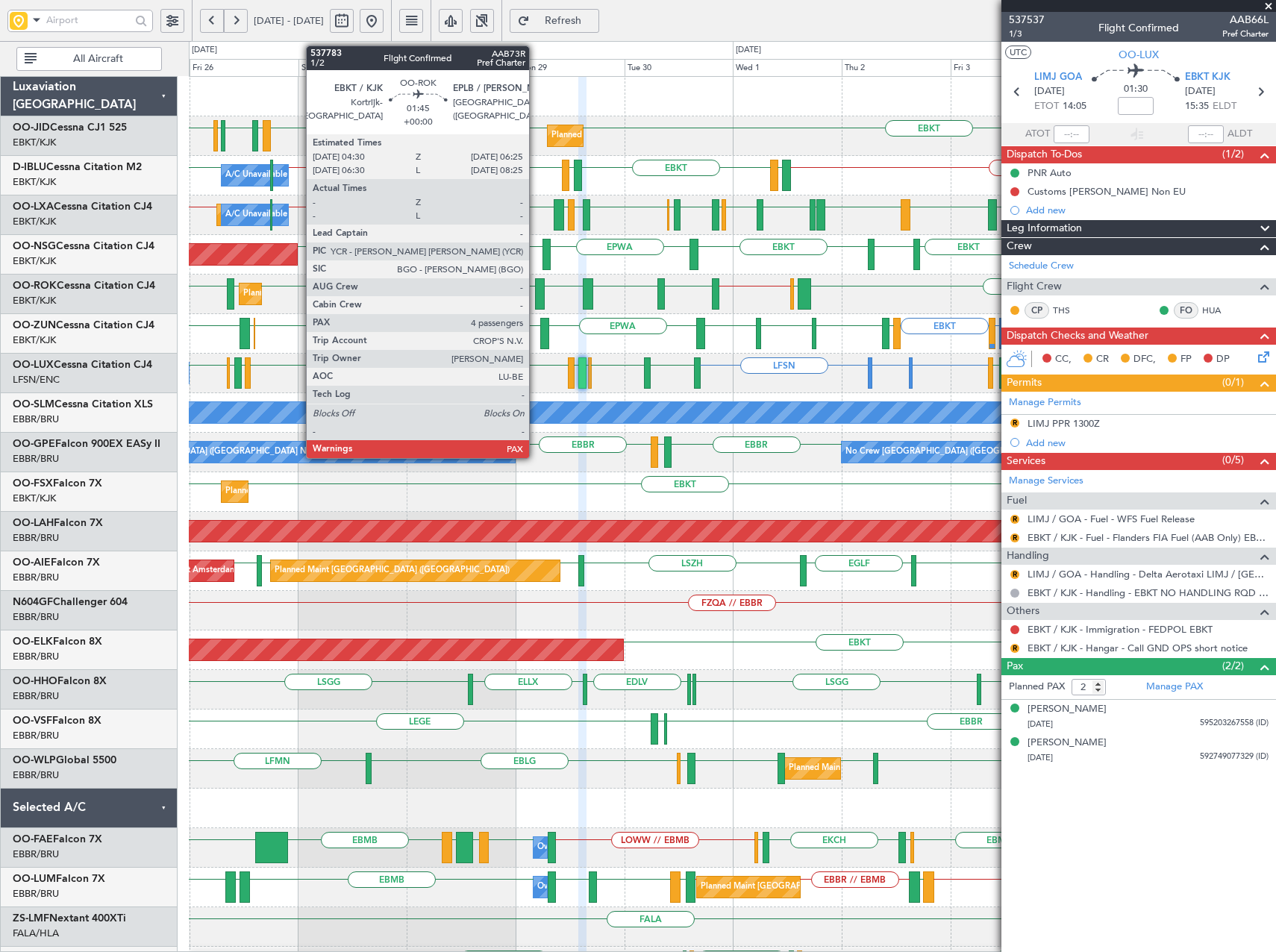
click at [536, 301] on div at bounding box center [539, 293] width 9 height 31
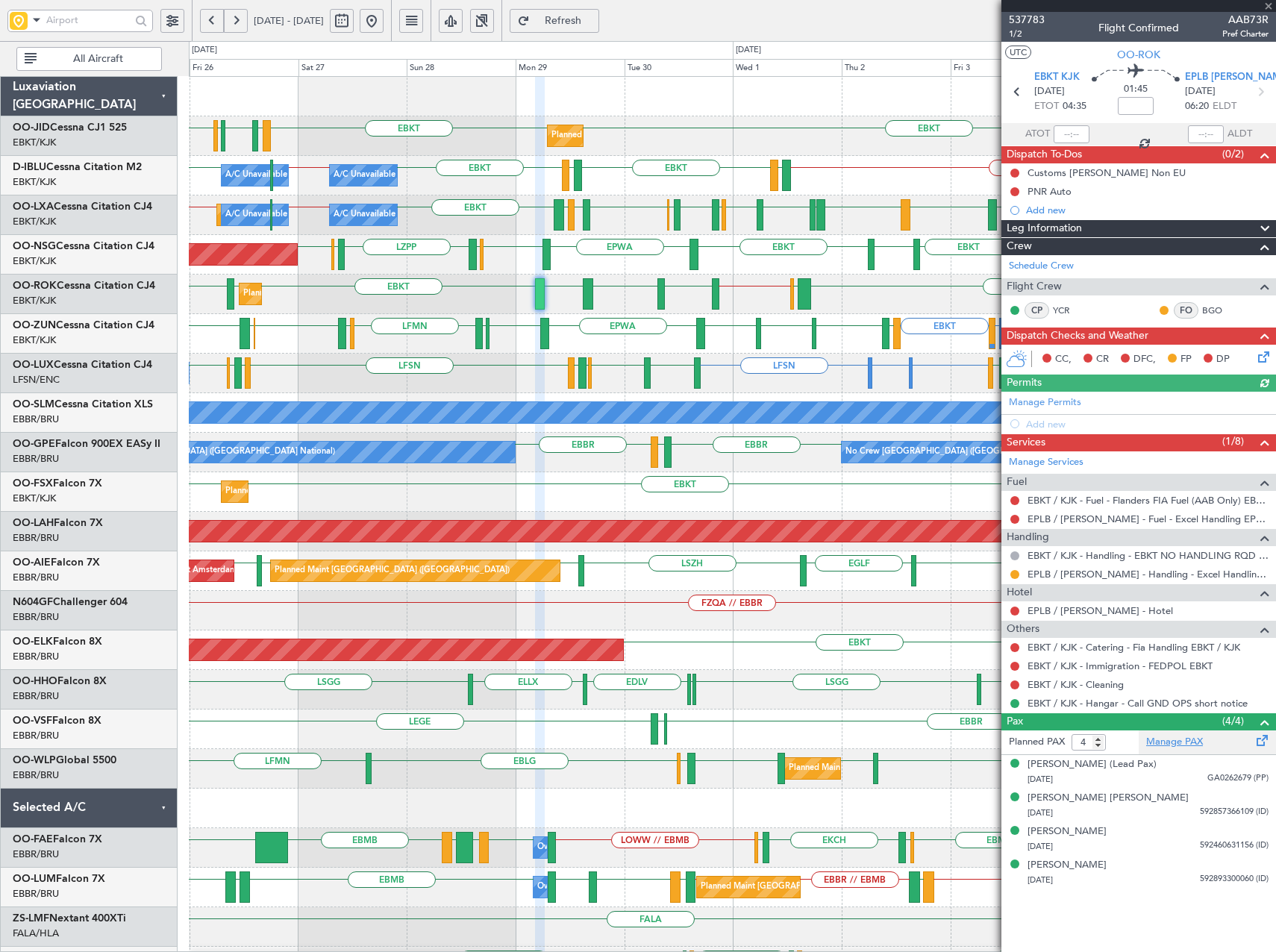
click at [1173, 742] on link "Manage PAX" at bounding box center [1175, 742] width 57 height 15
type input "5"
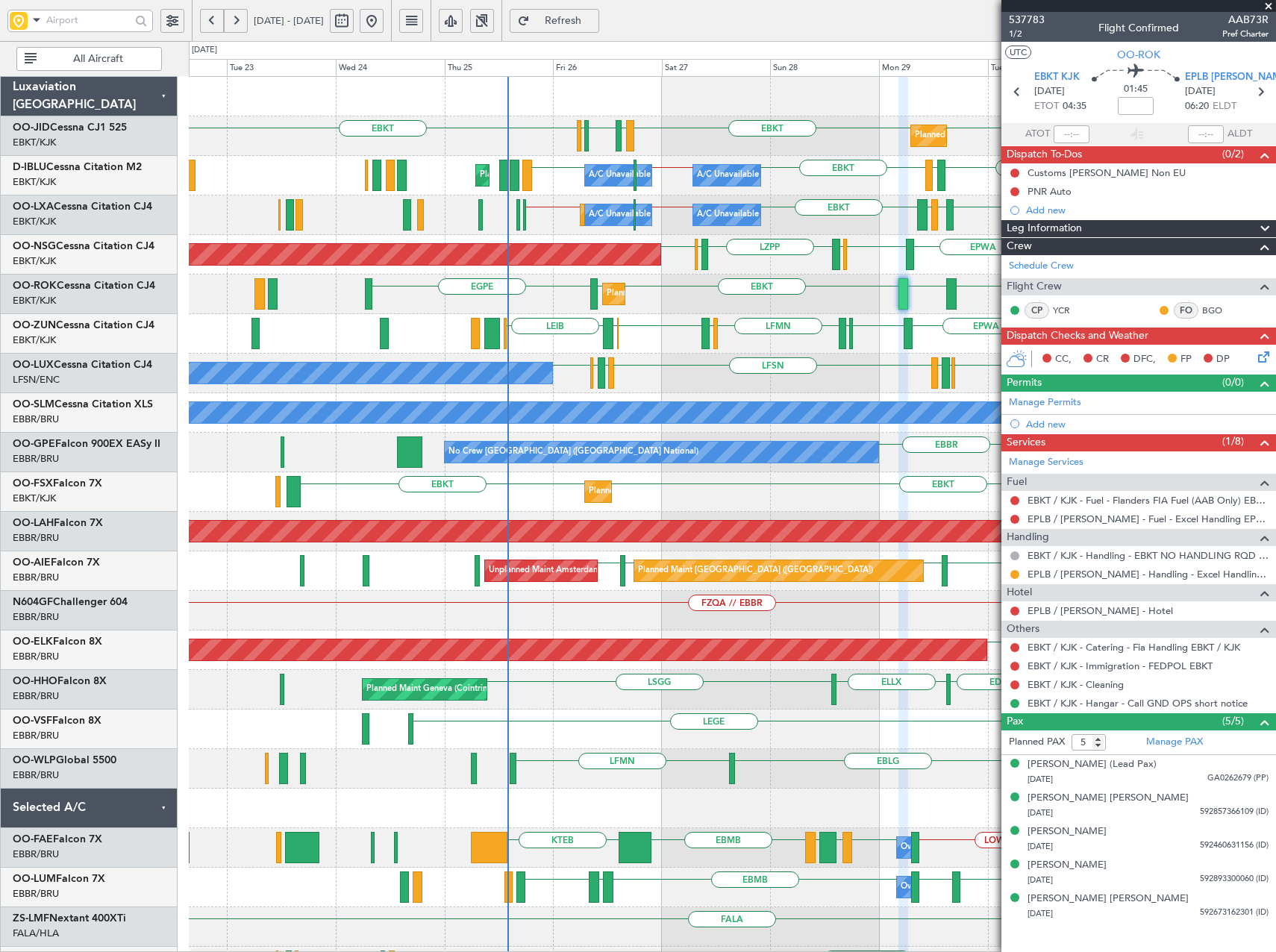
click at [768, 319] on div "EBKT EBKT EBKT LFMN LFBE LFOZ Planned Maint [GEOGRAPHIC_DATA]-[GEOGRAPHIC_DATA]…" at bounding box center [732, 571] width 1086 height 988
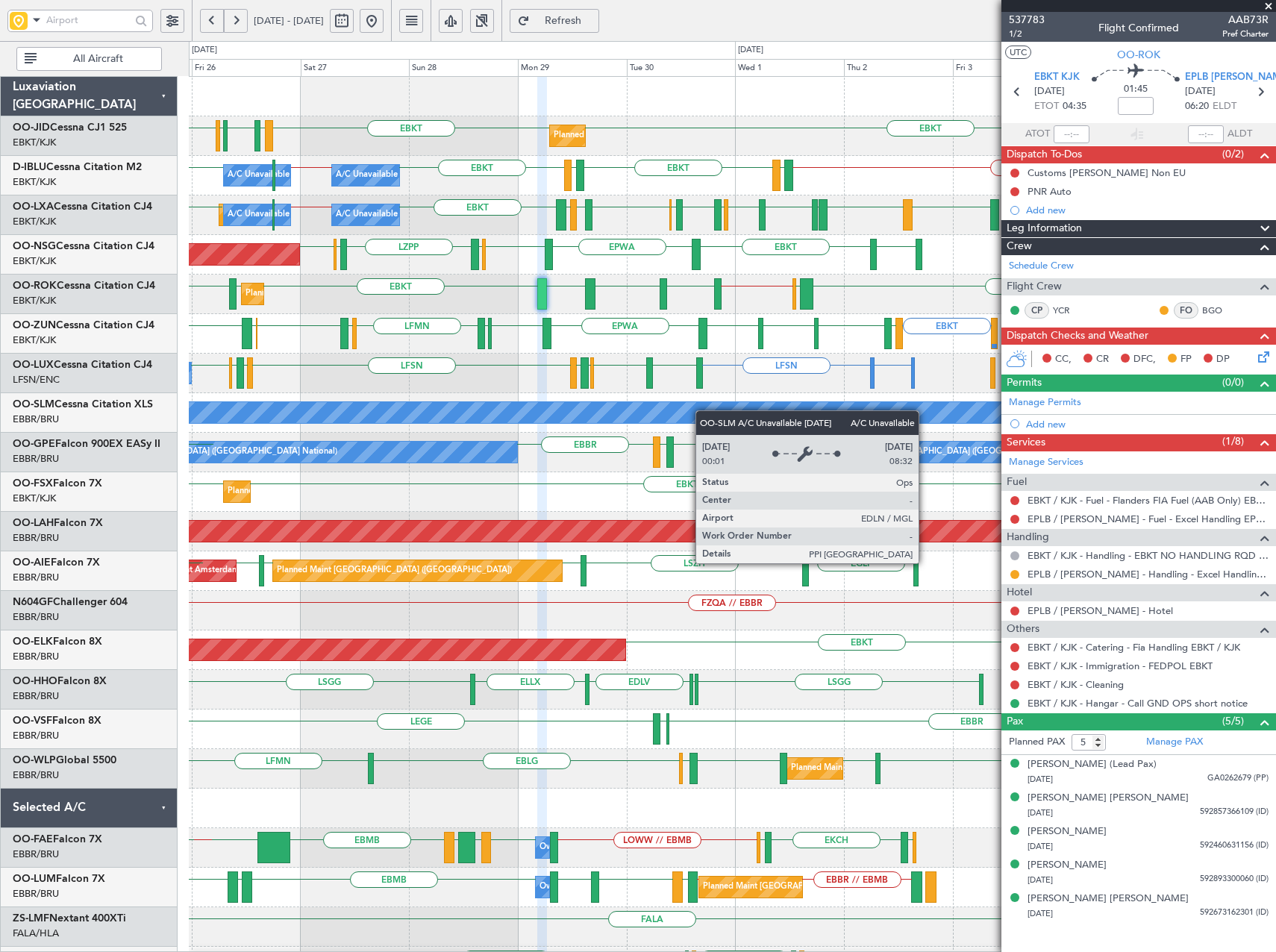
click at [488, 415] on div "Planned Maint Kortrijk-[GEOGRAPHIC_DATA] EBKT EBKT EBKT LFMN LFBE LFOZ A/C Unav…" at bounding box center [732, 611] width 1086 height 1067
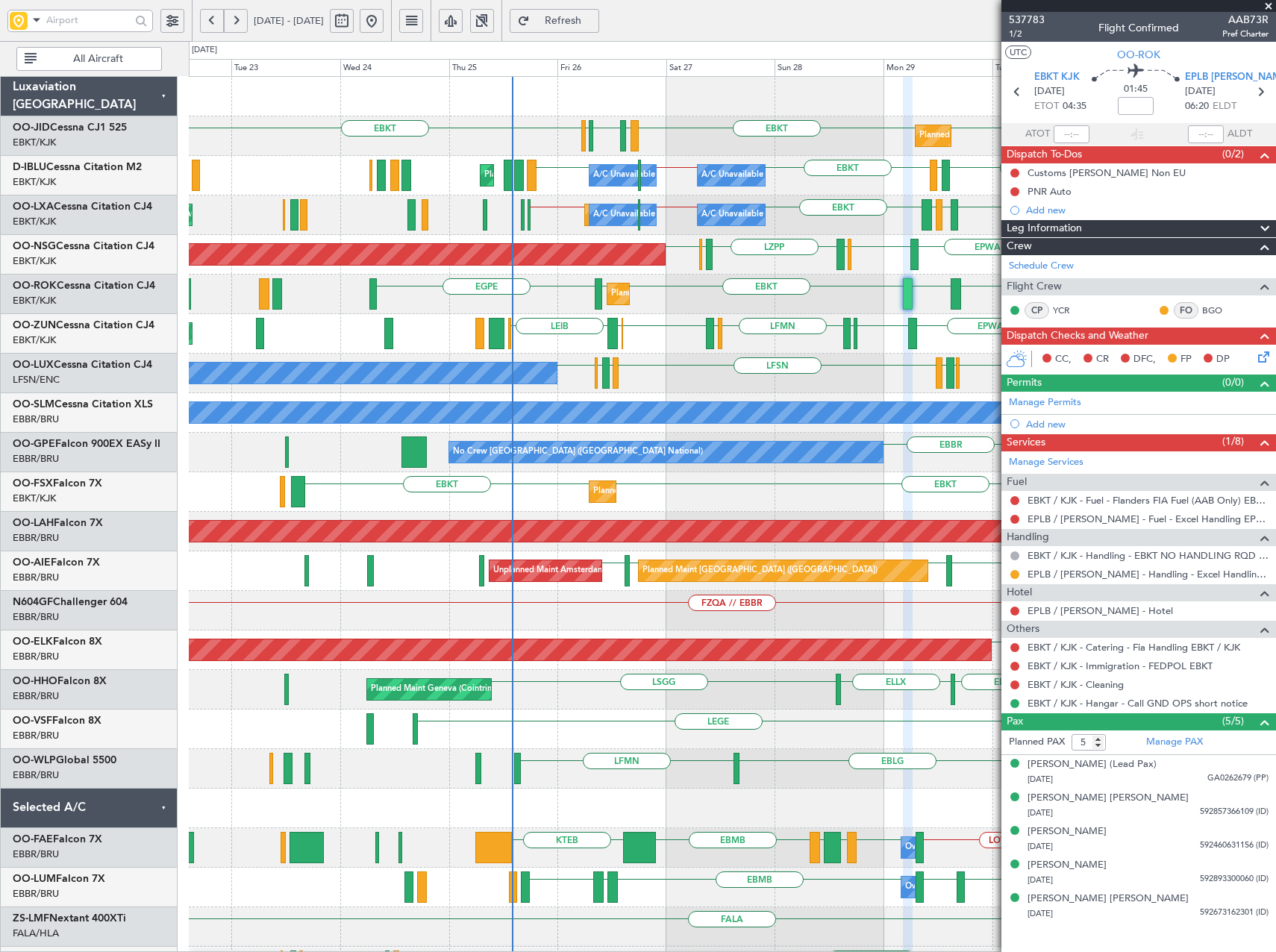
click at [744, 491] on div "Planned Maint Kortrijk-[GEOGRAPHIC_DATA] EBKT EBKT EBKT LFMN LFBE LFOZ A/C Unav…" at bounding box center [732, 571] width 1086 height 988
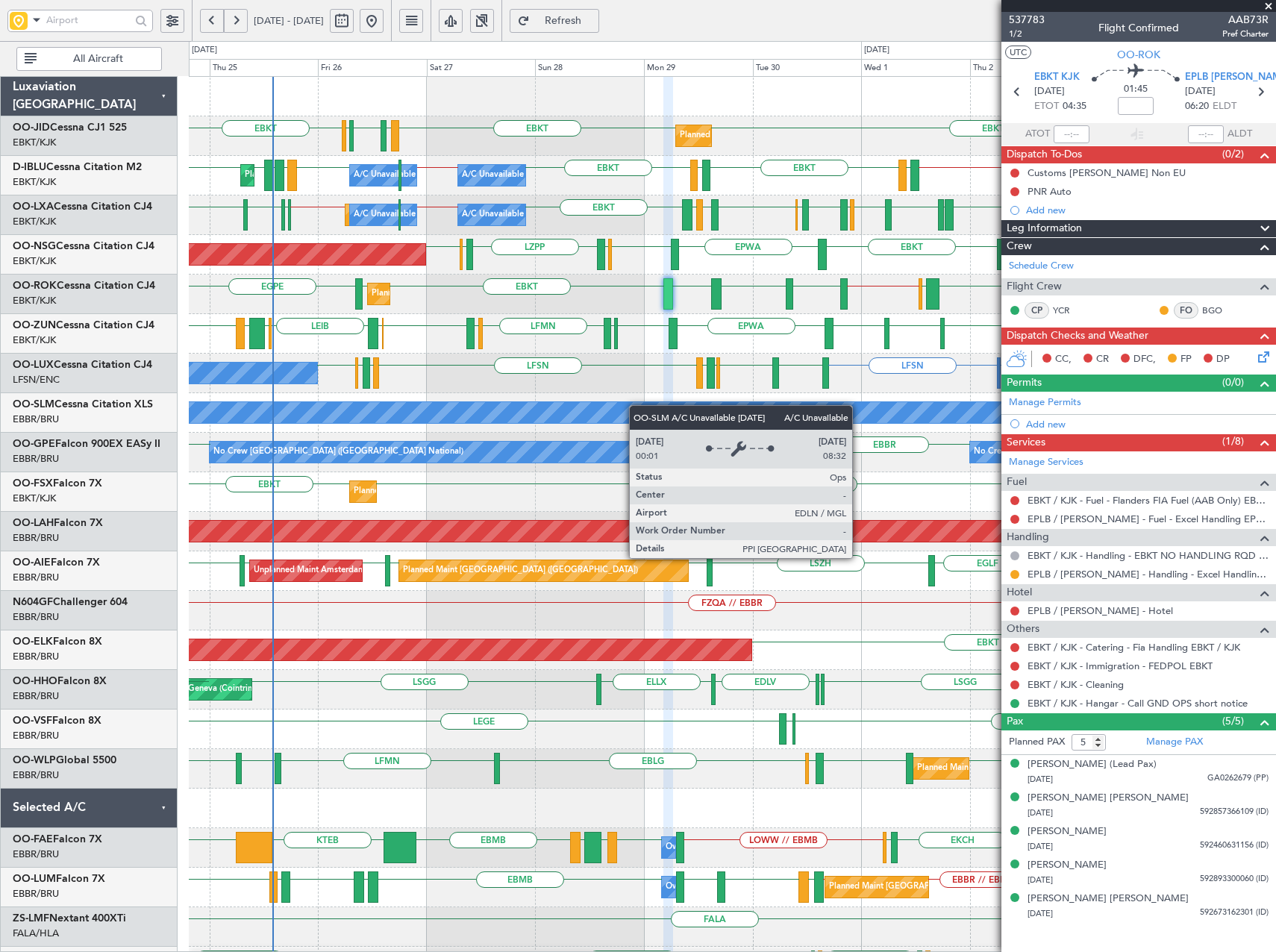
click at [563, 417] on div "Planned Maint Kortrijk-[GEOGRAPHIC_DATA] EBKT EBKT EBKT LFMN LFBE LFOZ A/C Unav…" at bounding box center [732, 611] width 1086 height 1067
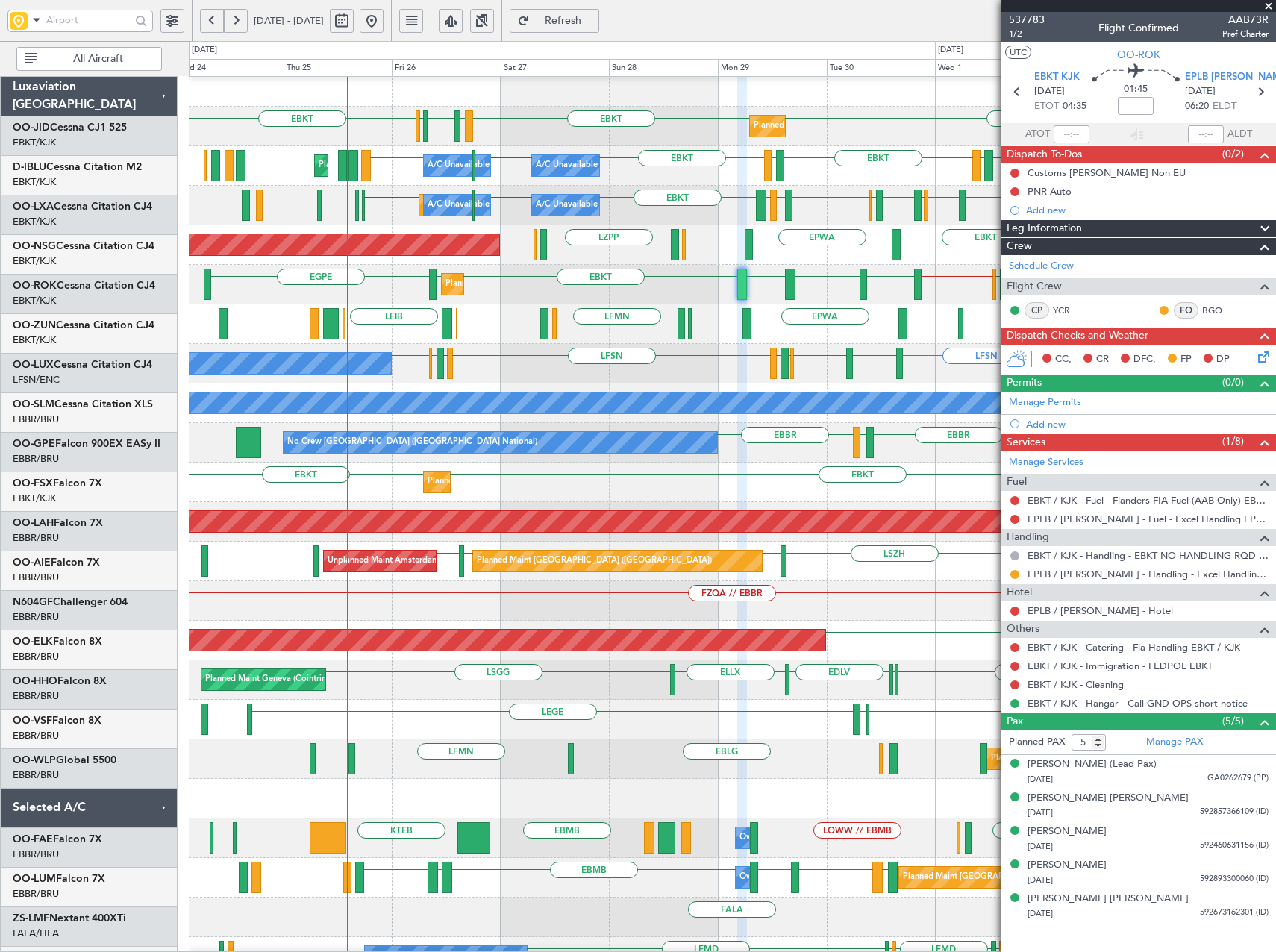
scroll to position [17, 0]
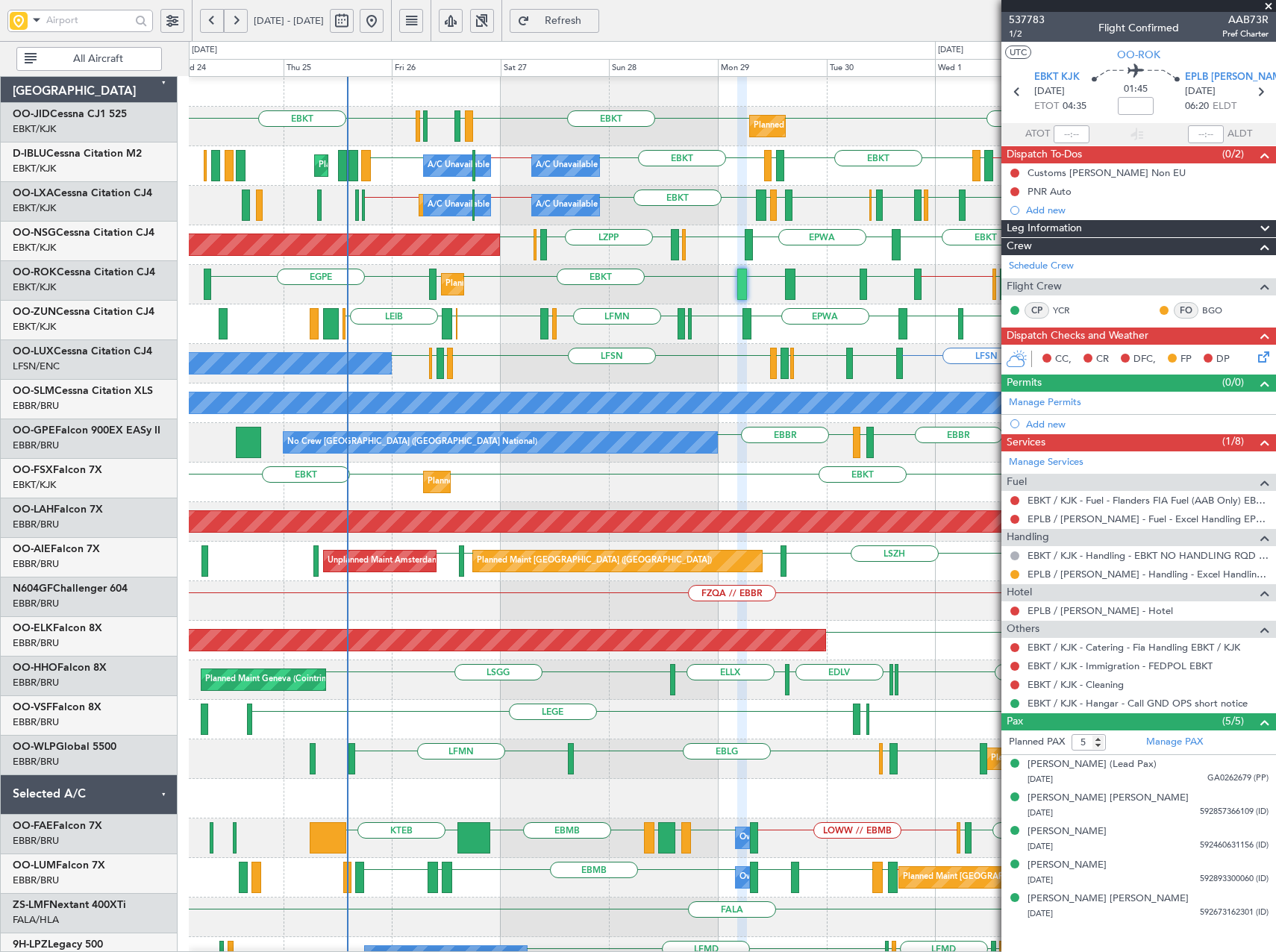
click at [503, 489] on div "EBKT EBKT Planned Maint [GEOGRAPHIC_DATA]-[GEOGRAPHIC_DATA] LHBP KPVD" at bounding box center [732, 482] width 1086 height 40
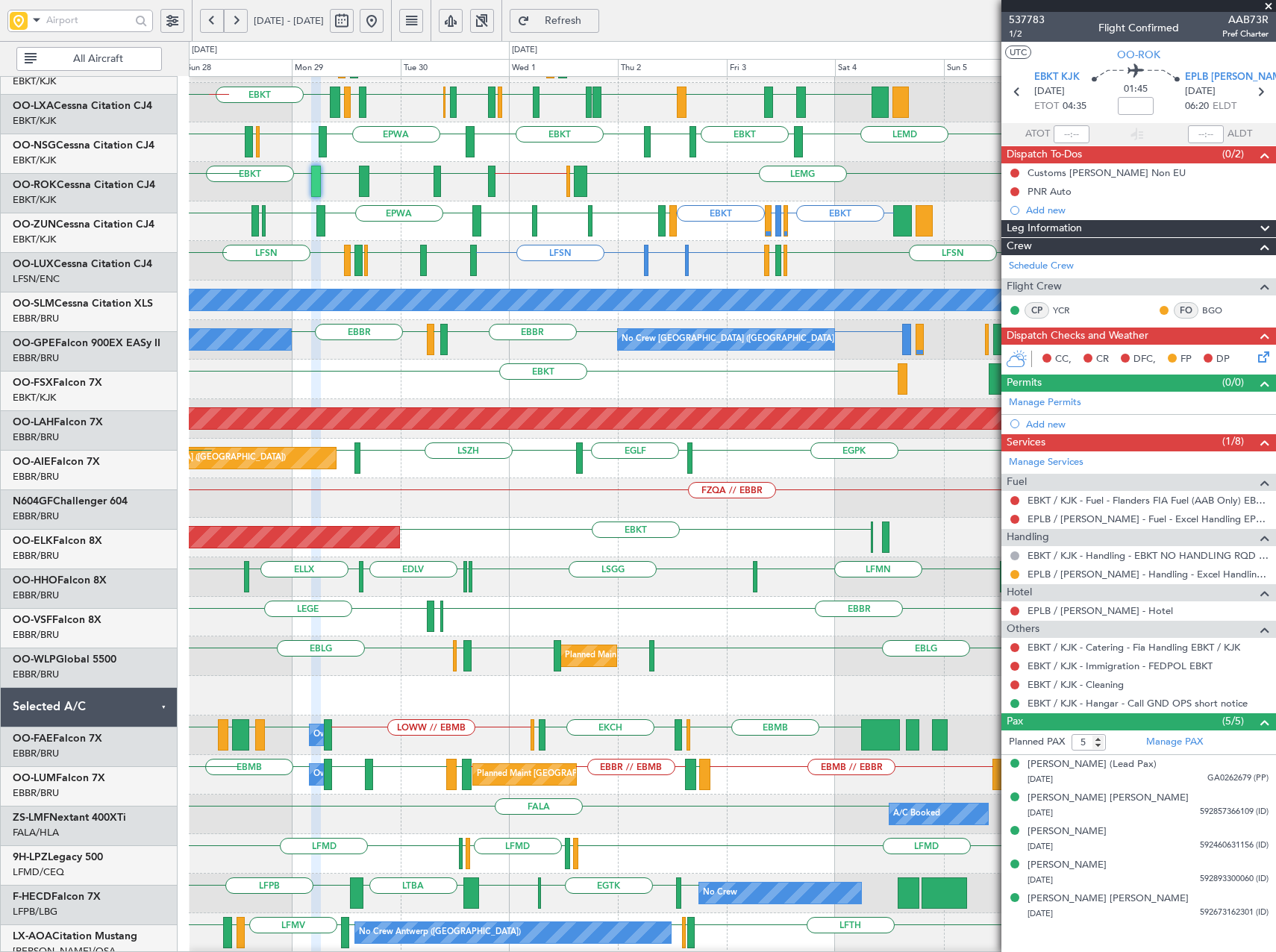
click at [160, 674] on div "EBKT // EBBR LFTH EBKT LFTH EBKT A/C Unavailable [GEOGRAPHIC_DATA] ([GEOGRAPHIC…" at bounding box center [638, 496] width 1276 height 911
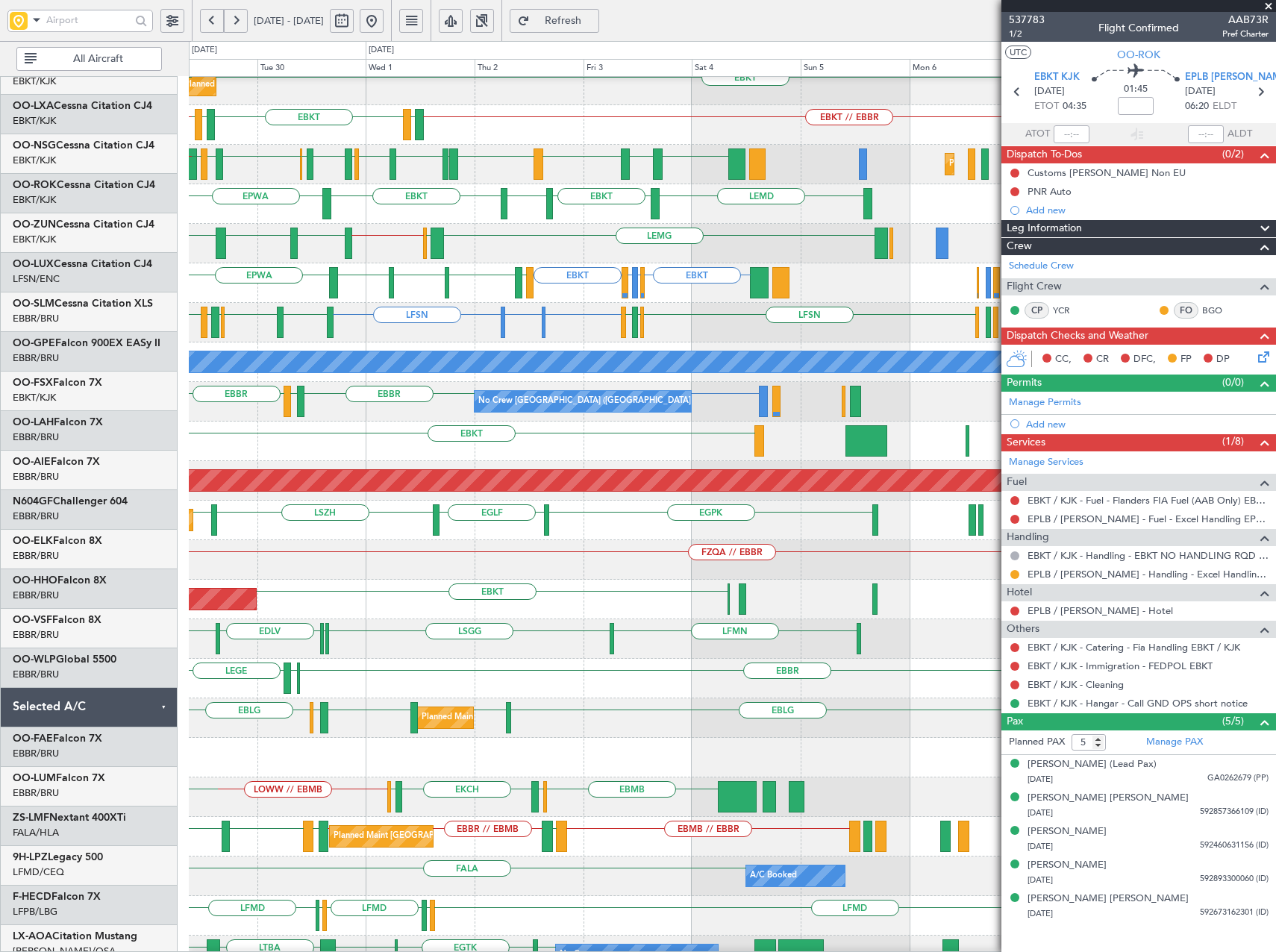
scroll to position [51, 0]
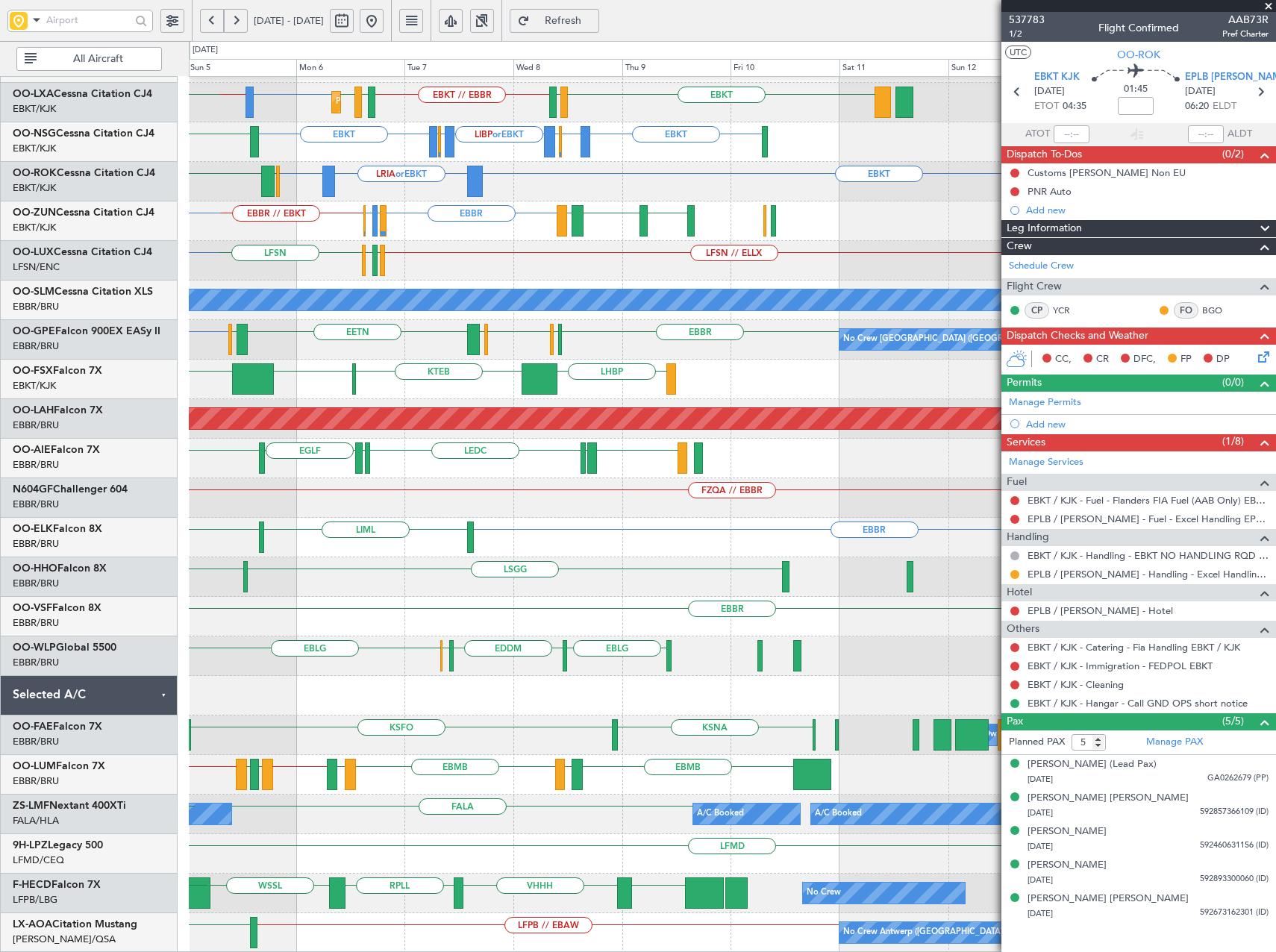
click at [173, 551] on div "EBKT // EBBR Planned Maint [GEOGRAPHIC_DATA]-[GEOGRAPHIC_DATA] LFMN or EBBR EBB…" at bounding box center [638, 496] width 1276 height 911
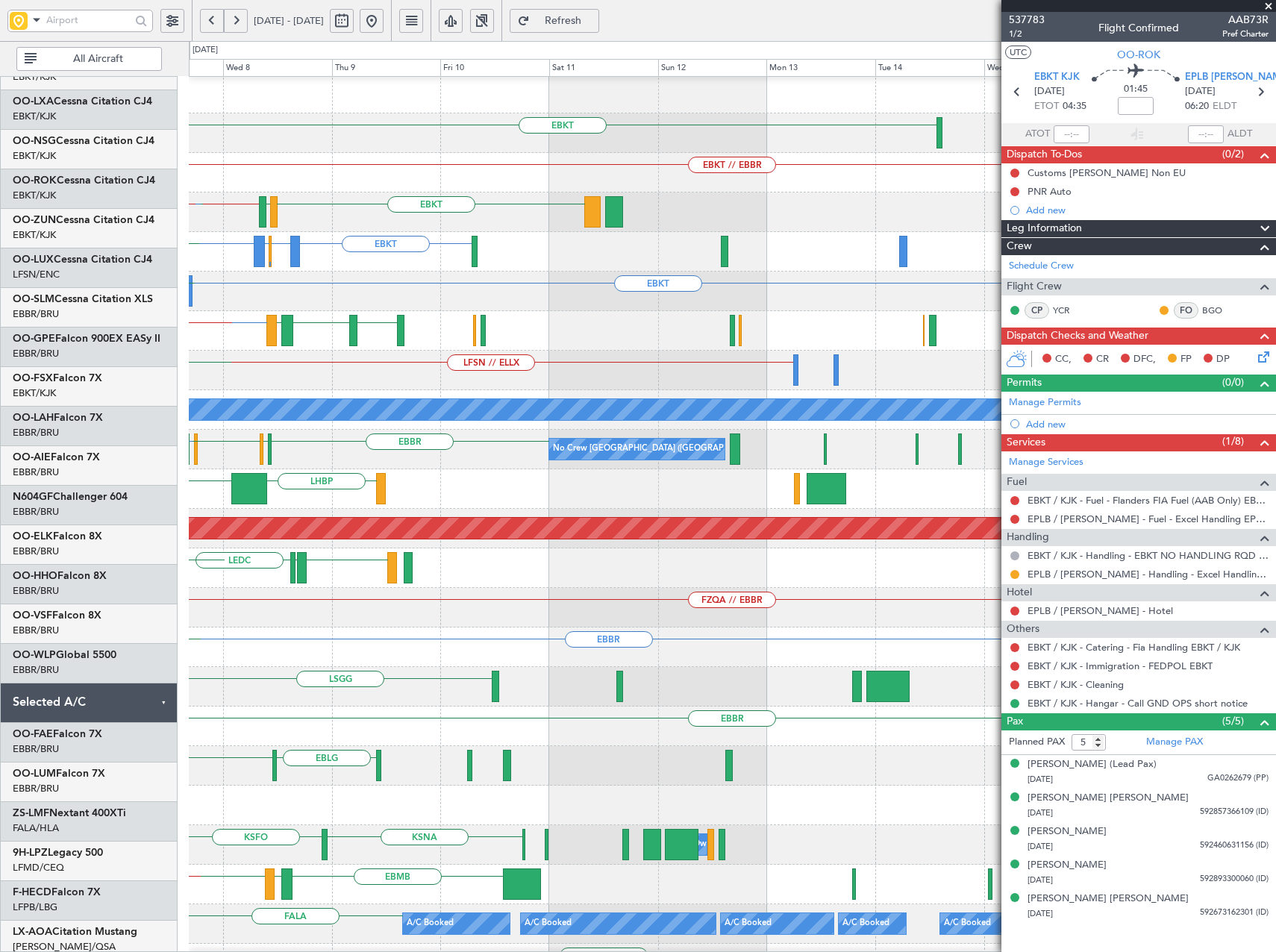
scroll to position [0, 0]
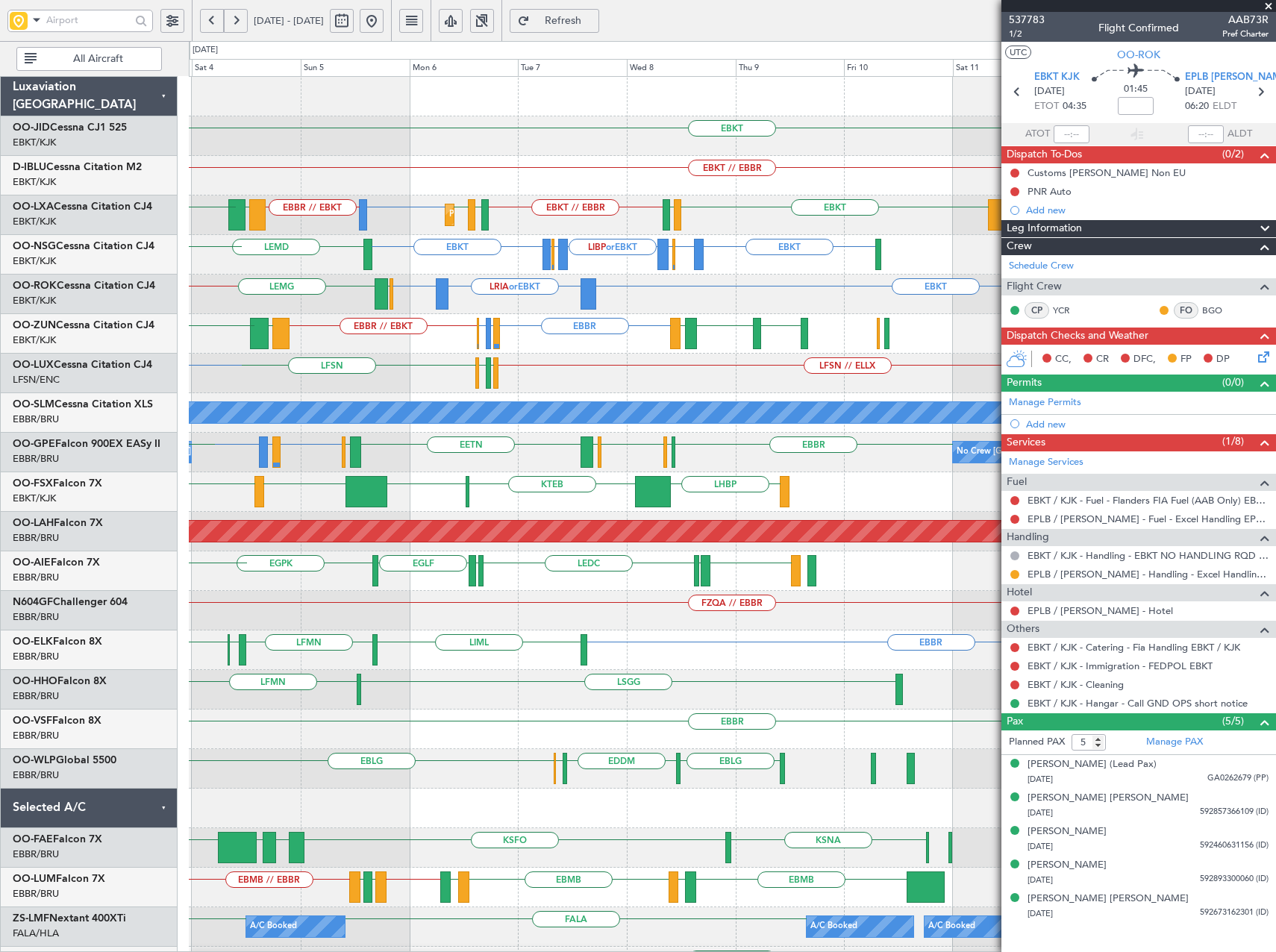
click at [1048, 840] on fb-app "[DATE] - [DATE] Refresh Quick Links All Aircraft EBKT EBKT // EBBR EBKT // EBBR…" at bounding box center [638, 486] width 1276 height 934
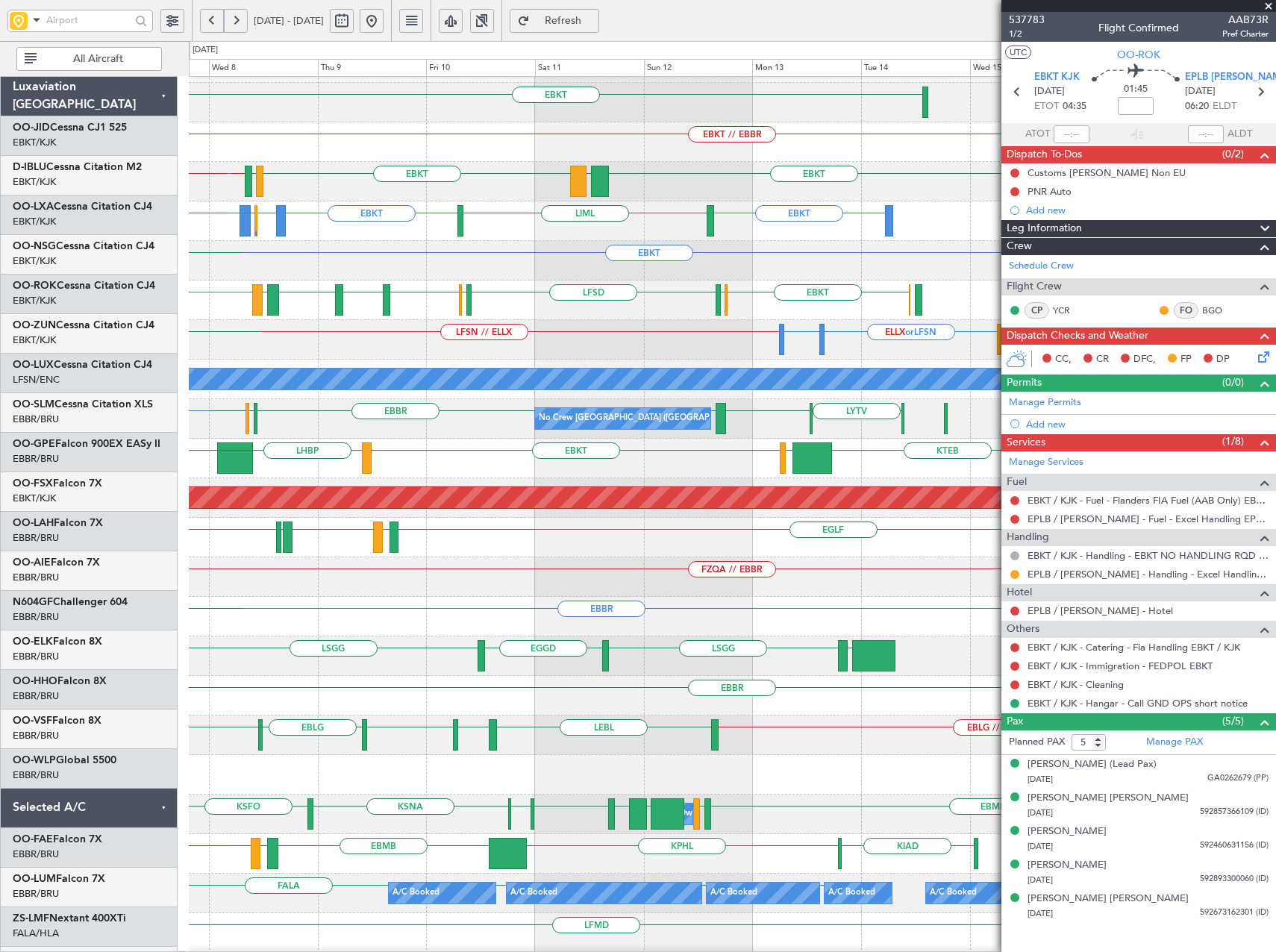
scroll to position [38, 0]
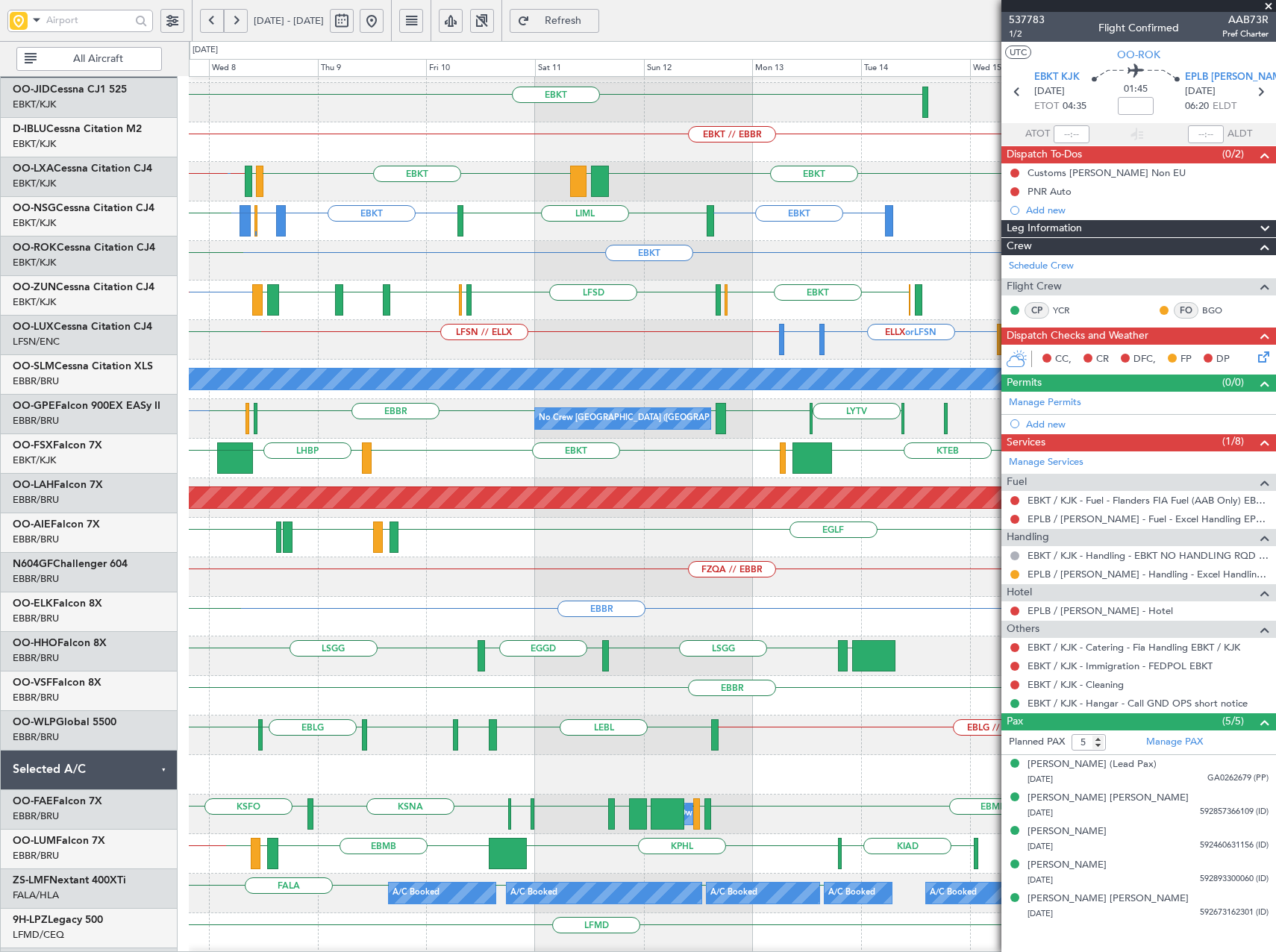
click at [304, 449] on div "KTEB LIMC EBKT KTEB LHBP KPVD LHBP" at bounding box center [732, 458] width 1086 height 40
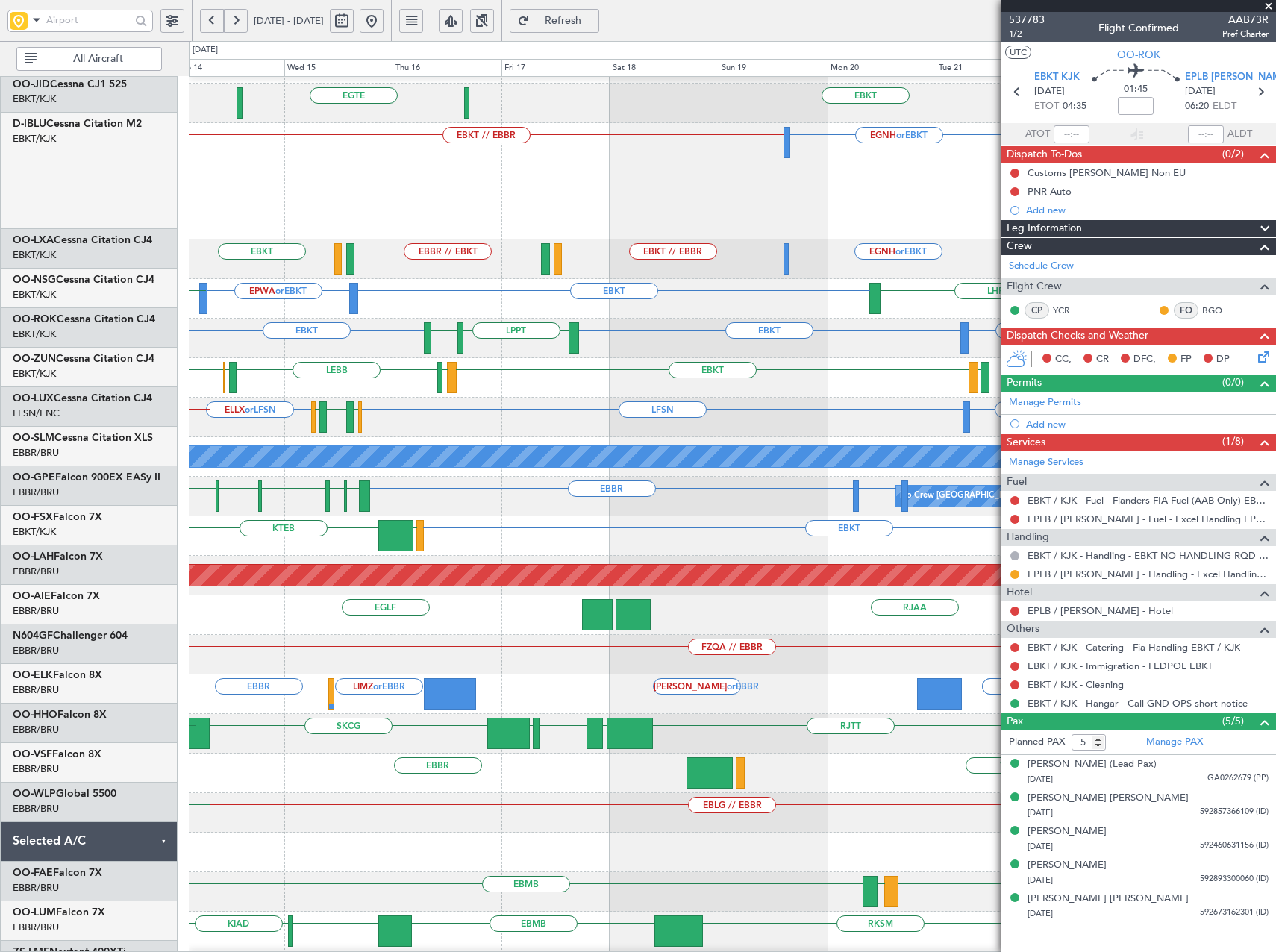
scroll to position [43, 0]
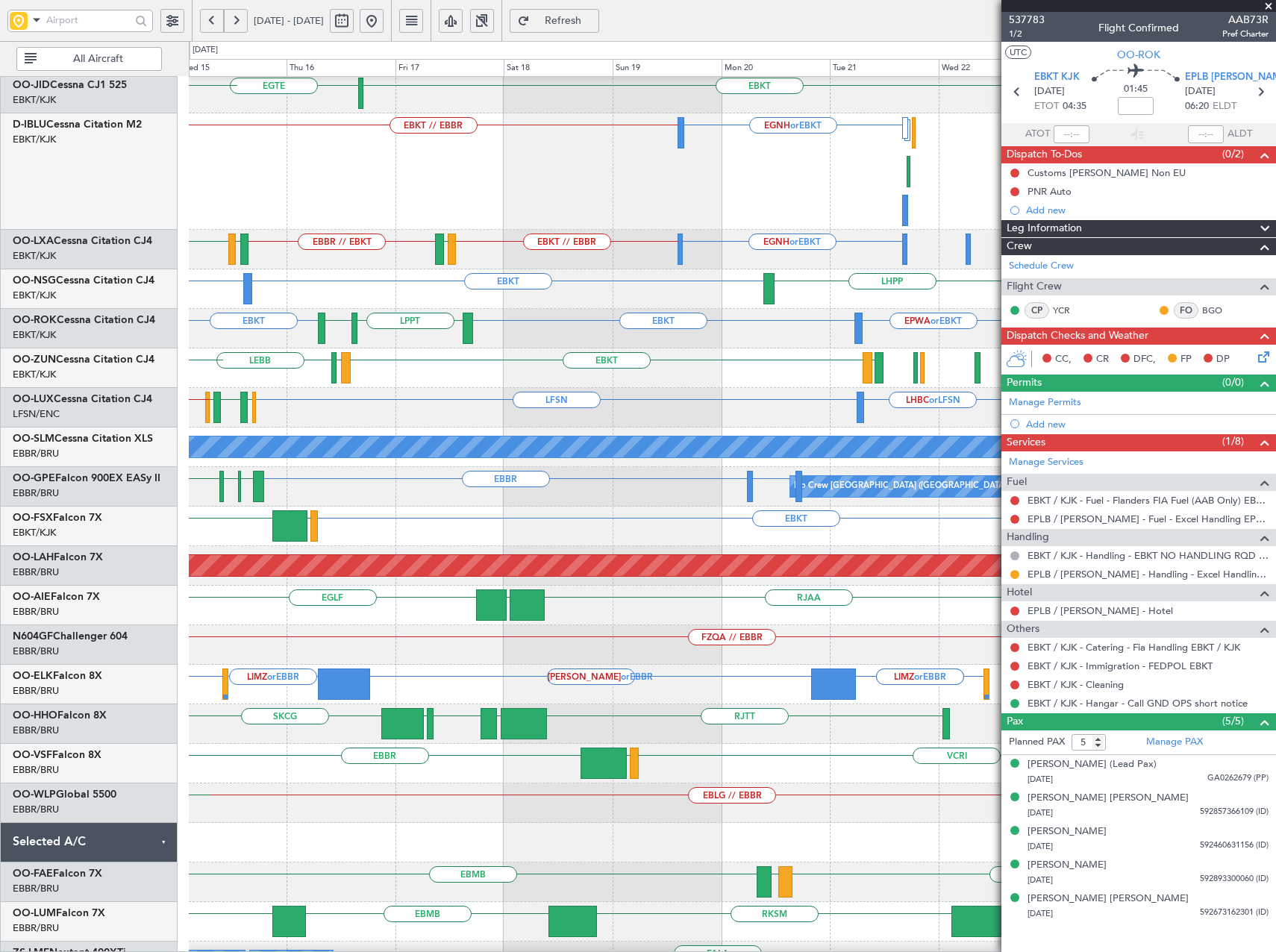
click at [563, 630] on div "EBKT [GEOGRAPHIC_DATA] No Crew EBKT EBKT // EBBR EGNH or EBKT No Crew EGNH or E…" at bounding box center [732, 627] width 1086 height 1184
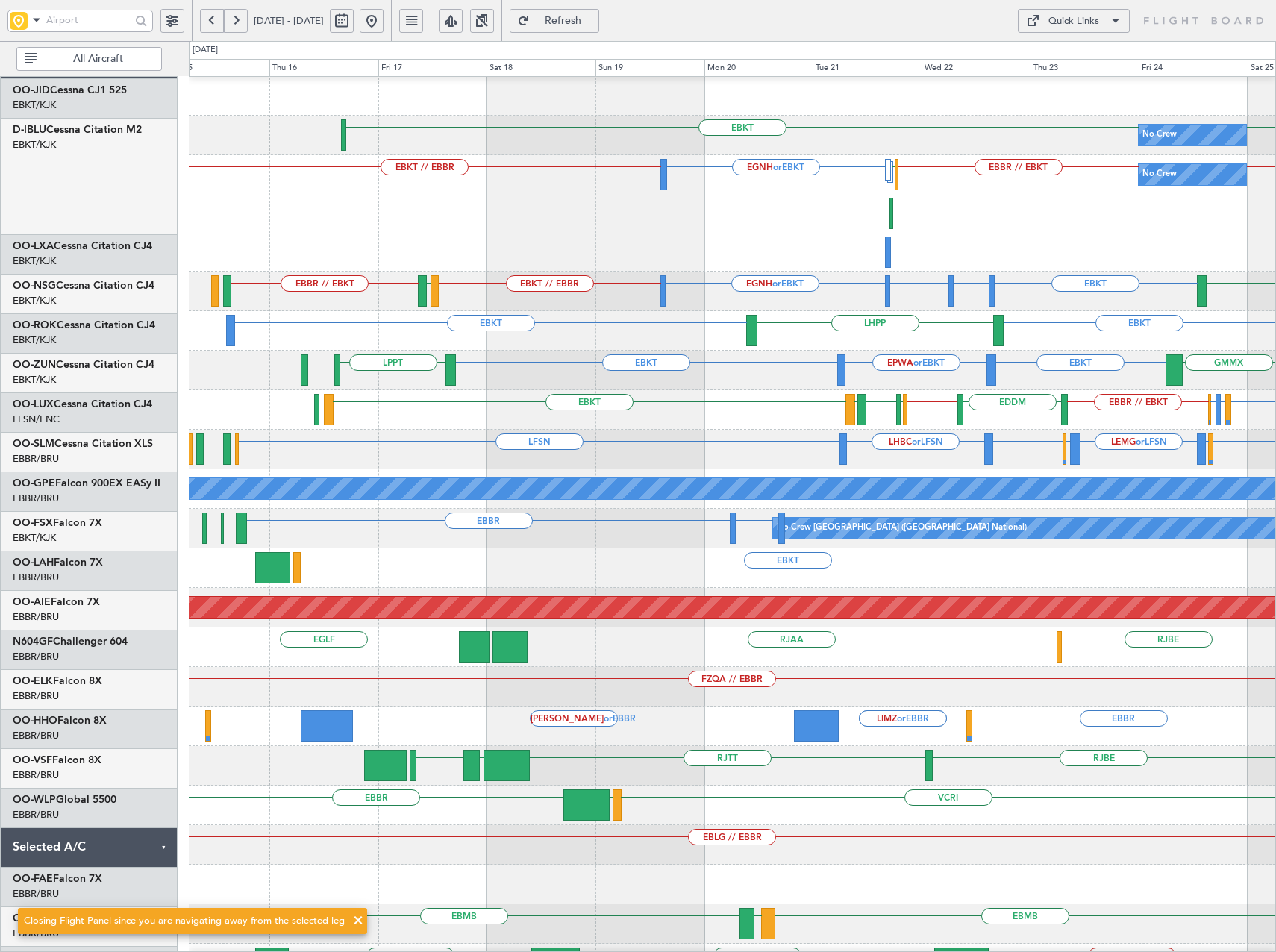
scroll to position [0, 0]
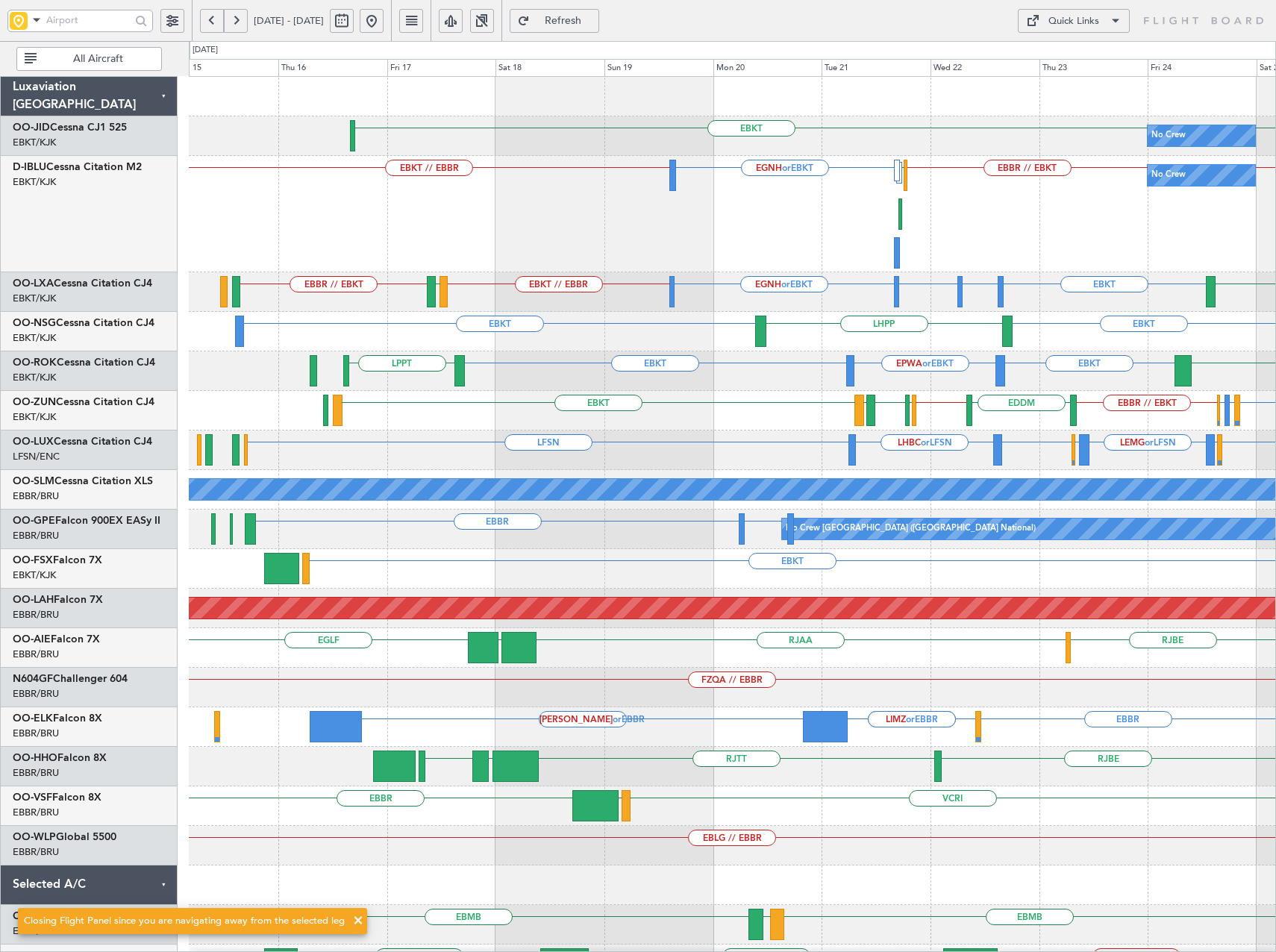
click at [699, 723] on div "[PERSON_NAME] or EBBR LIMZ or EBBR LIMZ or EBBR [GEOGRAPHIC_DATA] LFMN" at bounding box center [732, 727] width 1086 height 40
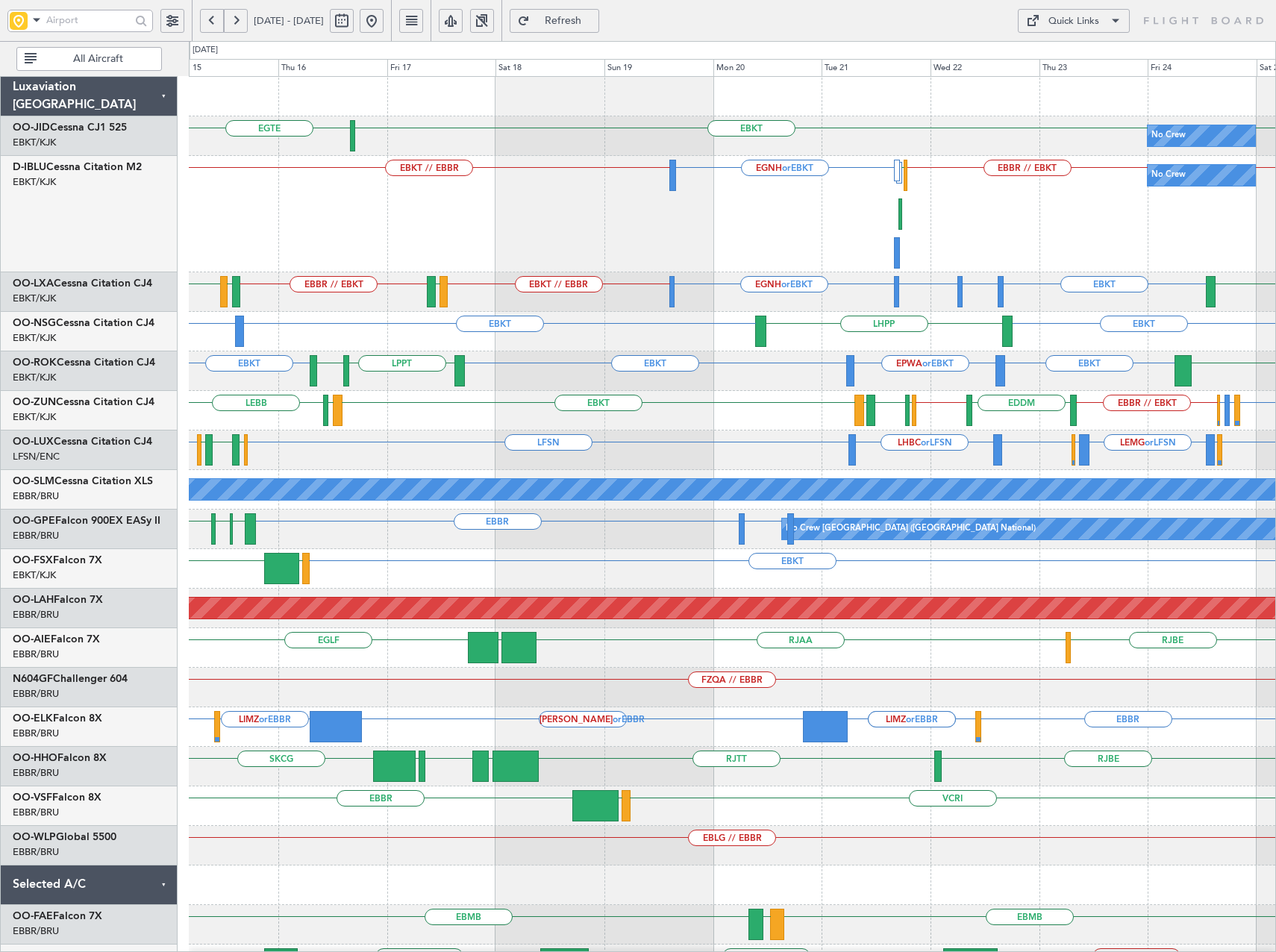
click at [384, 19] on button at bounding box center [372, 20] width 24 height 24
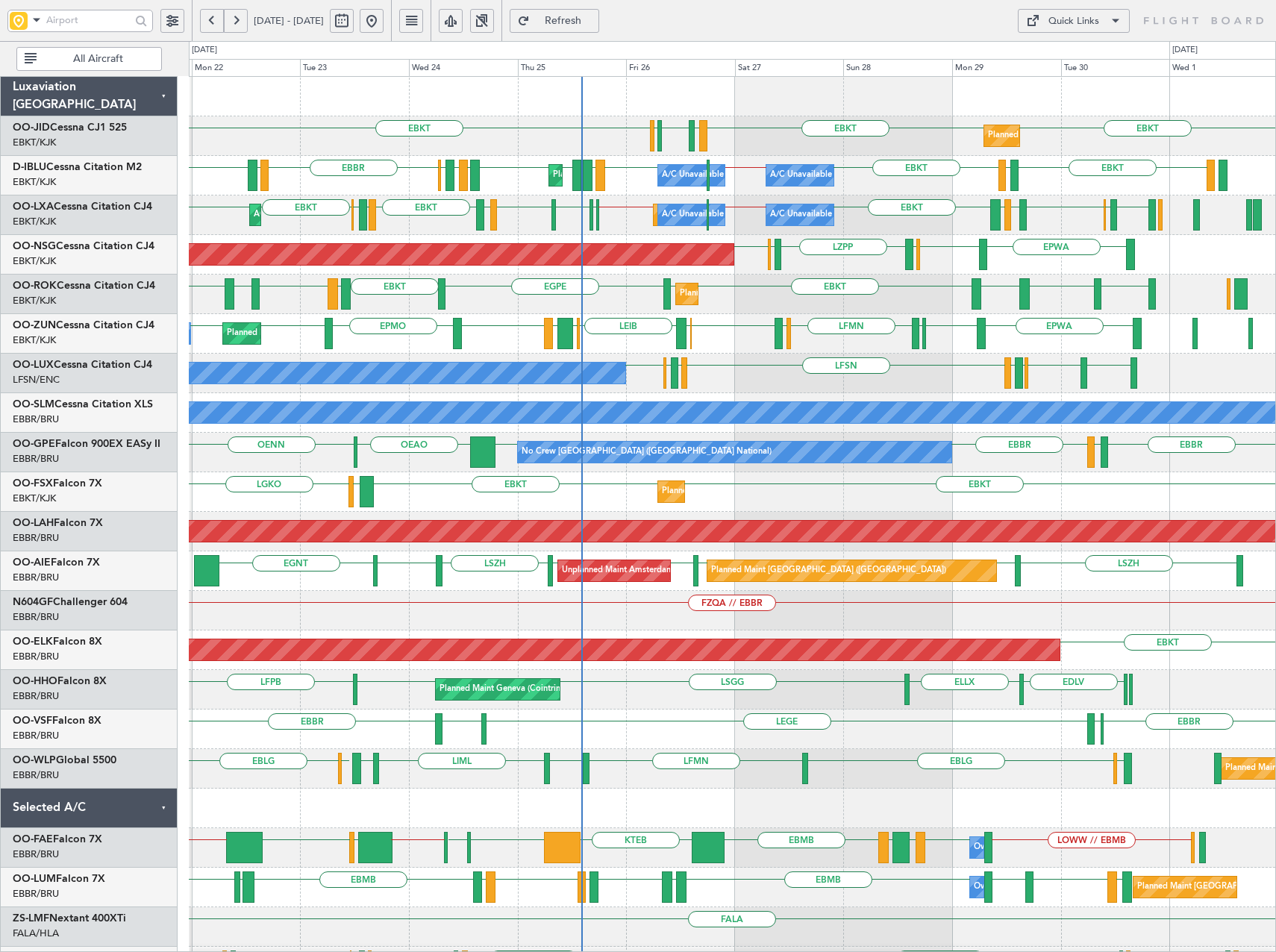
click at [747, 328] on div "EBKT EBKT EBKT LFMN LFBE LFOZ Planned Maint Kortrijk-Wevelgem EBBR EBKT LFTH EB…" at bounding box center [732, 611] width 1086 height 1067
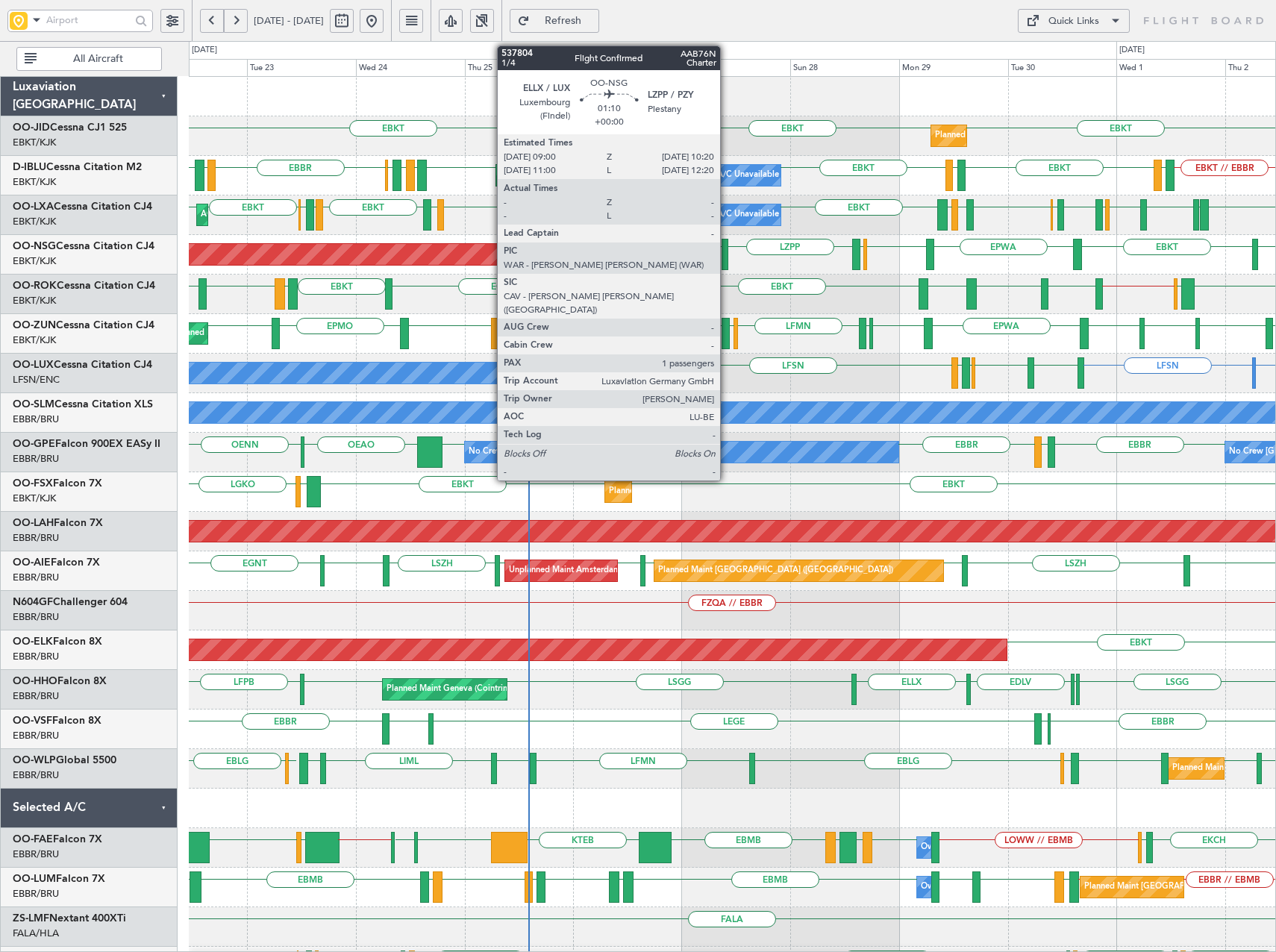
click at [727, 255] on div at bounding box center [725, 254] width 7 height 31
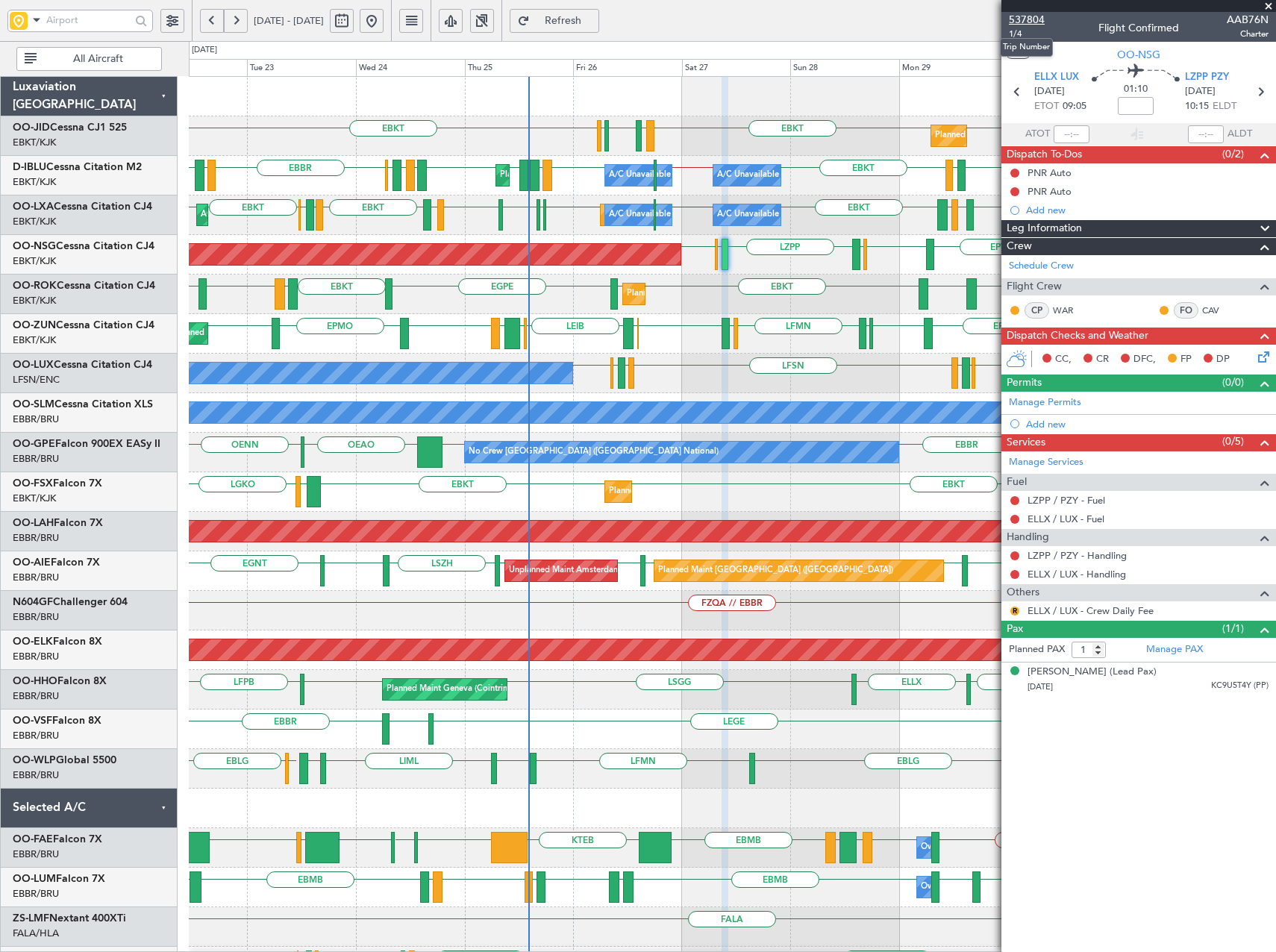
click at [1023, 21] on span "537804" at bounding box center [1027, 20] width 35 height 16
click at [1072, 559] on link "LZPP / PZY - Handling" at bounding box center [1077, 555] width 99 height 12
click at [1043, 464] on link "Manage Services" at bounding box center [1046, 462] width 74 height 15
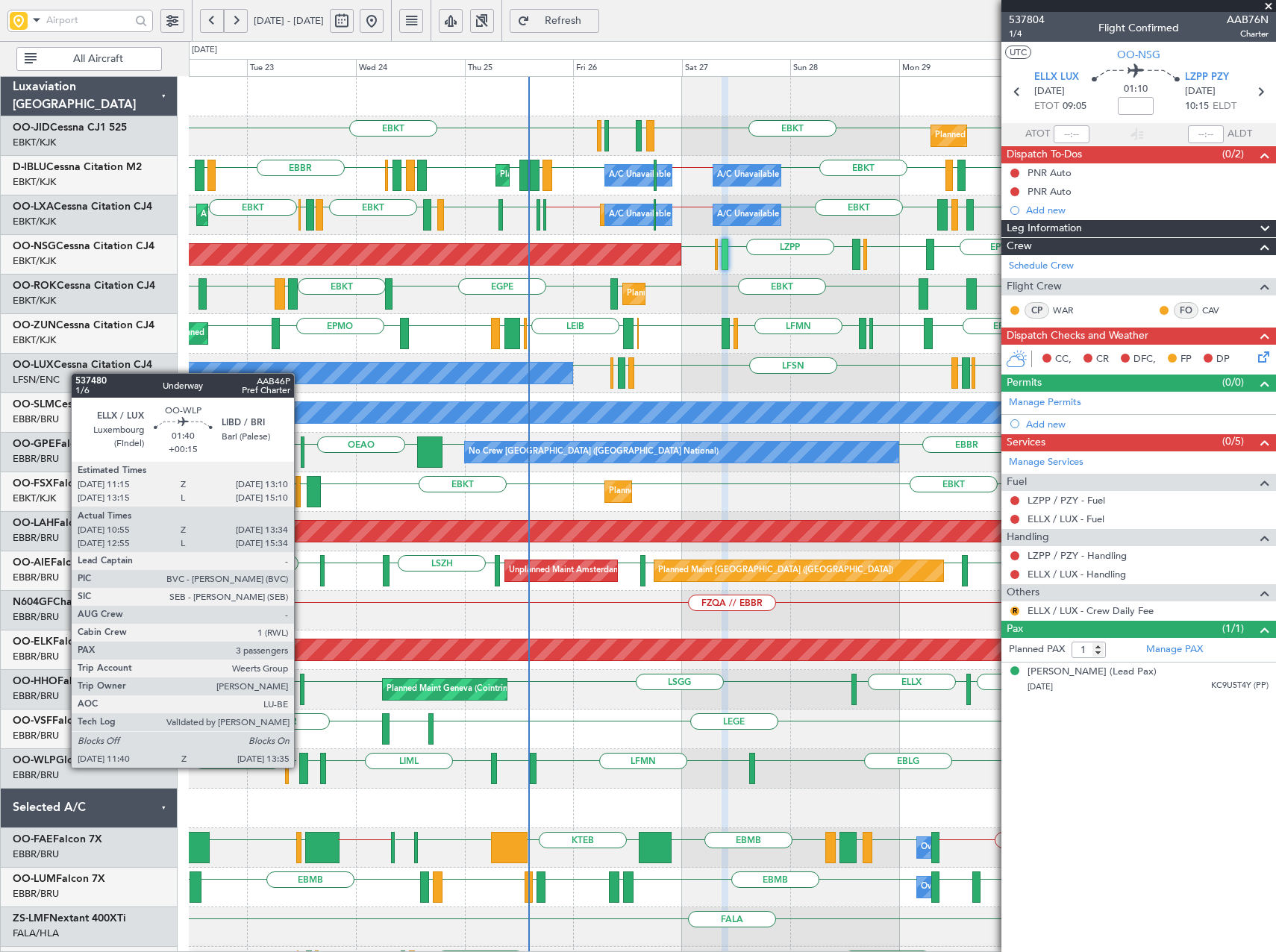
click at [301, 766] on div at bounding box center [303, 768] width 9 height 31
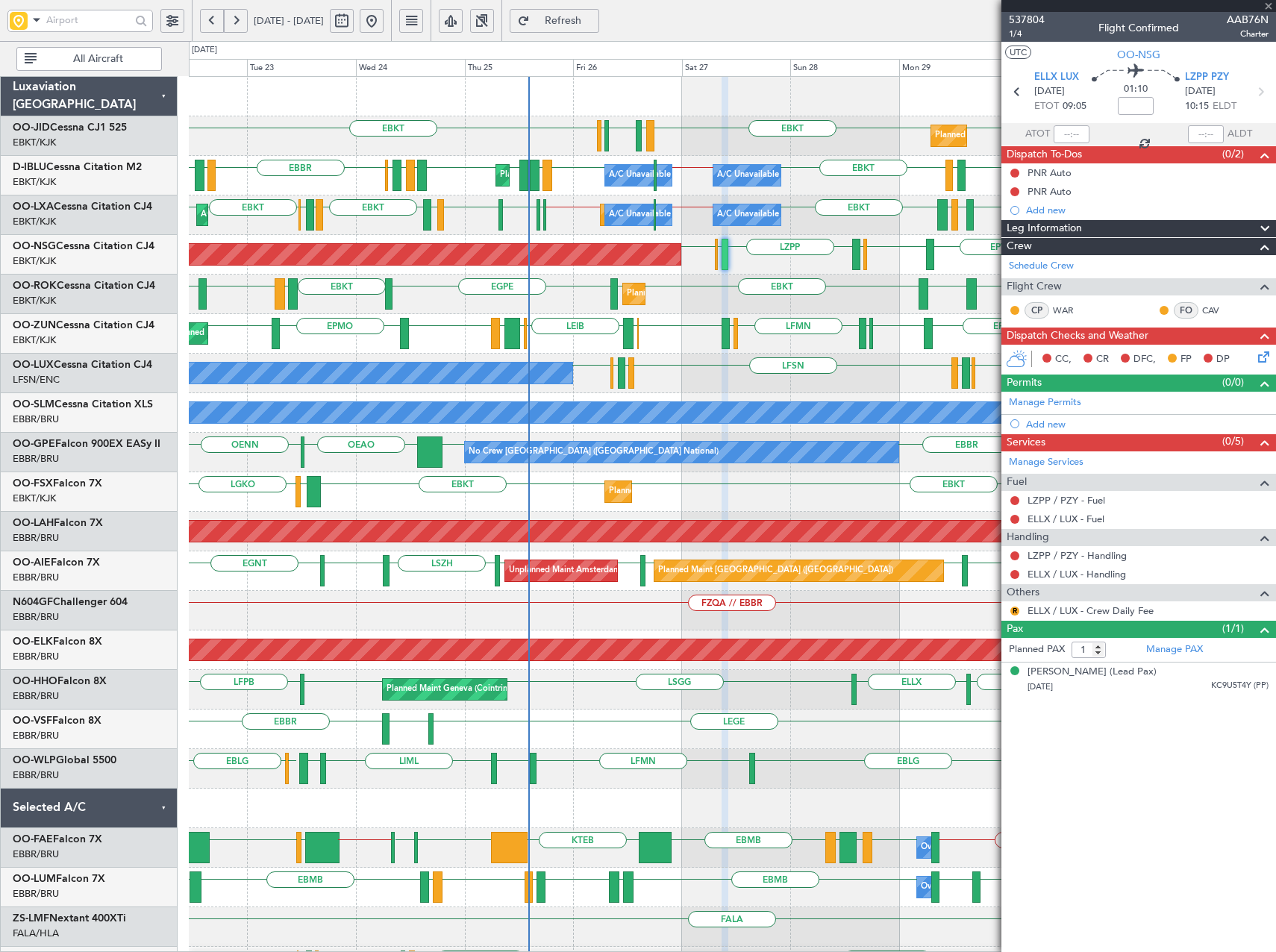
type input "+00:15"
type input "11:05"
type input "13:29"
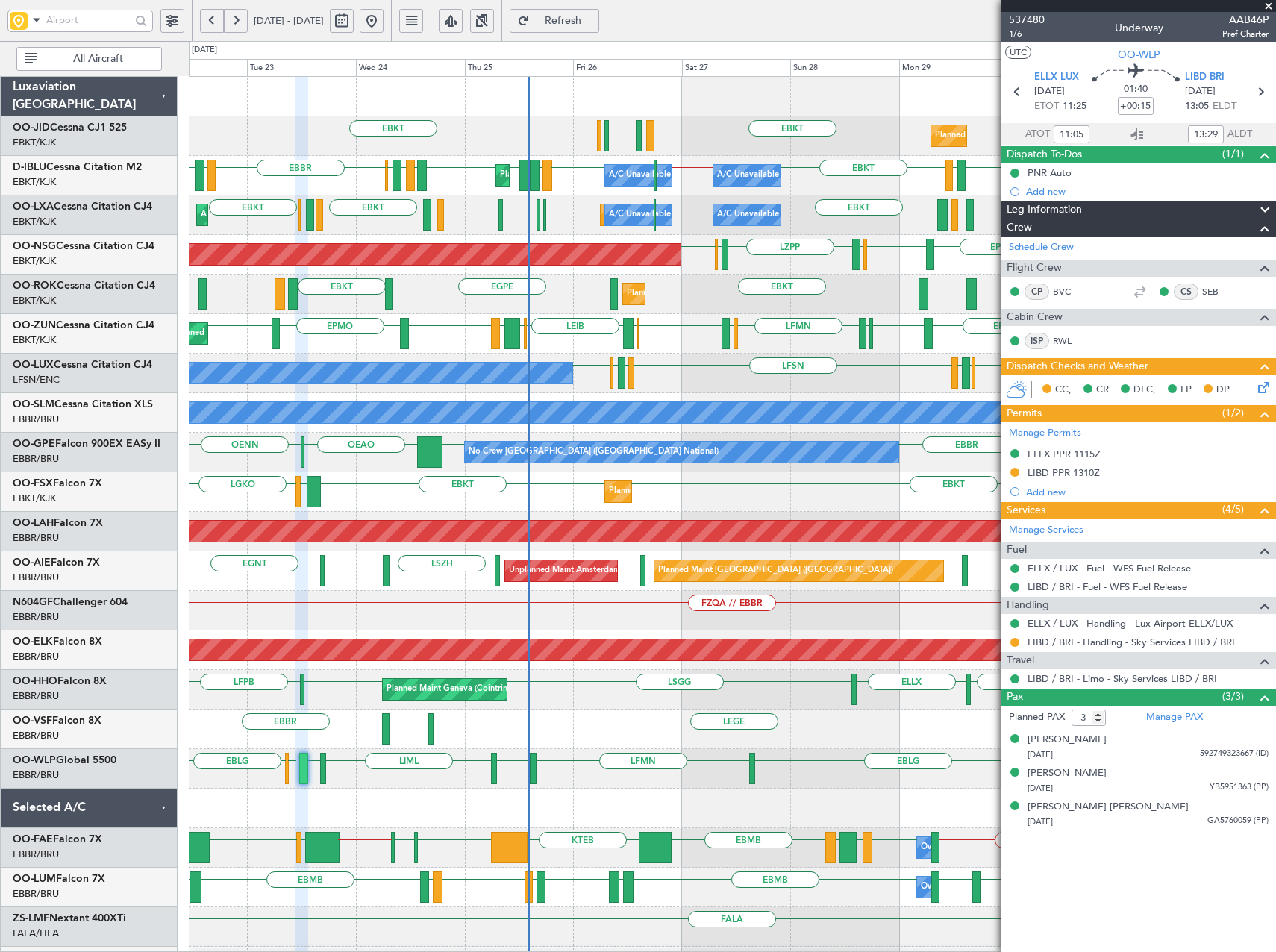
click at [1267, 9] on span at bounding box center [1268, 6] width 15 height 13
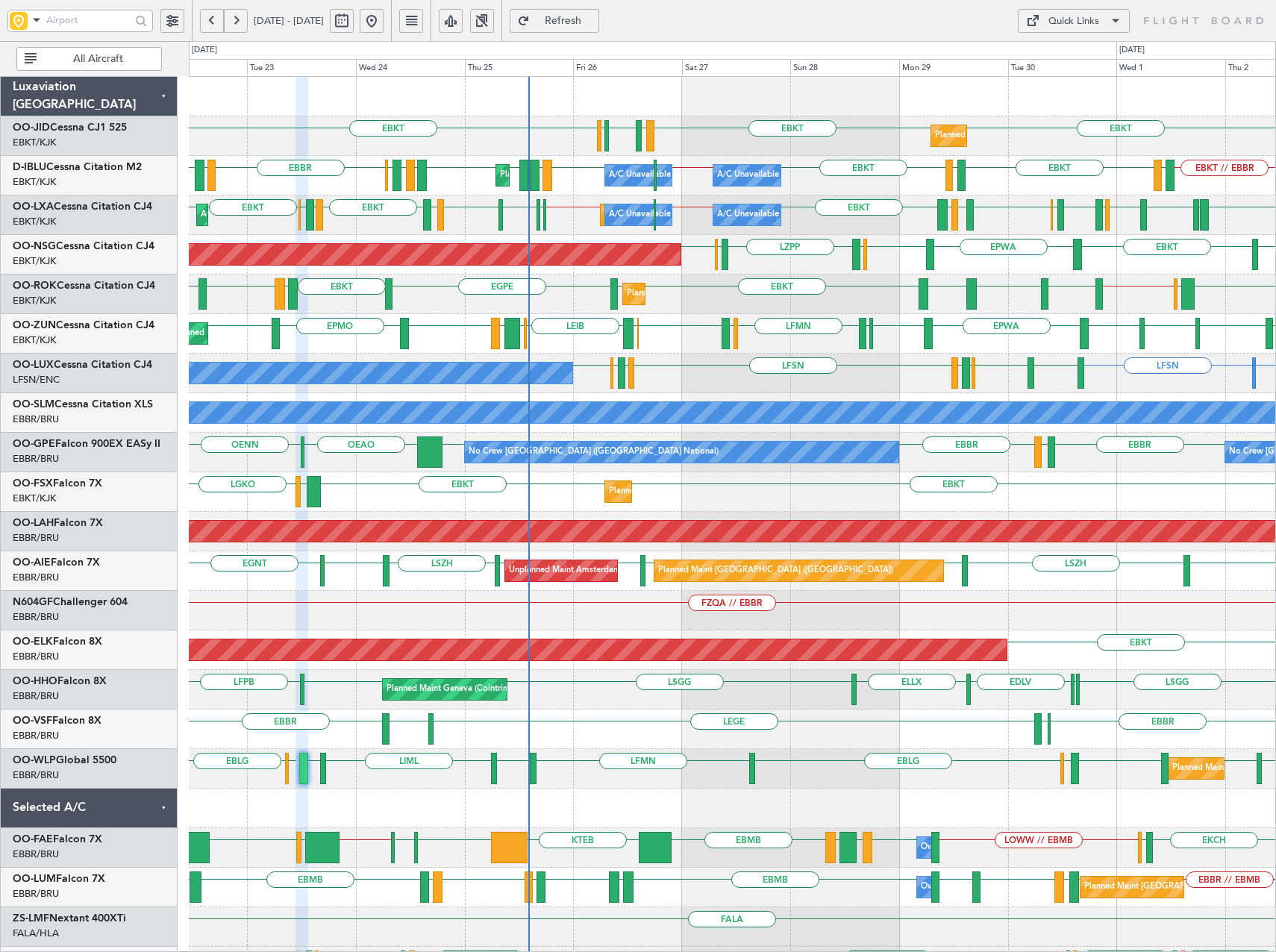
type input "0"
